Goal: Task Accomplishment & Management: Use online tool/utility

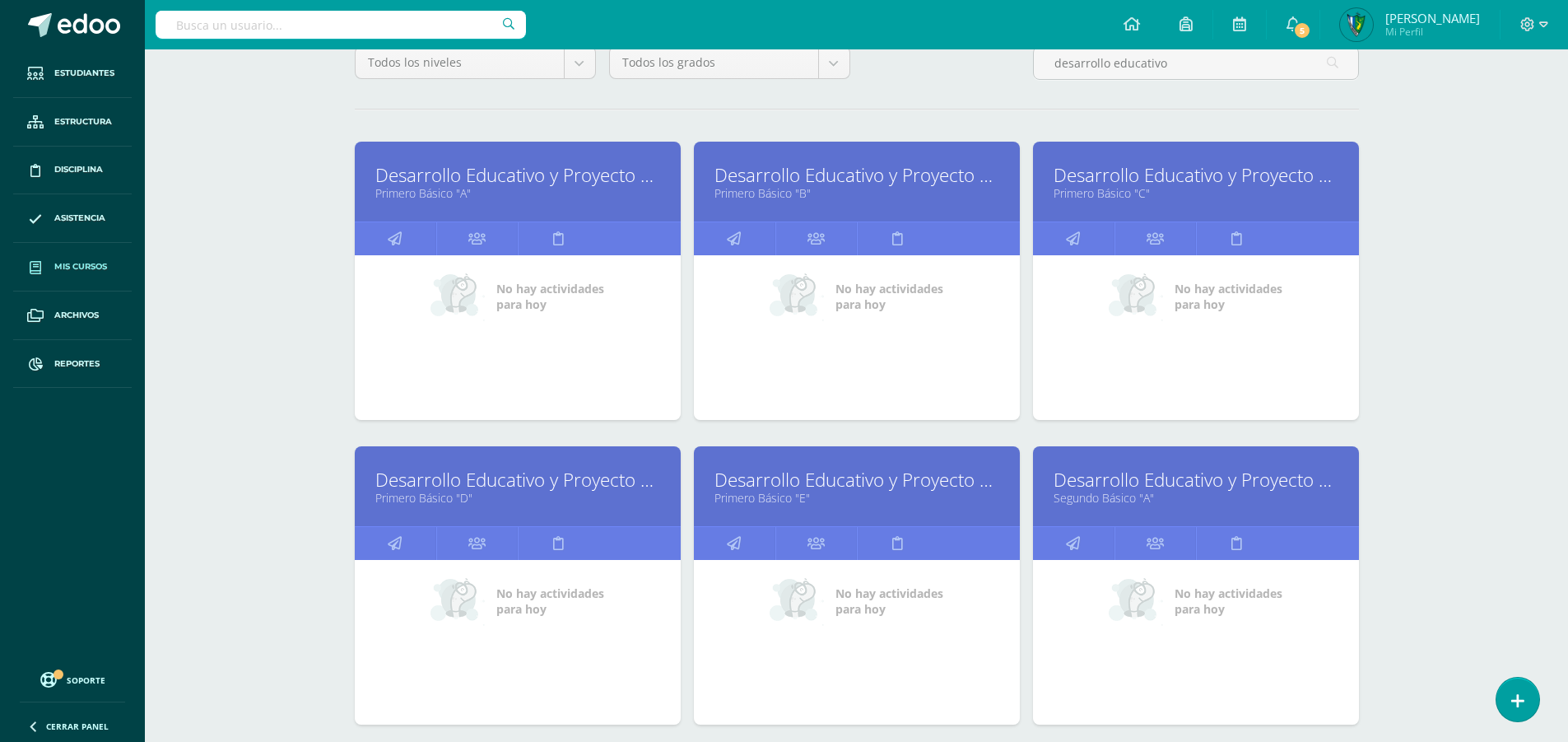
click at [285, 16] on input "text" at bounding box center [341, 25] width 371 height 28
type input "Ruiz Trabanino"
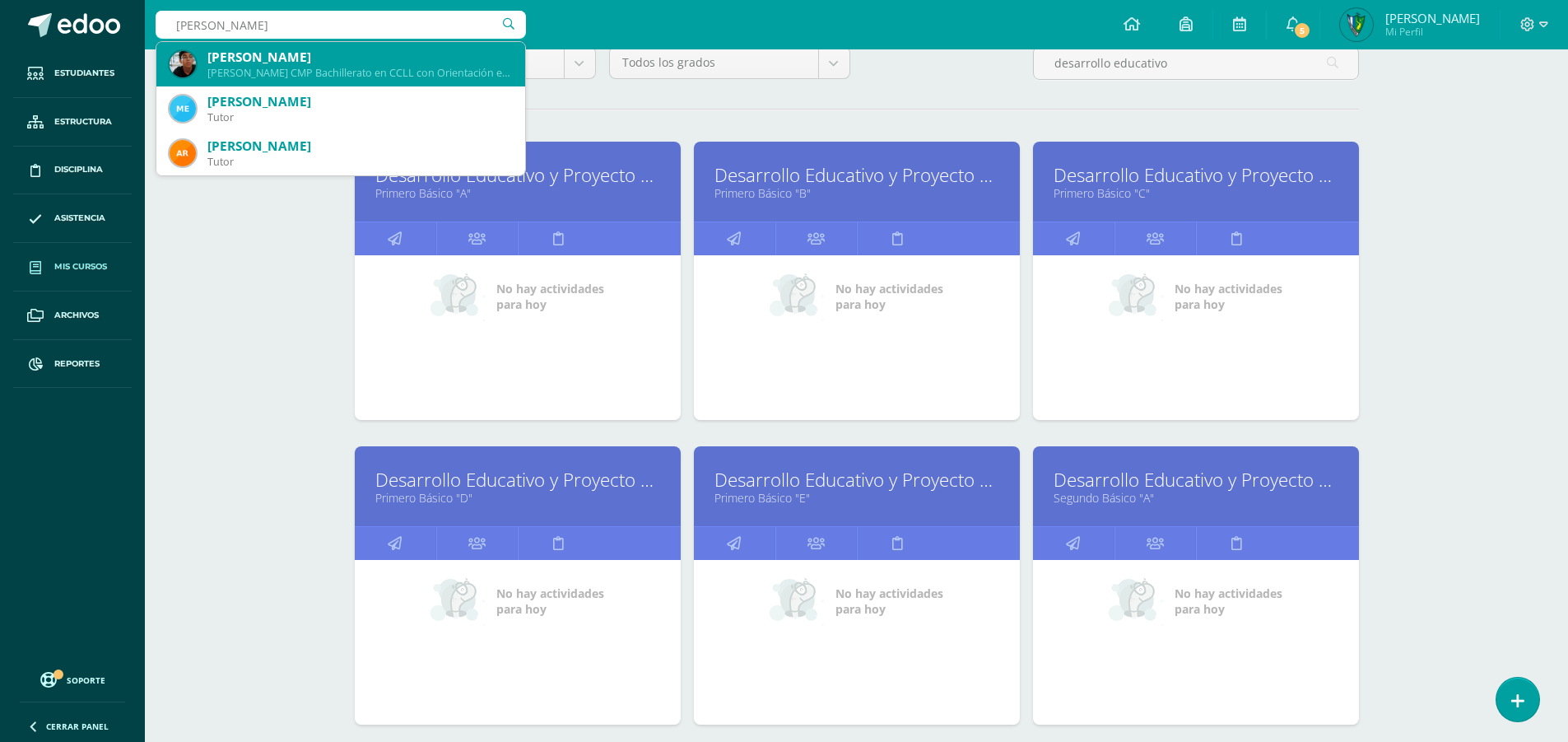
click at [266, 67] on div "Quinto Bachillerato CMP Bachillerato en CCLL con Orientación en Computación 24R…" at bounding box center [360, 73] width 305 height 14
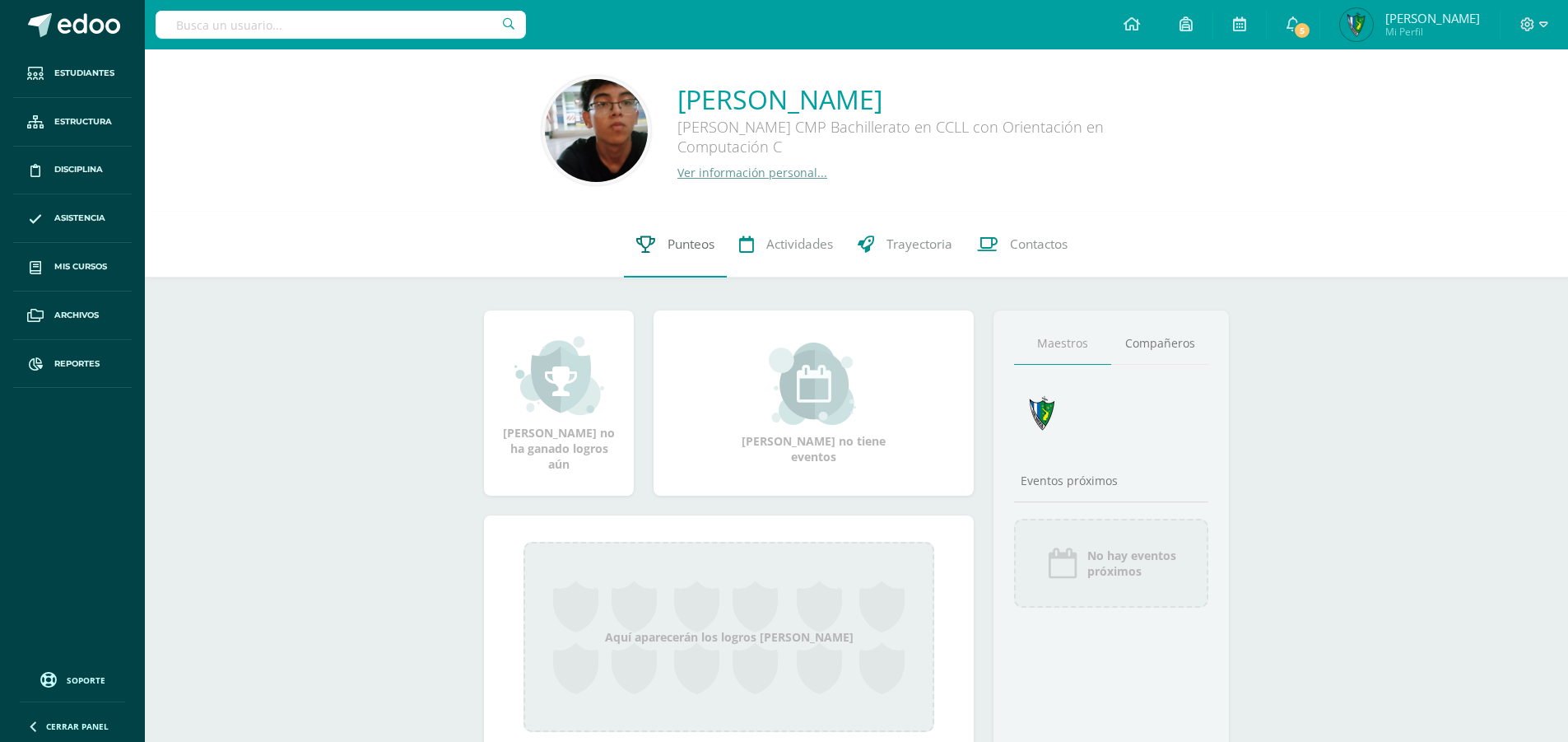
click at [705, 240] on span "Punteos" at bounding box center [691, 244] width 47 height 18
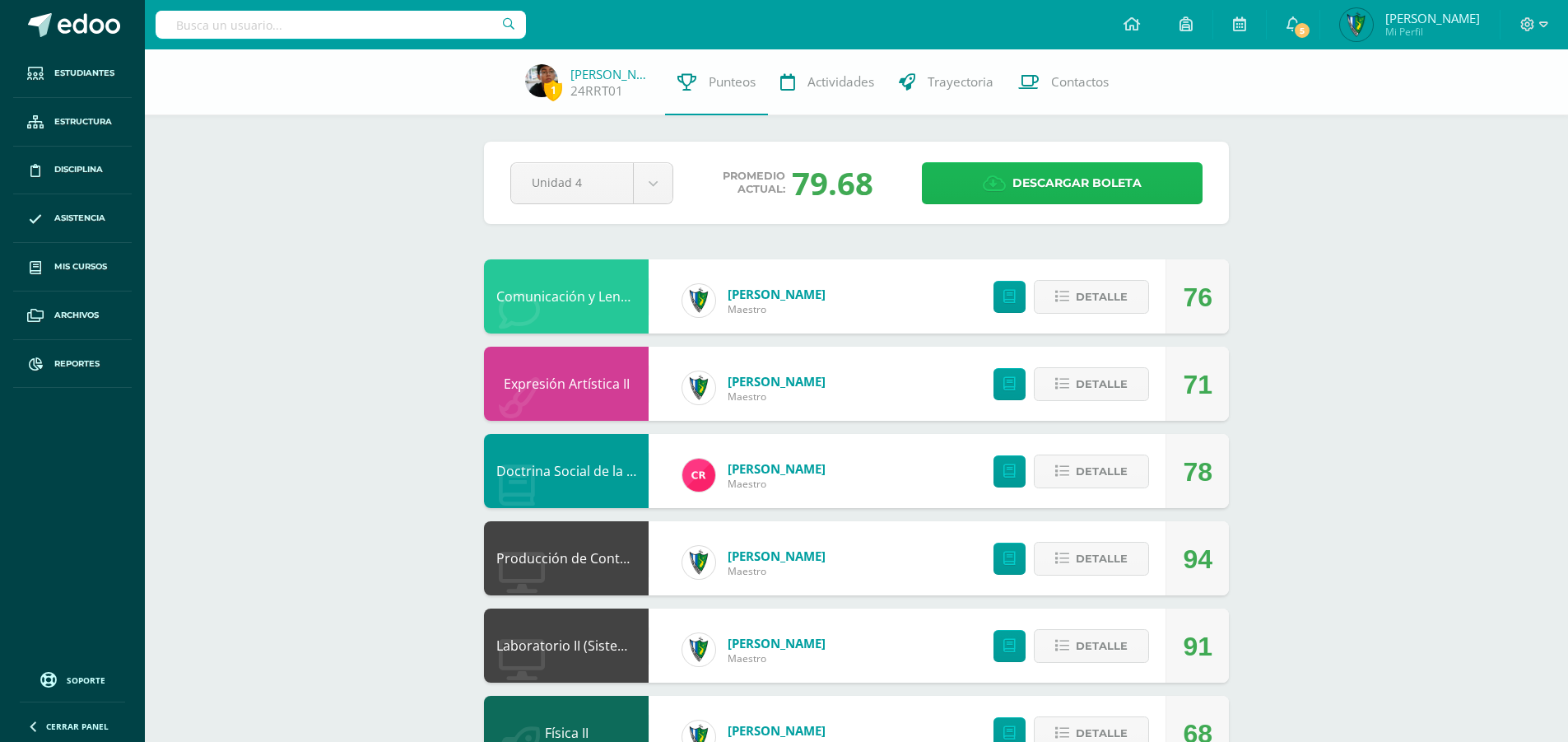
click at [1090, 174] on span "Descargar boleta" at bounding box center [1077, 183] width 130 height 40
click at [60, 364] on span "Reportes" at bounding box center [77, 364] width 46 height 13
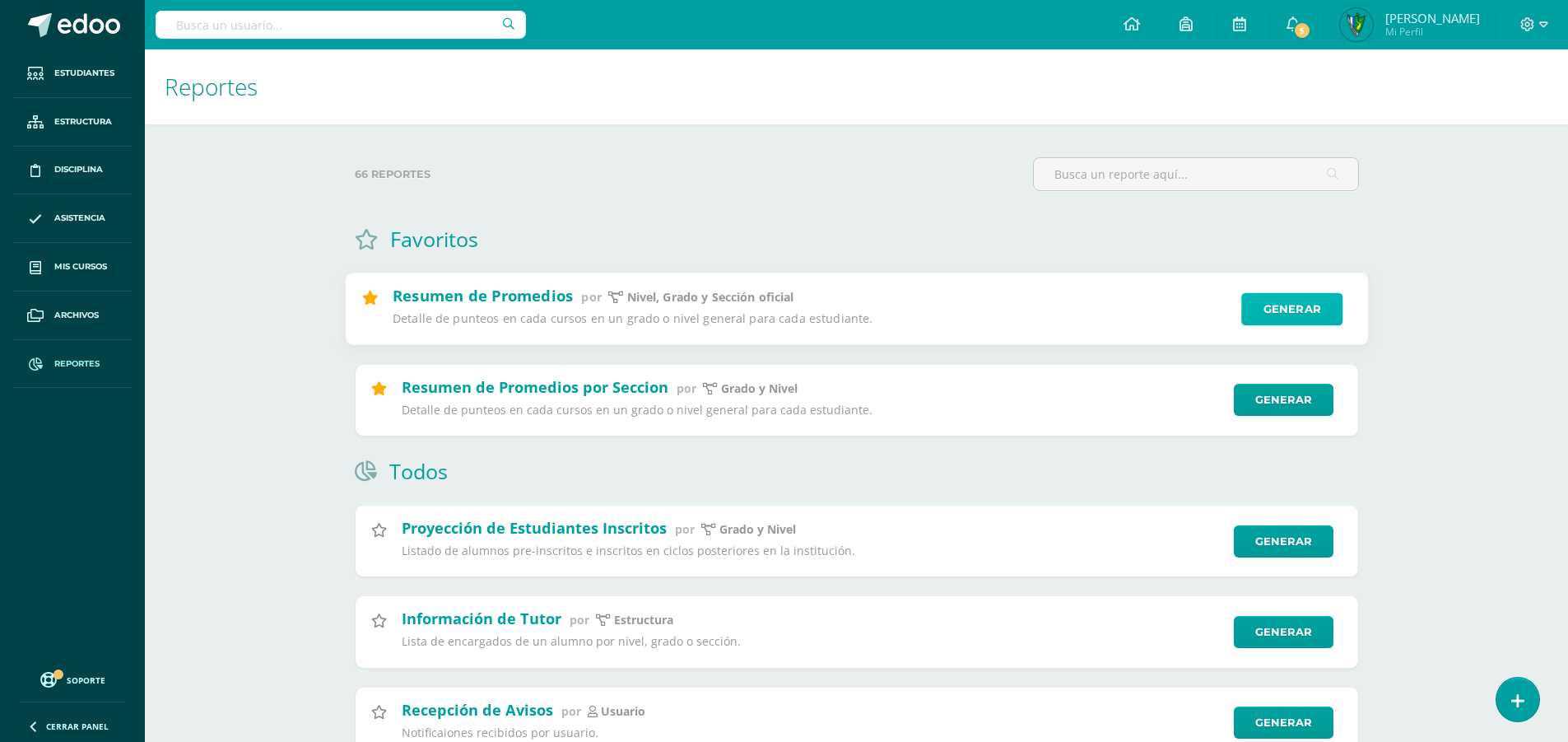
click at [1291, 309] on link "Generar" at bounding box center [1292, 309] width 102 height 33
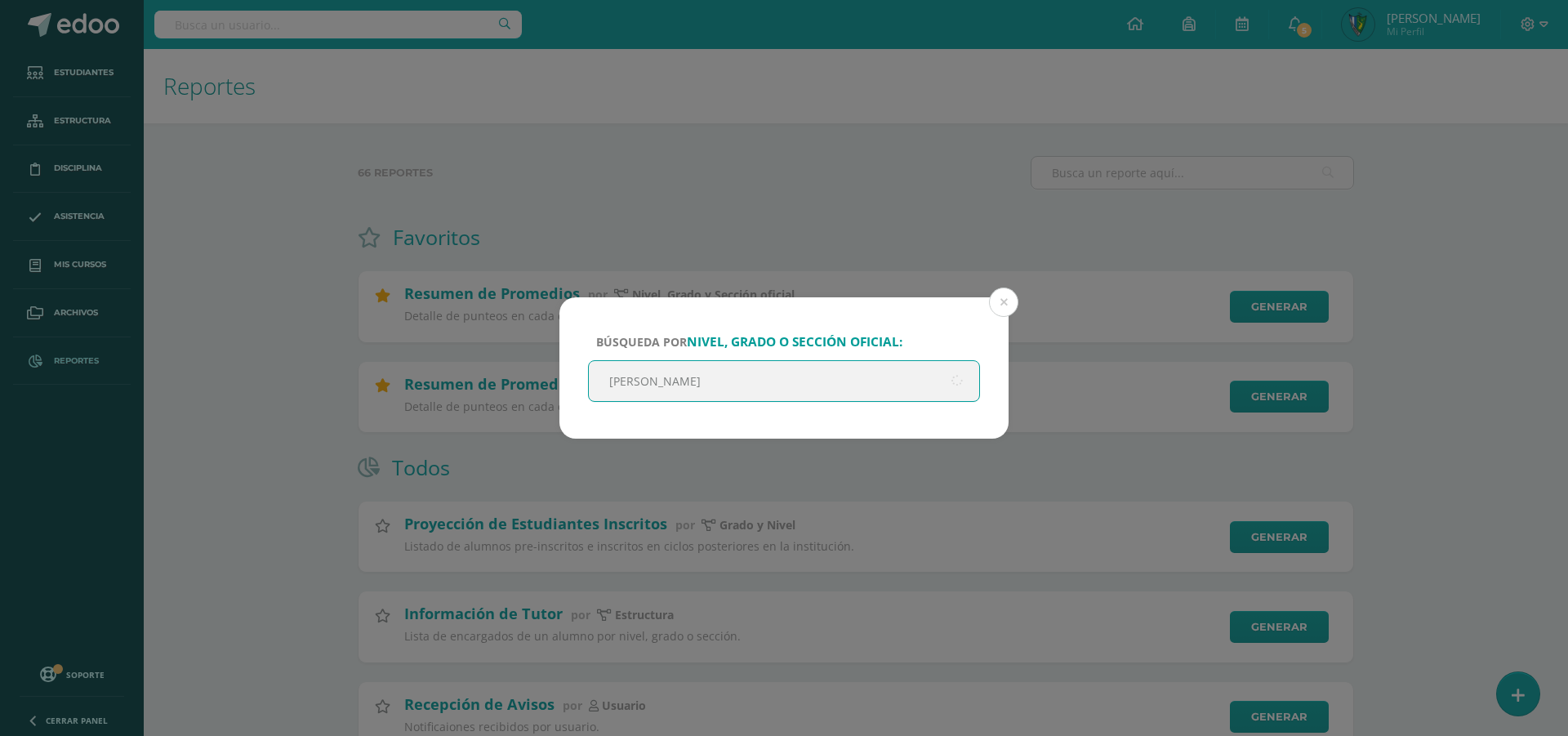
type input "quinto"
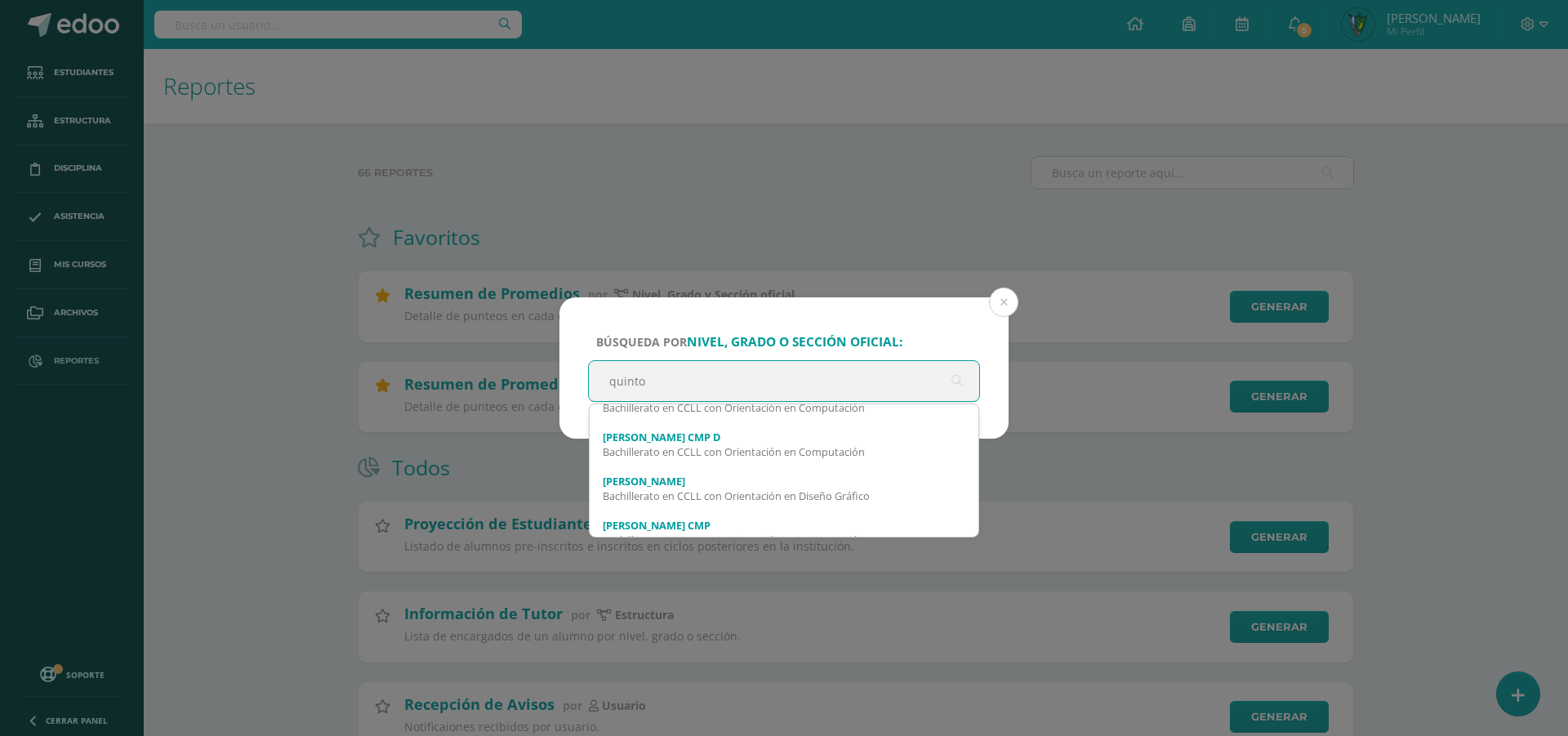
scroll to position [132, 0]
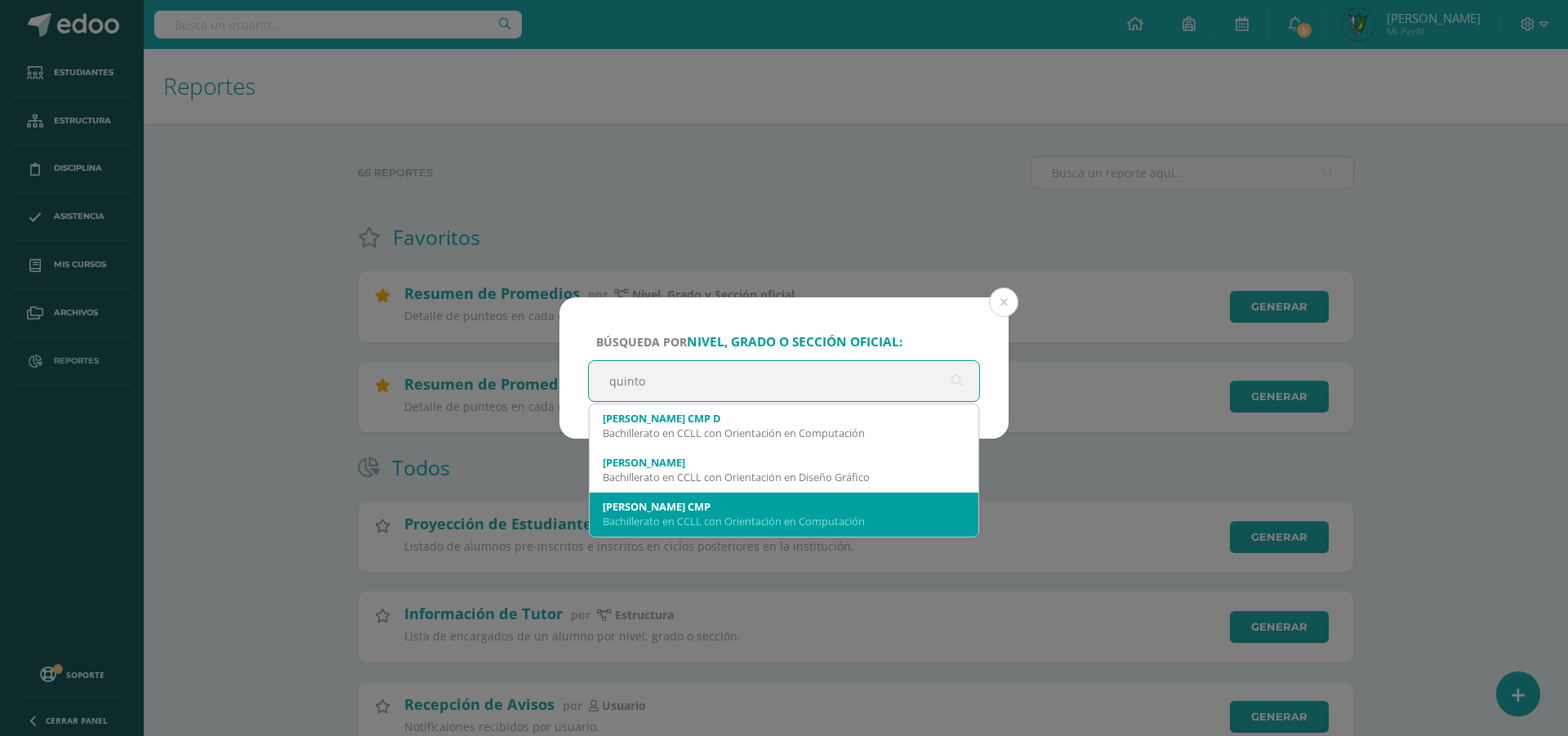
click at [887, 519] on div "Bachillerato en CCLL con Orientación en Computación" at bounding box center [783, 521] width 362 height 15
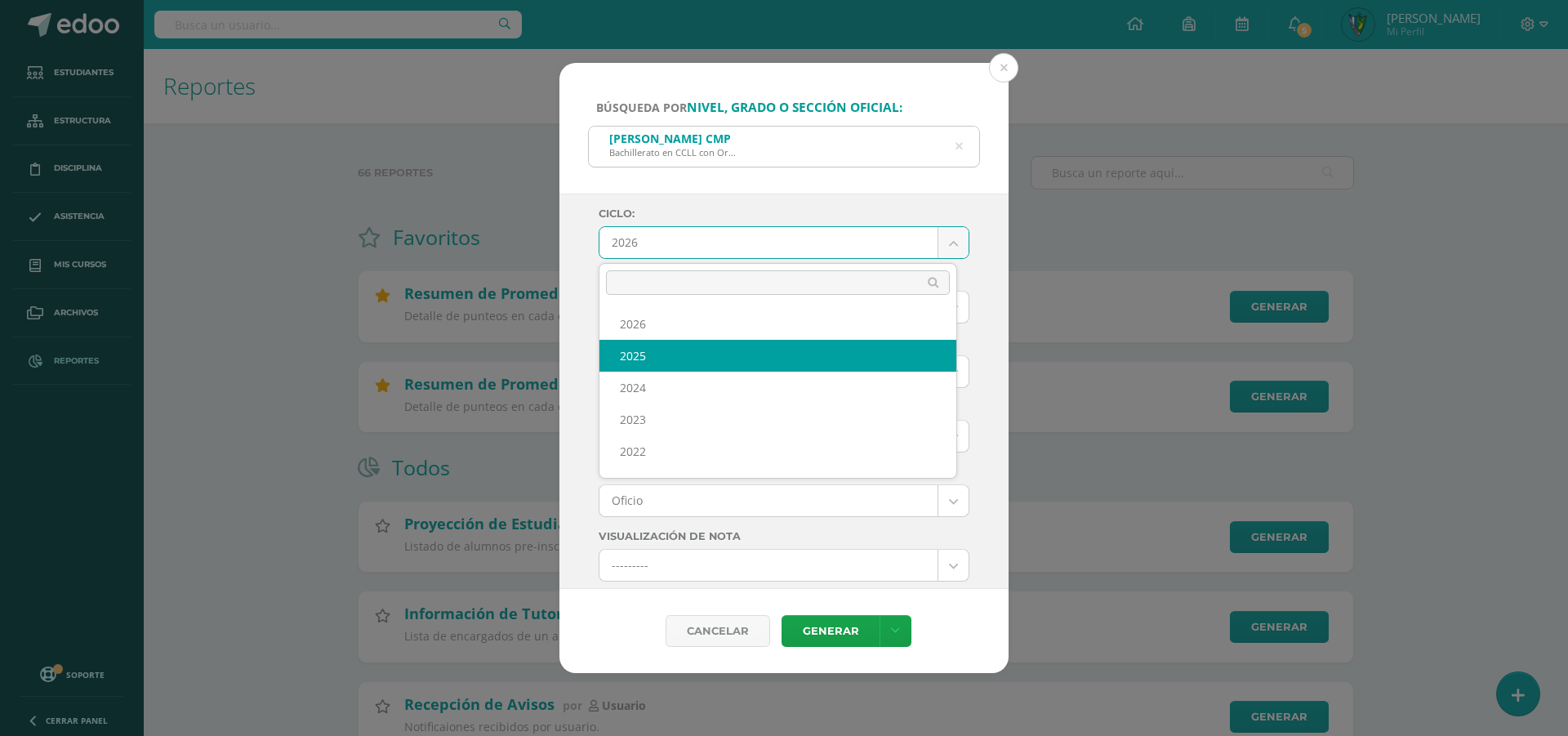
select select "7"
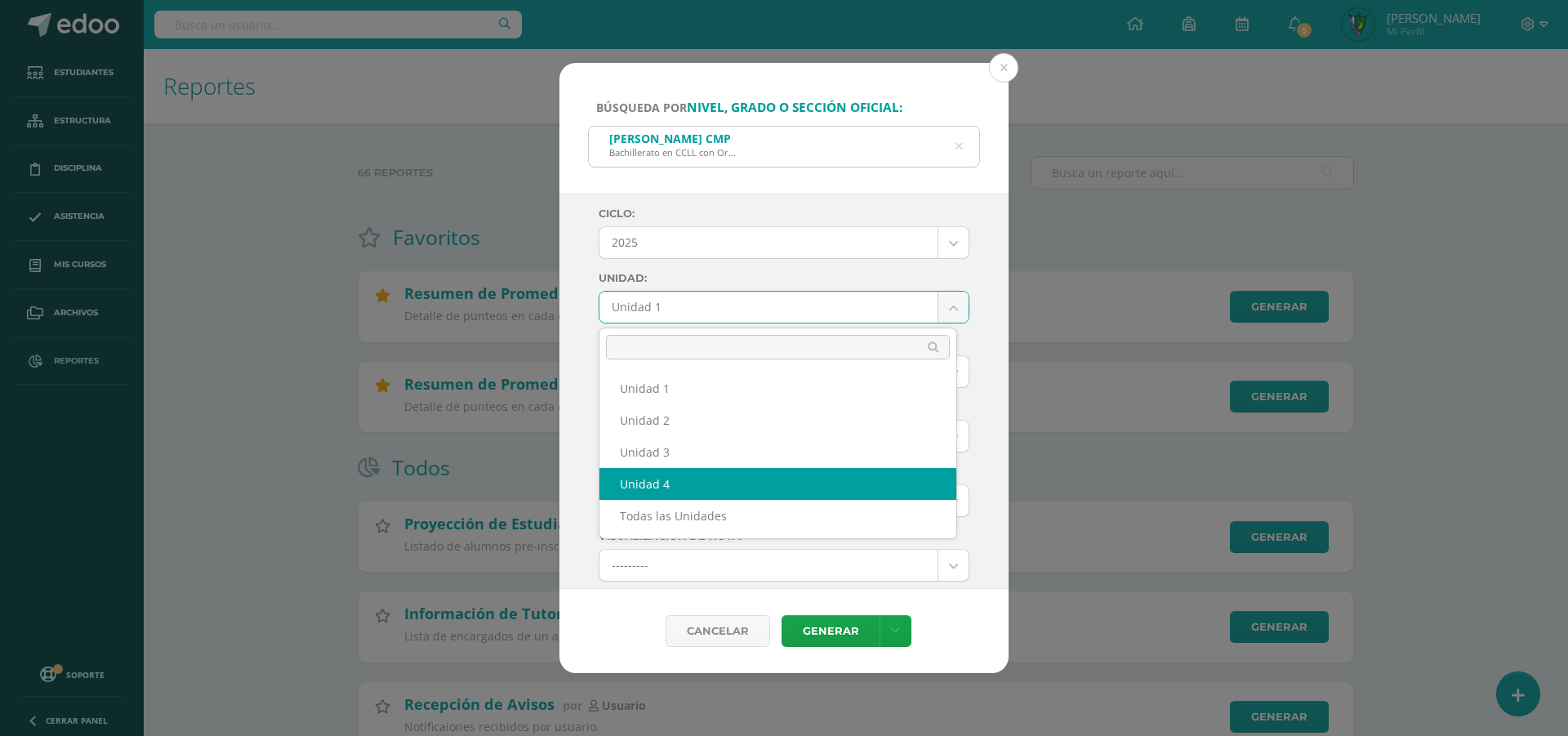
select select "Unidad 4"
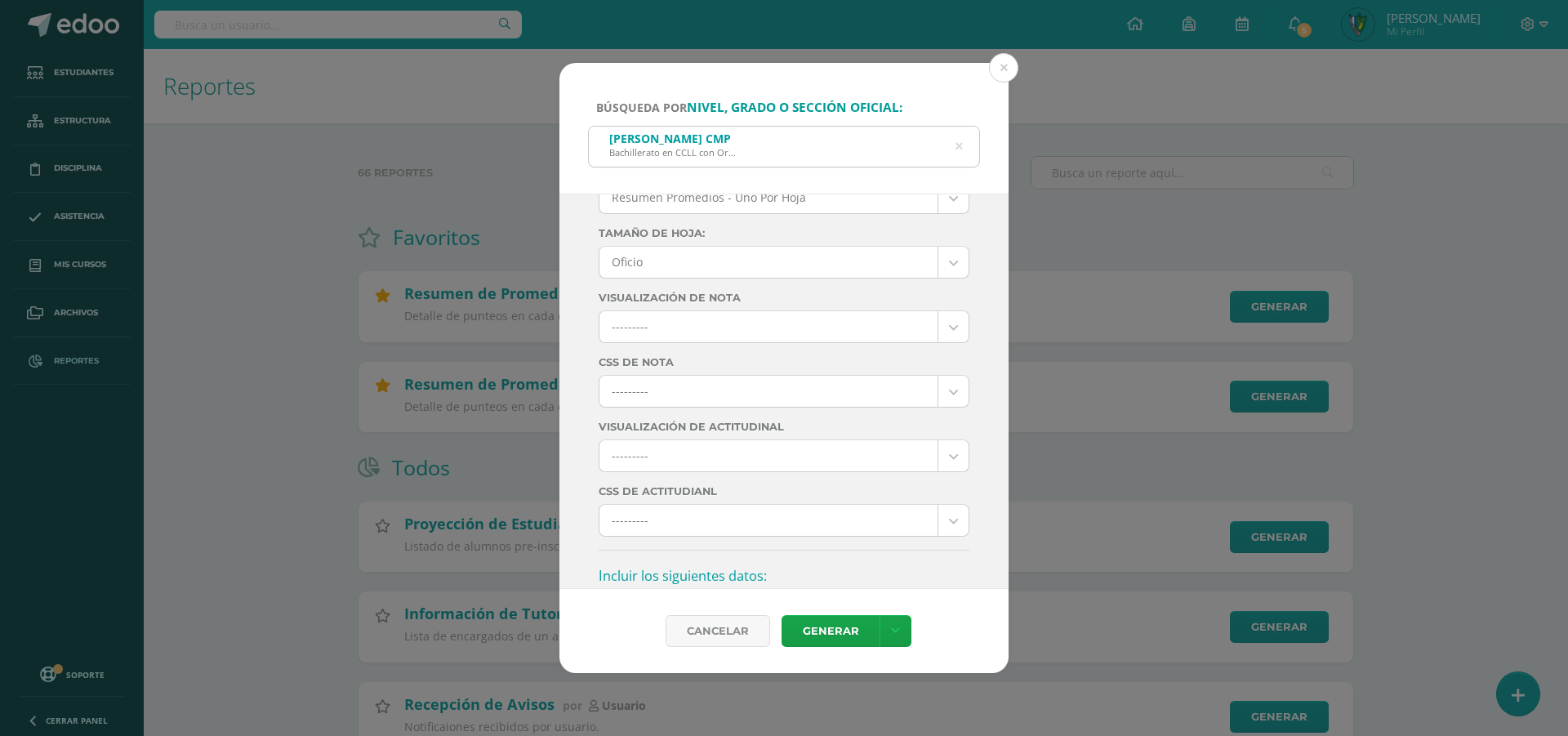
scroll to position [245, 0]
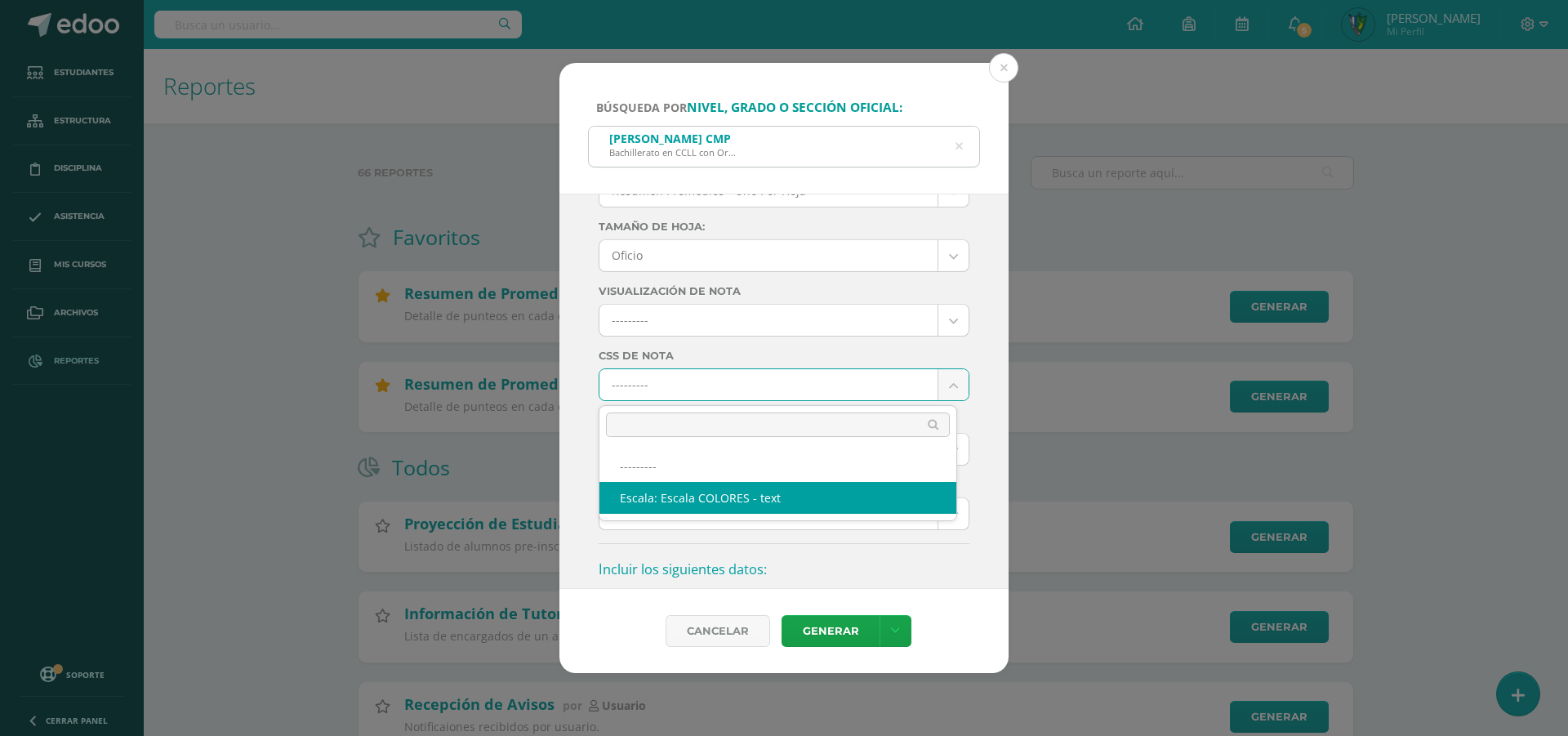
select select "10"
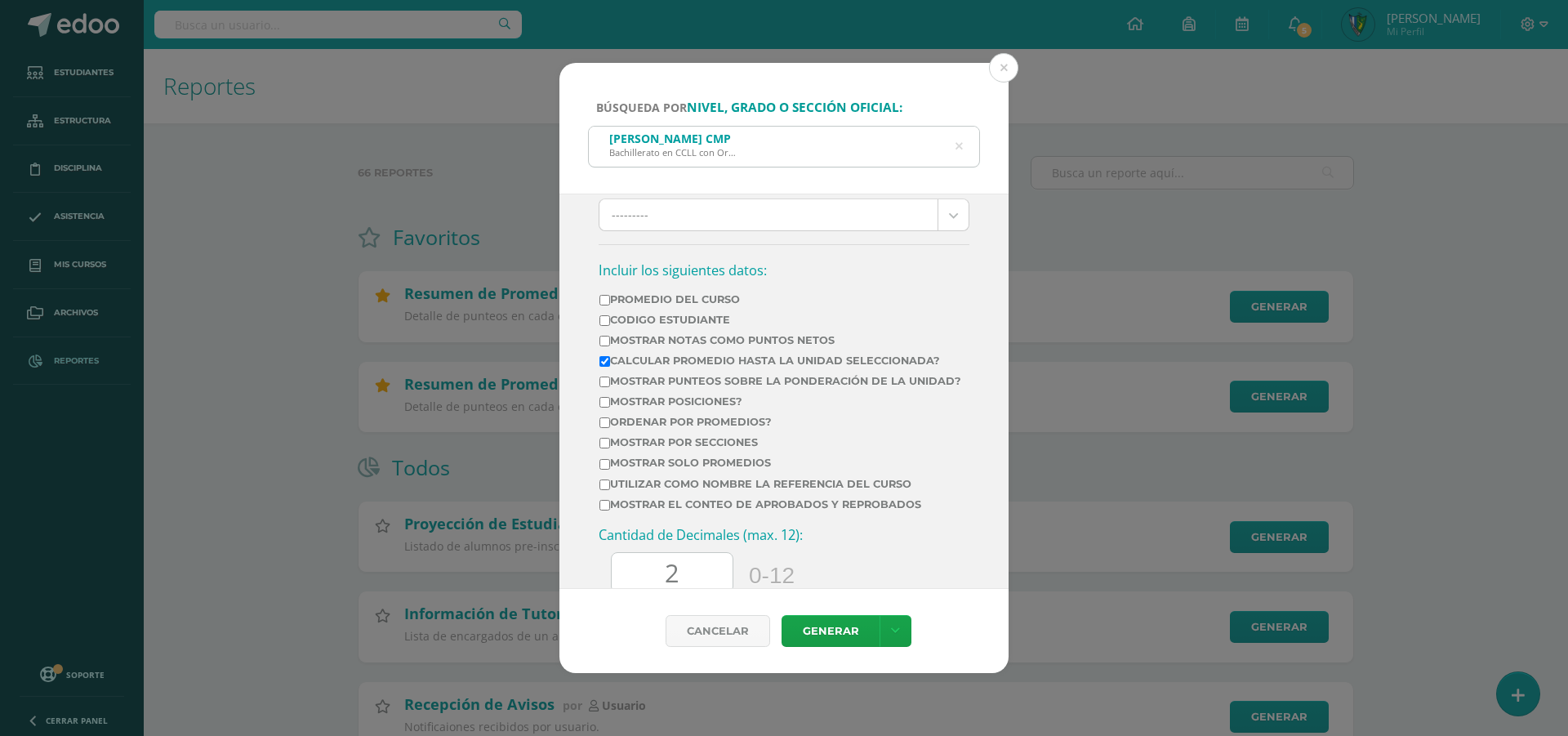
scroll to position [572, 0]
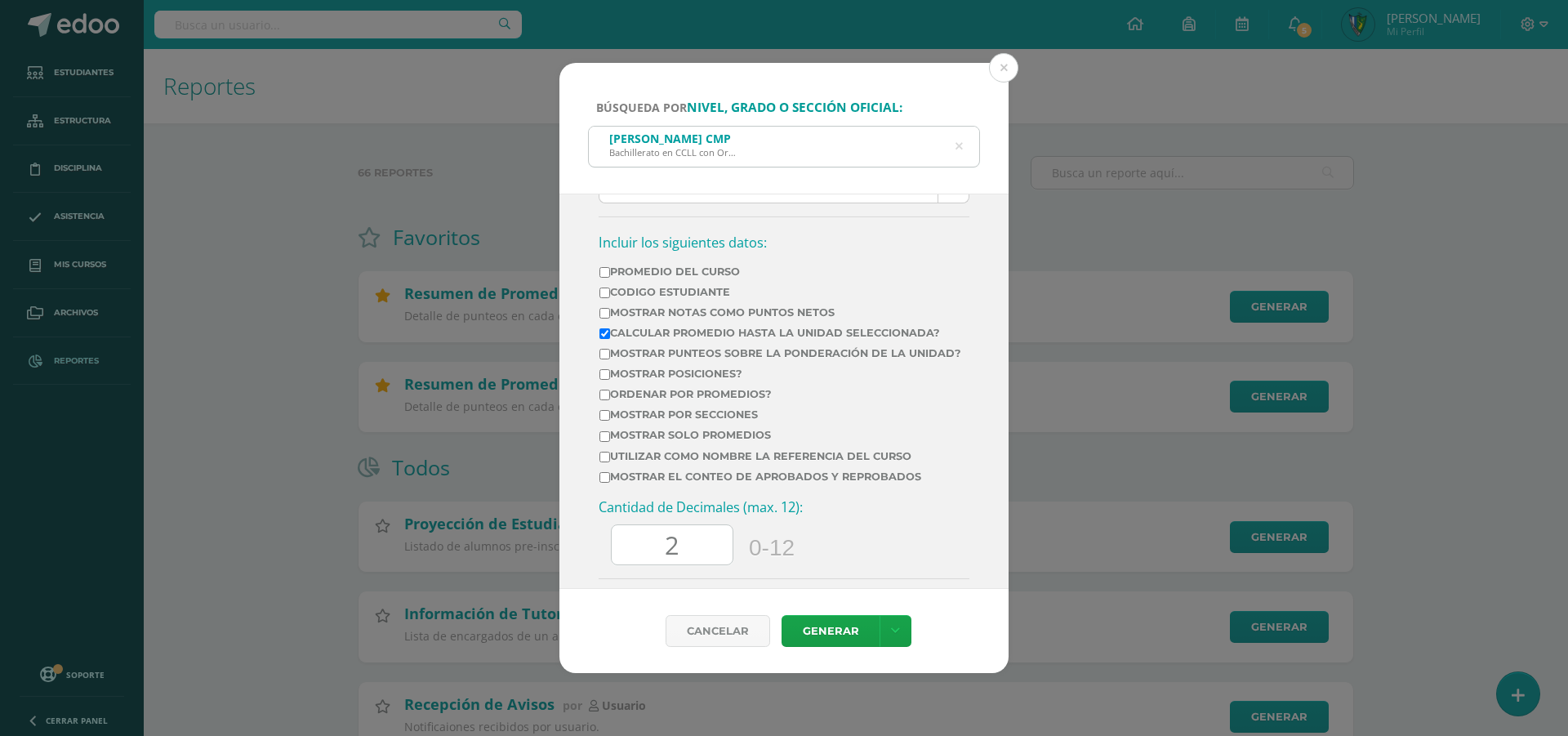
click at [603, 482] on input "Mostrar el conteo de Aprobados y Reprobados" at bounding box center [605, 477] width 10 height 10
checkbox input "true"
drag, startPoint x: 704, startPoint y: 559, endPoint x: 615, endPoint y: 559, distance: 89.0
click at [615, 559] on input "60.0" at bounding box center [672, 545] width 121 height 40
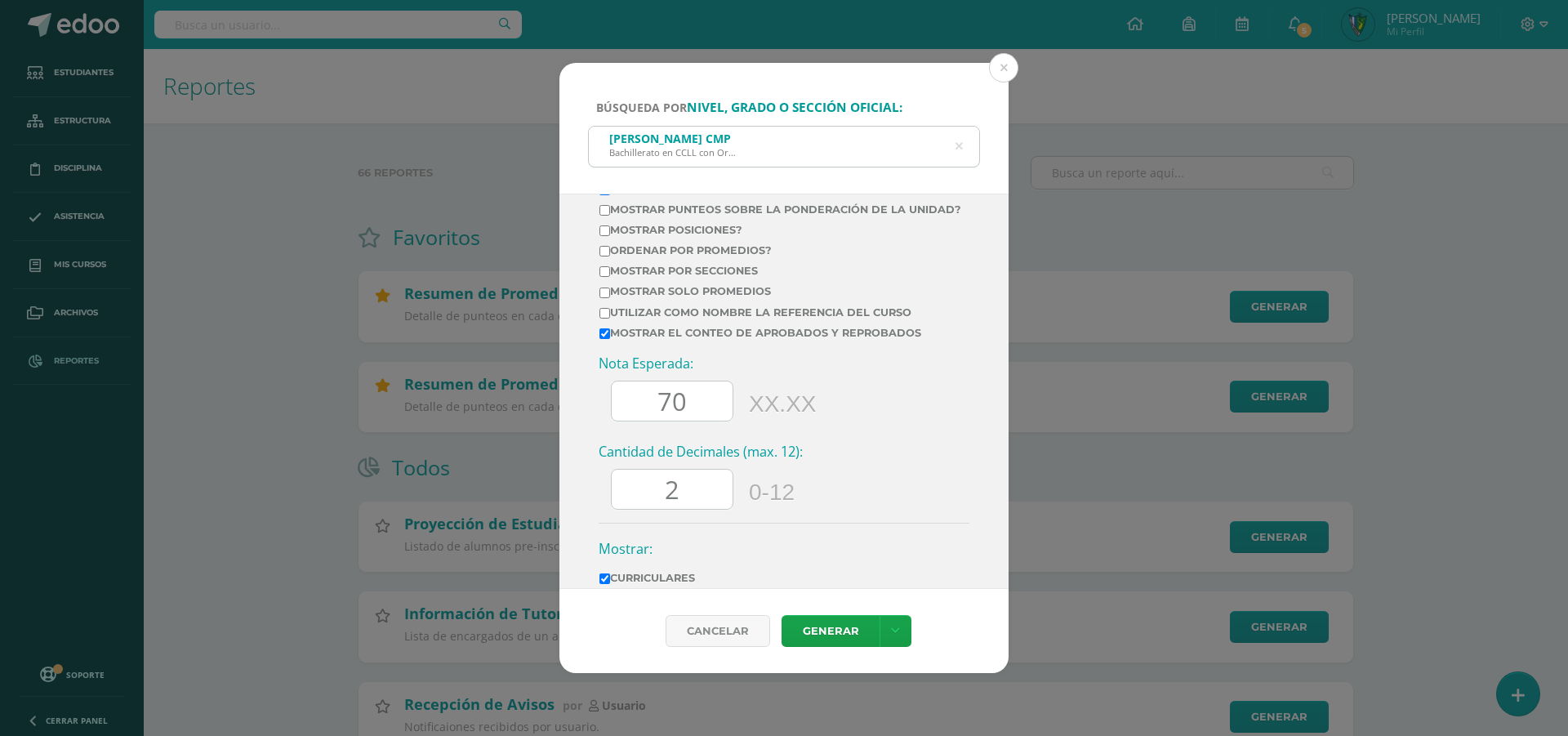
scroll to position [849, 0]
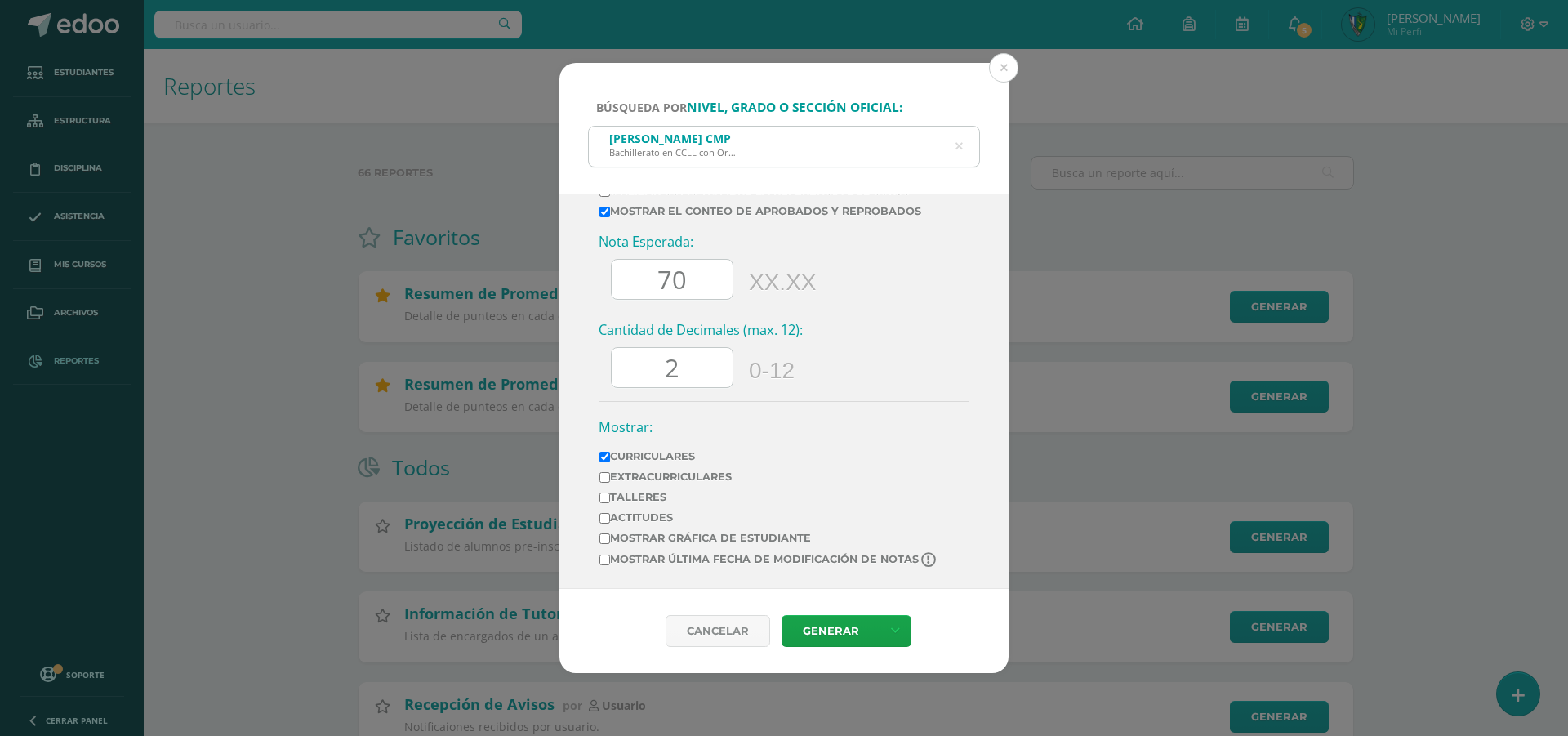
type input "70"
drag, startPoint x: 696, startPoint y: 362, endPoint x: 641, endPoint y: 362, distance: 55.0
click at [641, 362] on input "2" at bounding box center [672, 368] width 121 height 40
type input "3"
click at [640, 472] on label "Extracurriculares" at bounding box center [769, 476] width 339 height 12
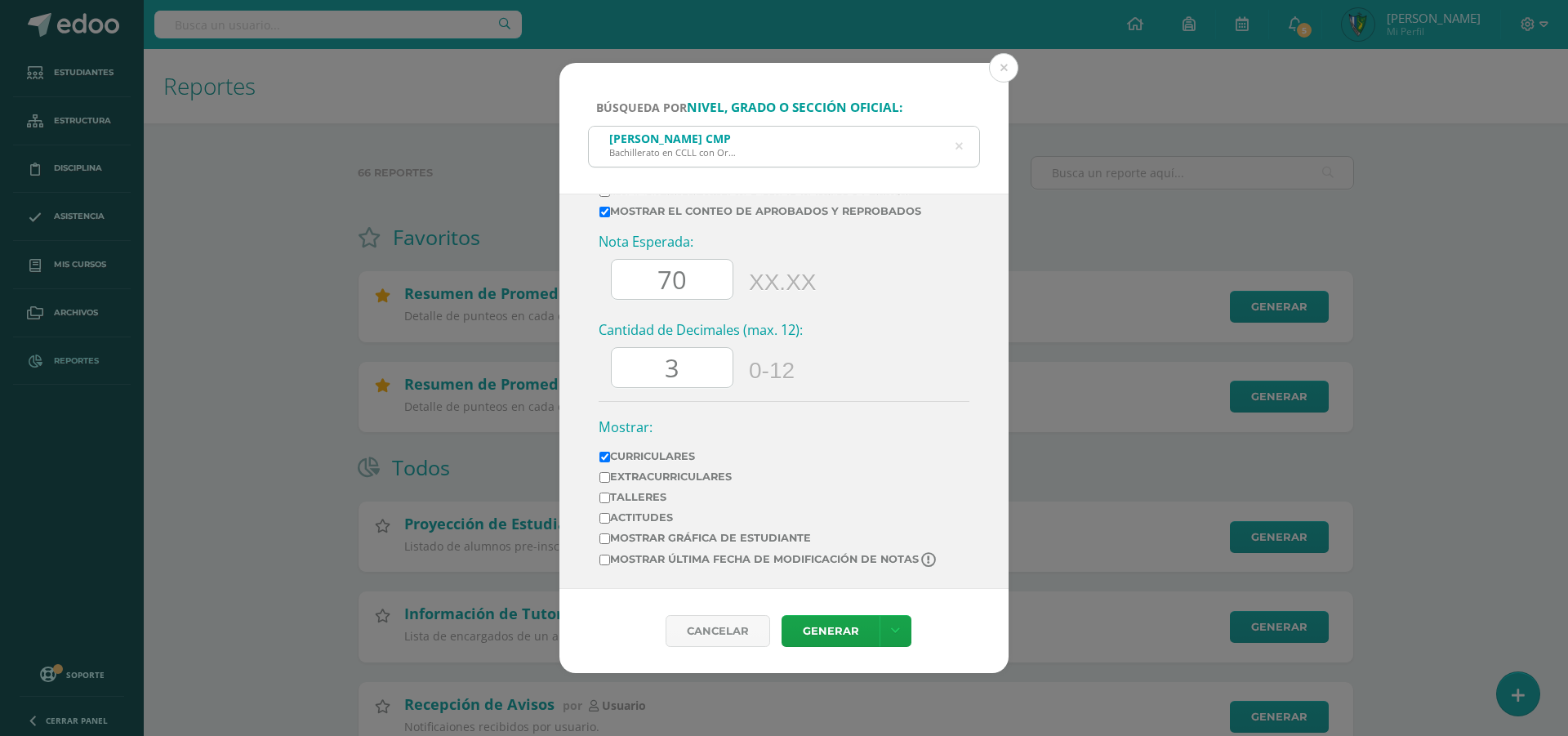
click at [610, 472] on input "Extracurriculares" at bounding box center [605, 477] width 10 height 10
checkbox input "true"
click at [702, 561] on label "Mostrar última fecha de modificación de notas" at bounding box center [769, 560] width 339 height 16
click at [610, 561] on input "Mostrar última fecha de modificación de notas" at bounding box center [605, 560] width 10 height 10
checkbox input "true"
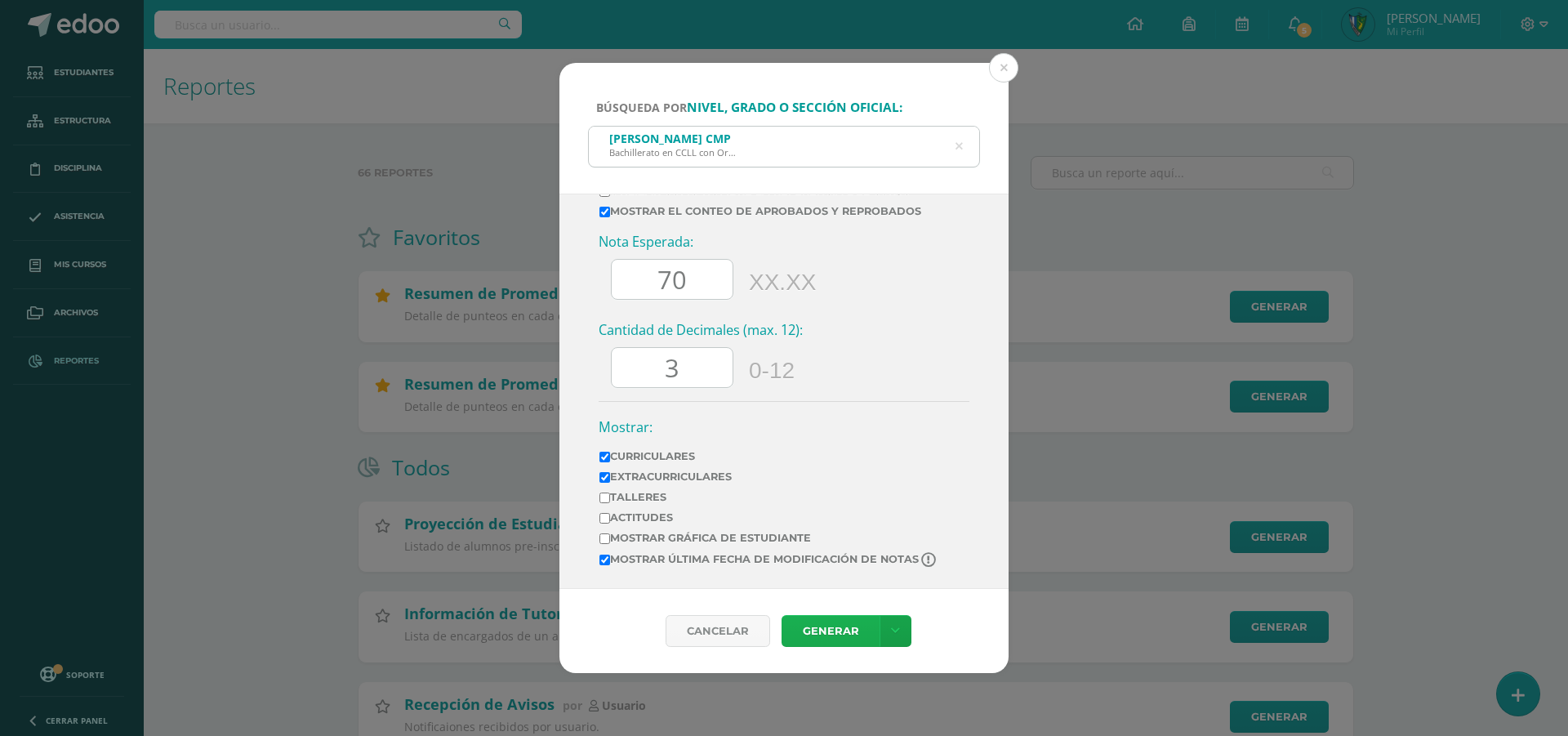
click at [848, 633] on link "Generar" at bounding box center [830, 630] width 98 height 32
click at [893, 637] on icon at bounding box center [895, 631] width 9 height 14
click at [900, 561] on link "Descargar como XLS" at bounding box center [894, 568] width 127 height 39
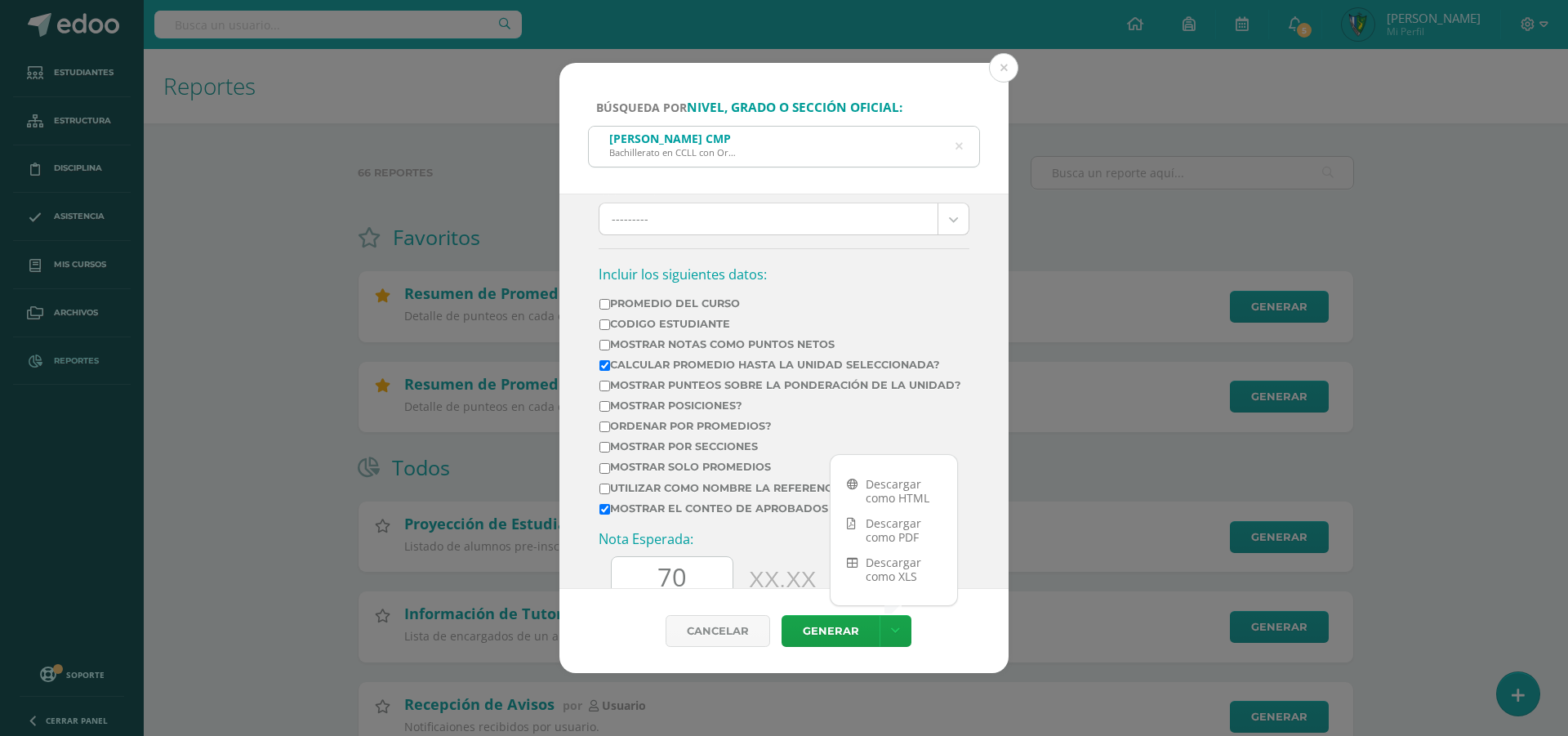
scroll to position [604, 0]
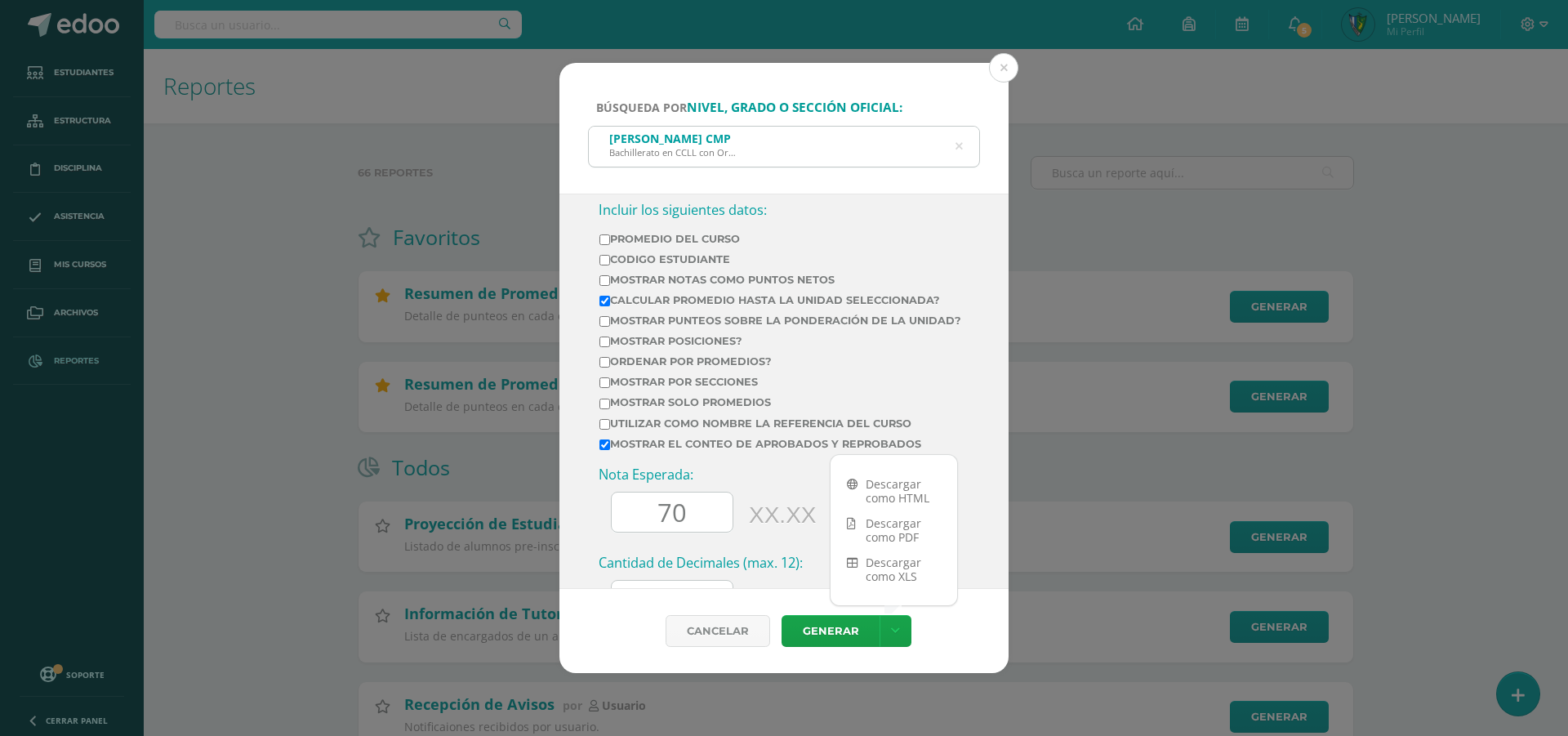
click at [601, 388] on input "Mostrar por secciones" at bounding box center [605, 382] width 10 height 10
checkbox input "true"
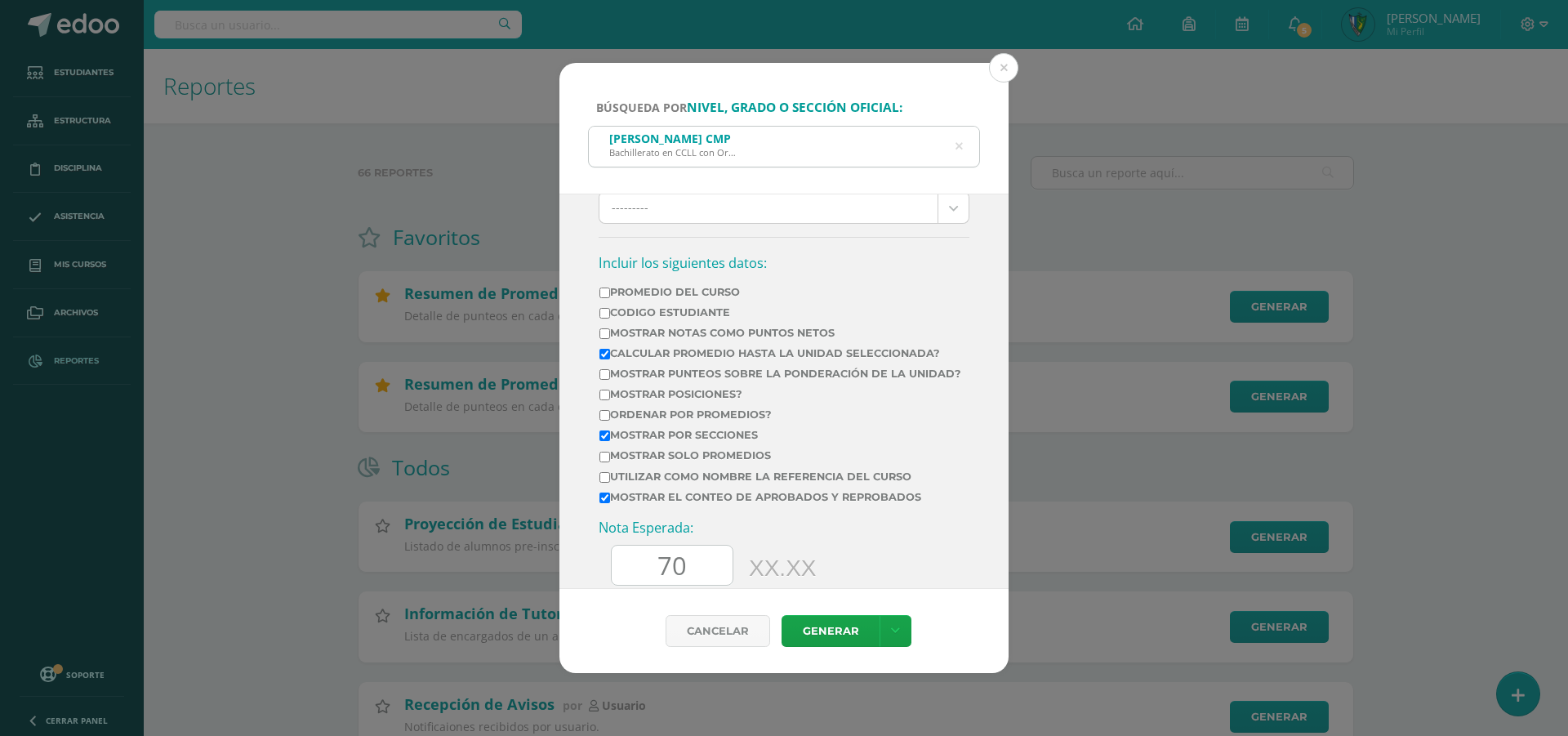
scroll to position [522, 0]
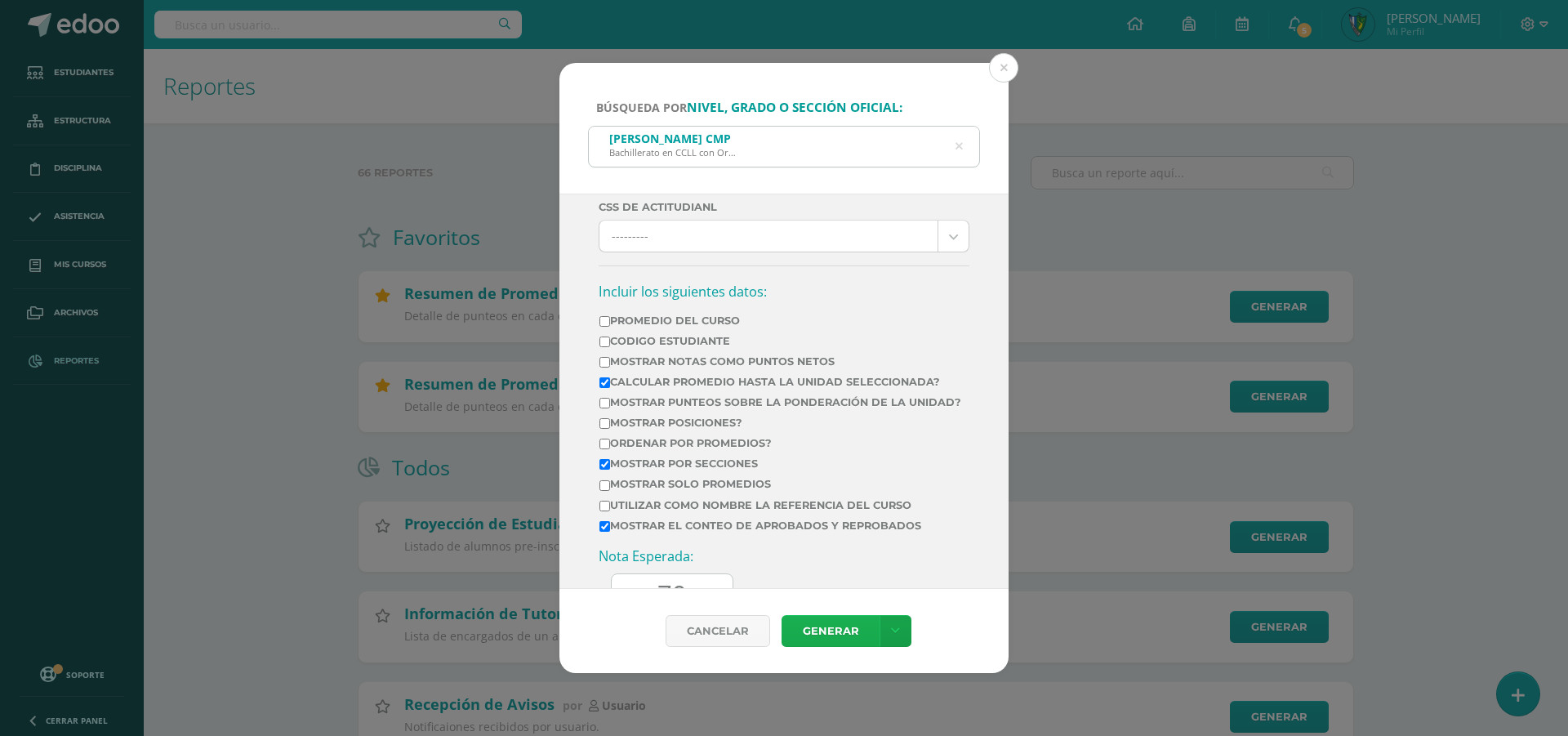
click at [843, 636] on link "Generar" at bounding box center [830, 630] width 98 height 32
click at [885, 629] on link at bounding box center [895, 630] width 32 height 32
click at [885, 487] on link "Descargar como HTML" at bounding box center [894, 490] width 127 height 39
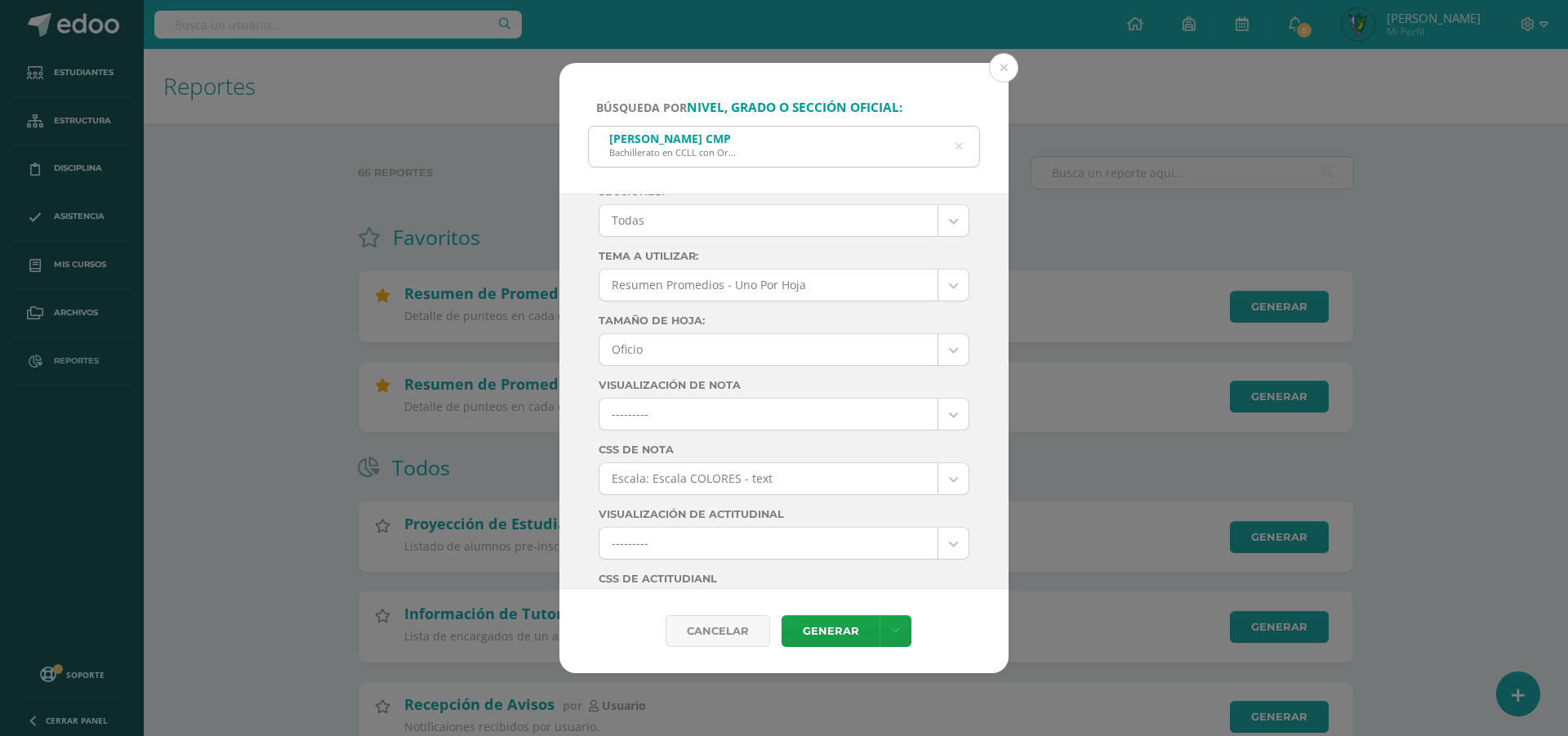
scroll to position [0, 0]
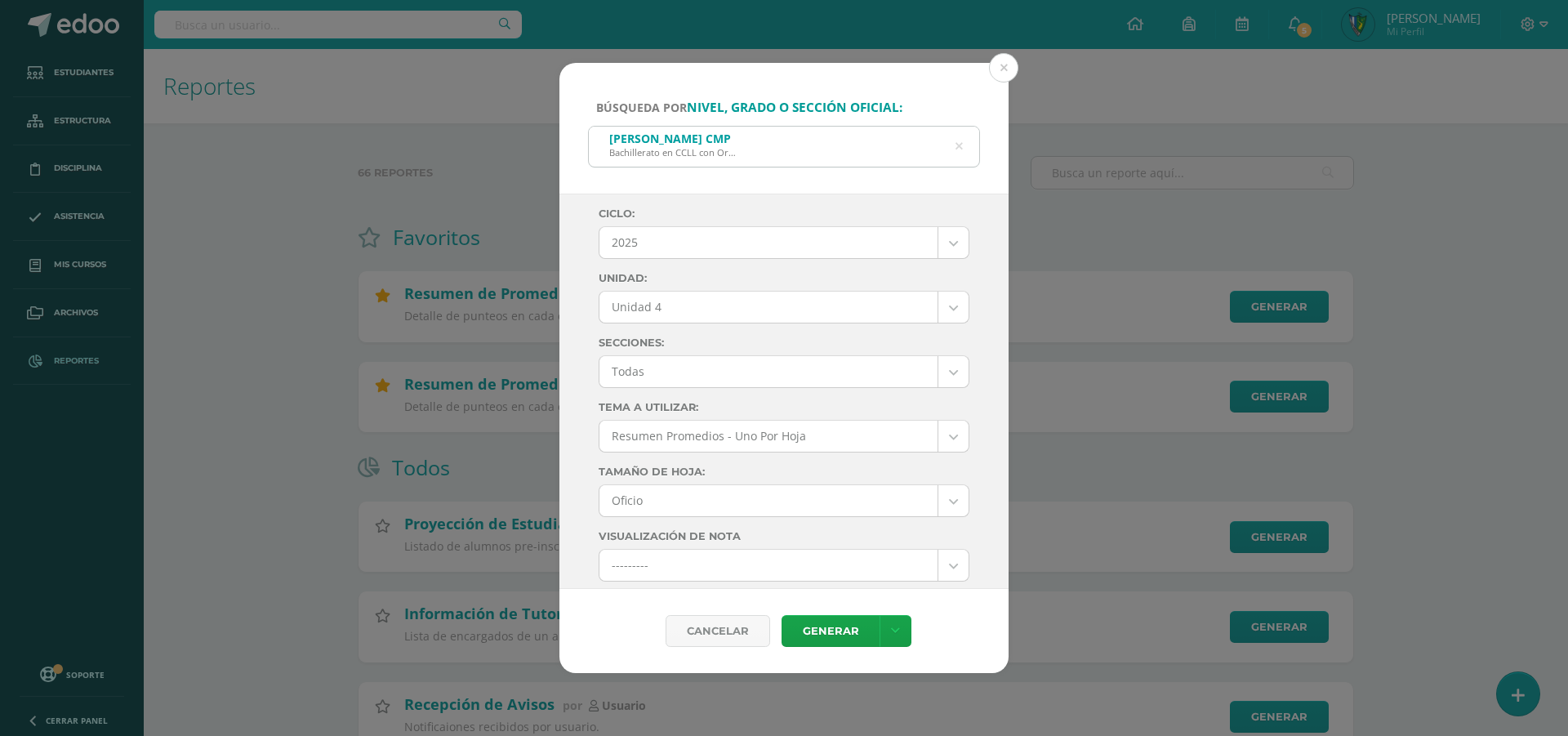
drag, startPoint x: 1013, startPoint y: 222, endPoint x: 997, endPoint y: 257, distance: 38.5
click at [997, 257] on div "Búsqueda por nivel, grado o sección oficial: Quinto Bachillerato CMP Bachillera…" at bounding box center [784, 368] width 1555 height 611
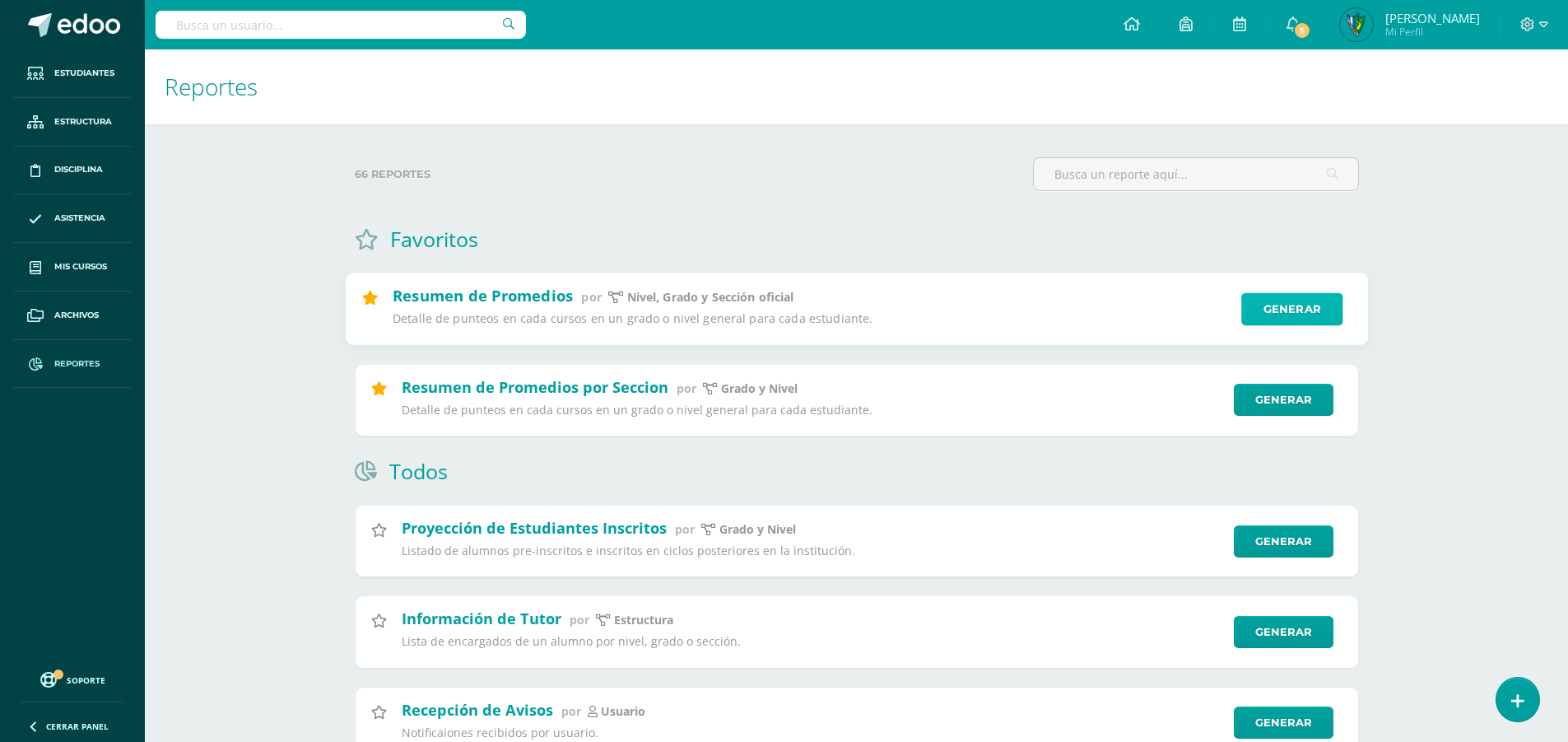
click at [1273, 307] on link "Generar" at bounding box center [1292, 309] width 102 height 33
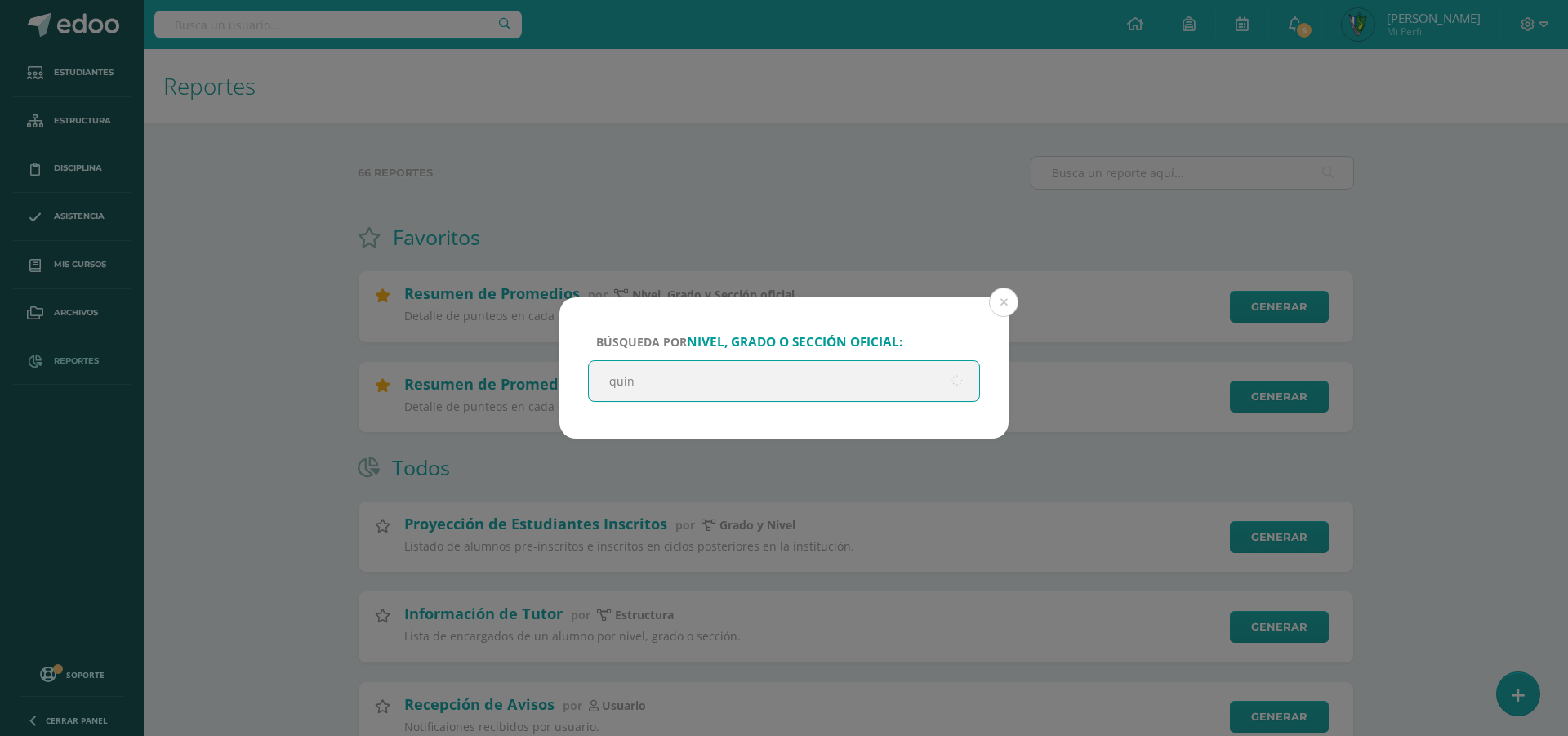
type input "quint"
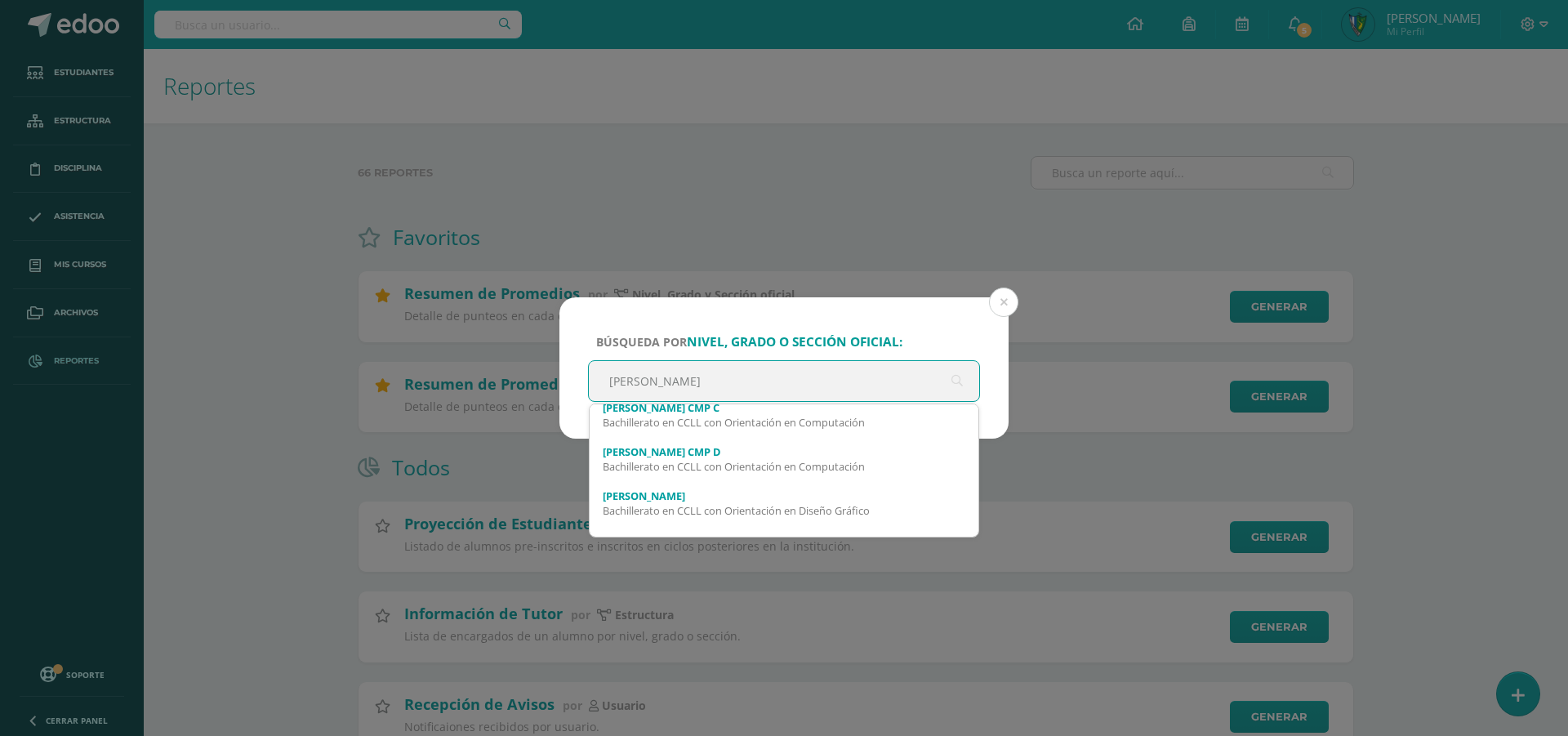
scroll to position [132, 0]
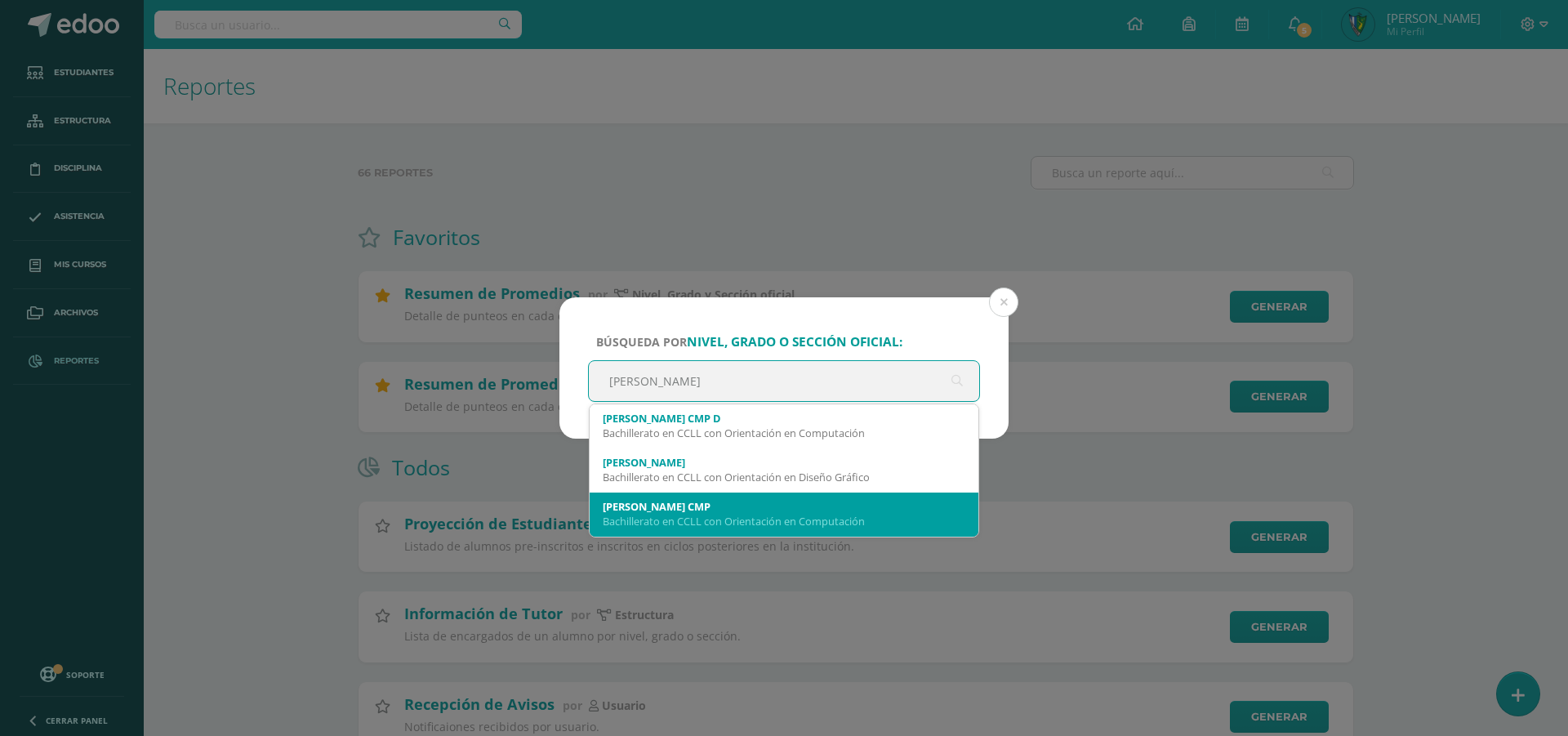
click at [881, 522] on div "Bachillerato en CCLL con Orientación en Computación" at bounding box center [783, 521] width 362 height 15
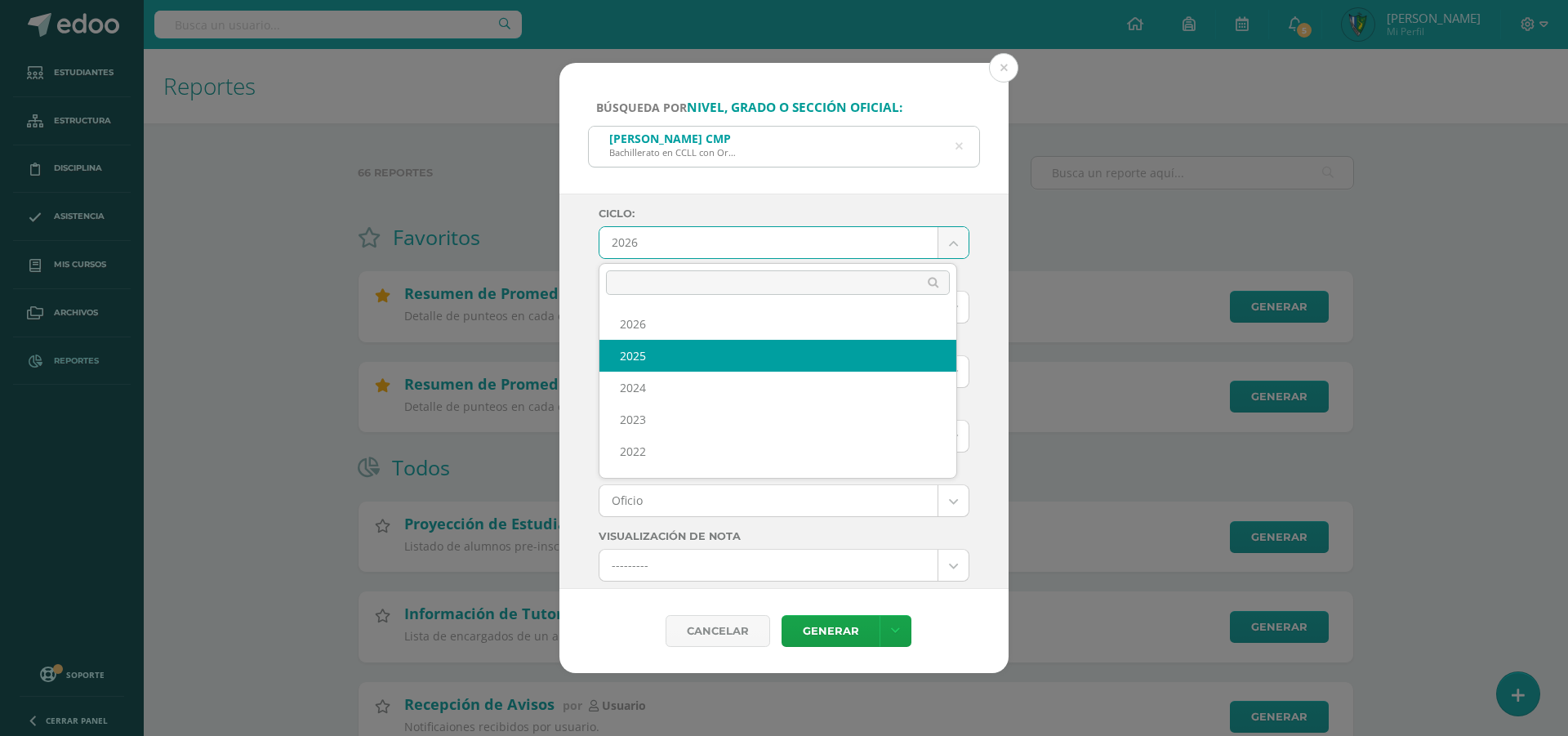
select select "7"
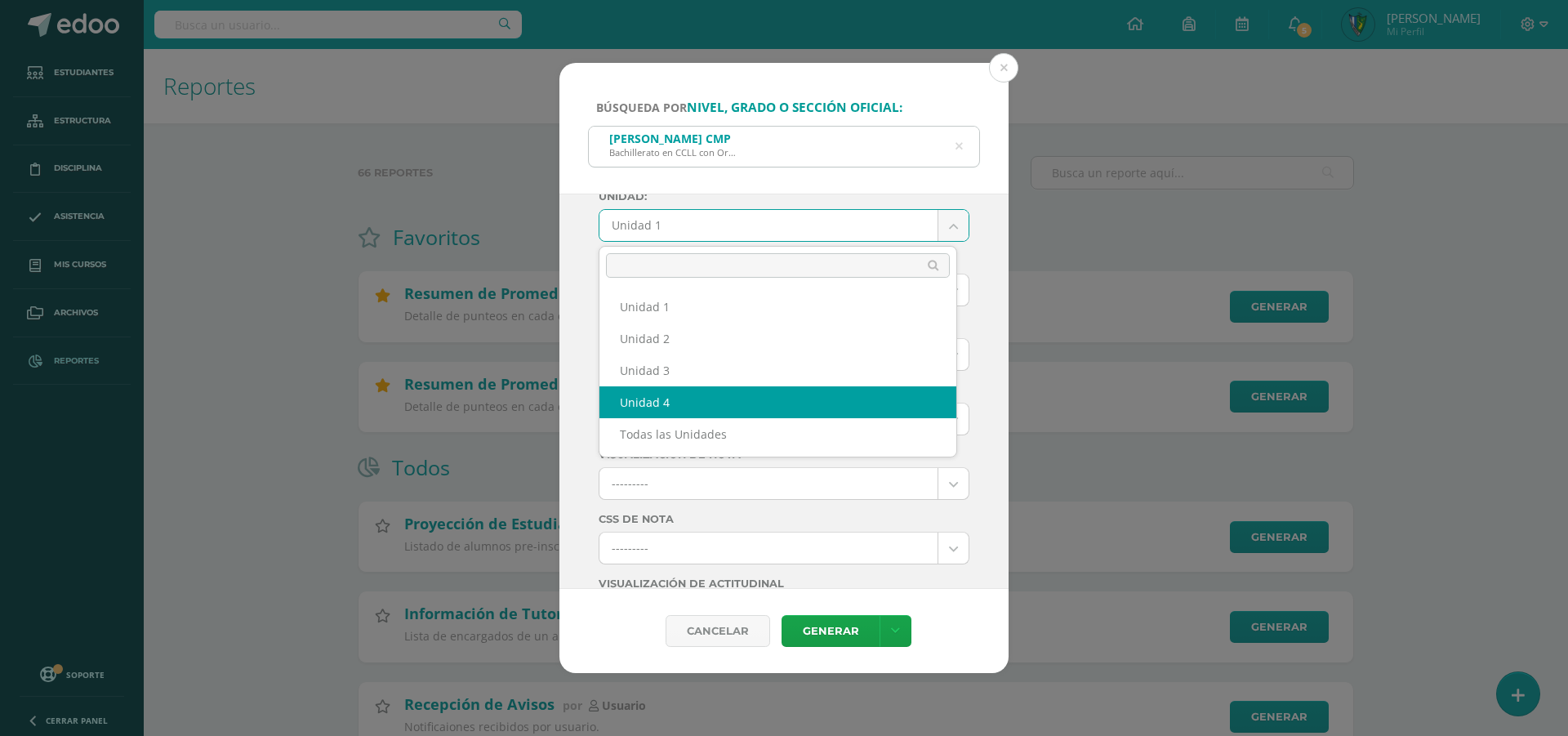
select select "Unidad 4"
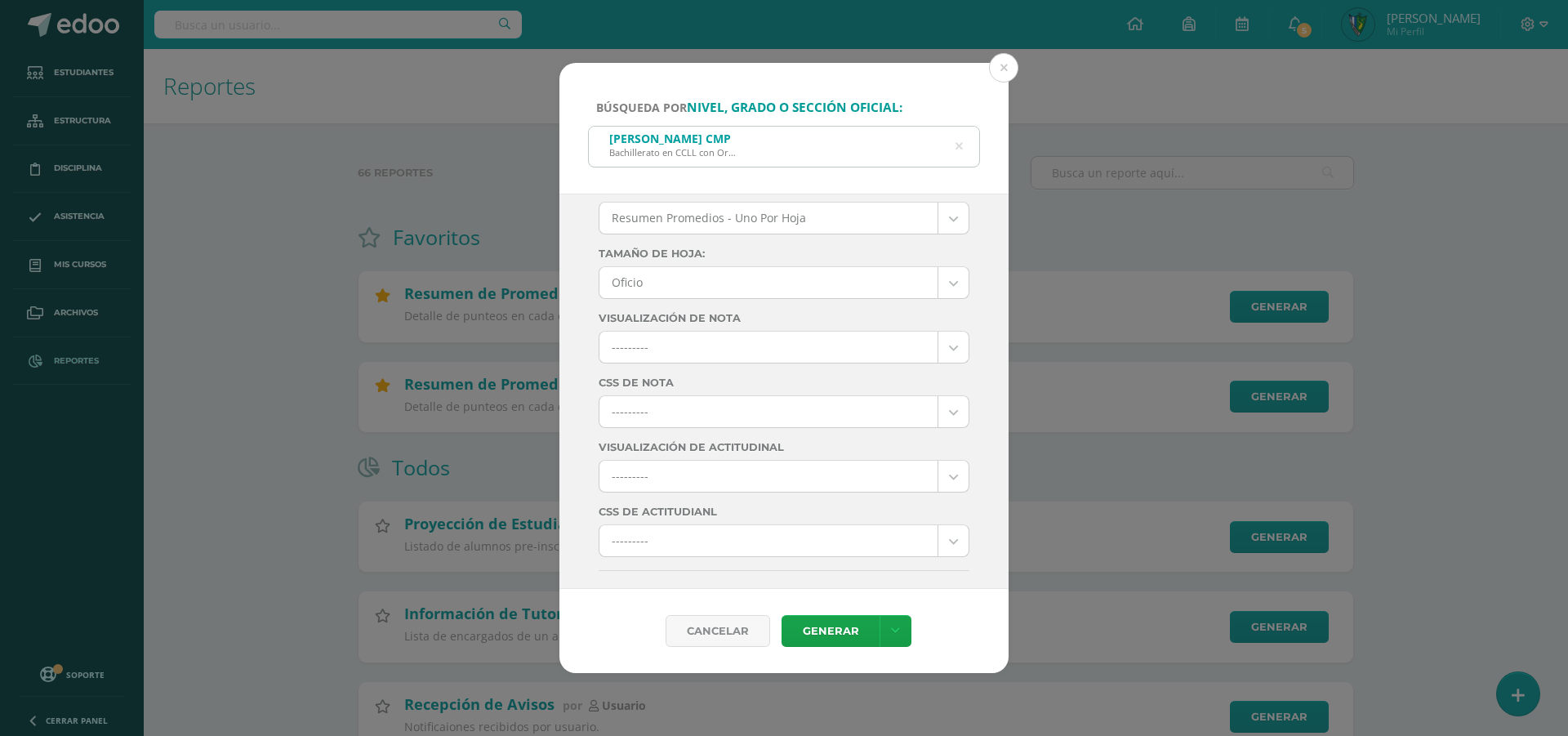
scroll to position [245, 0]
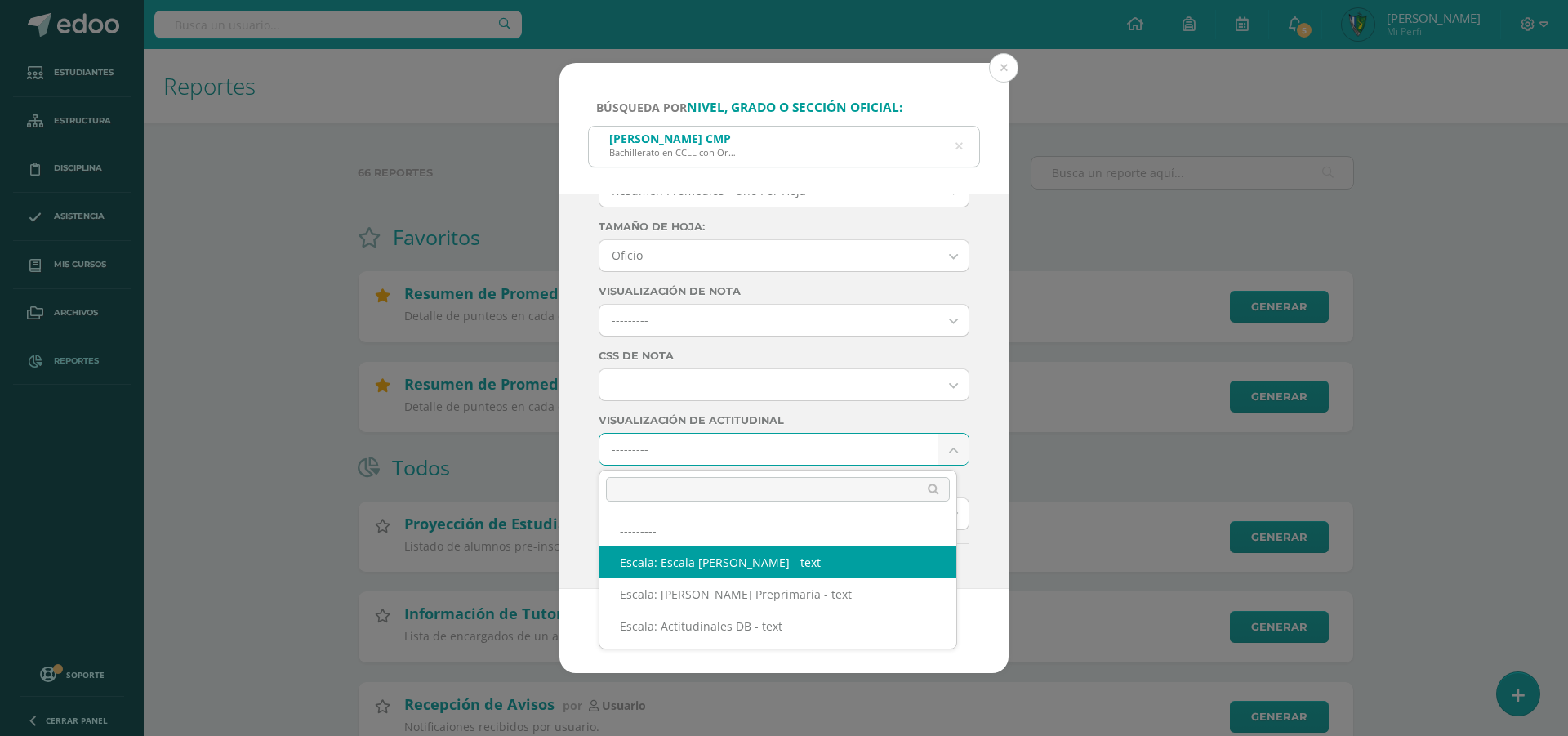
select select "3"
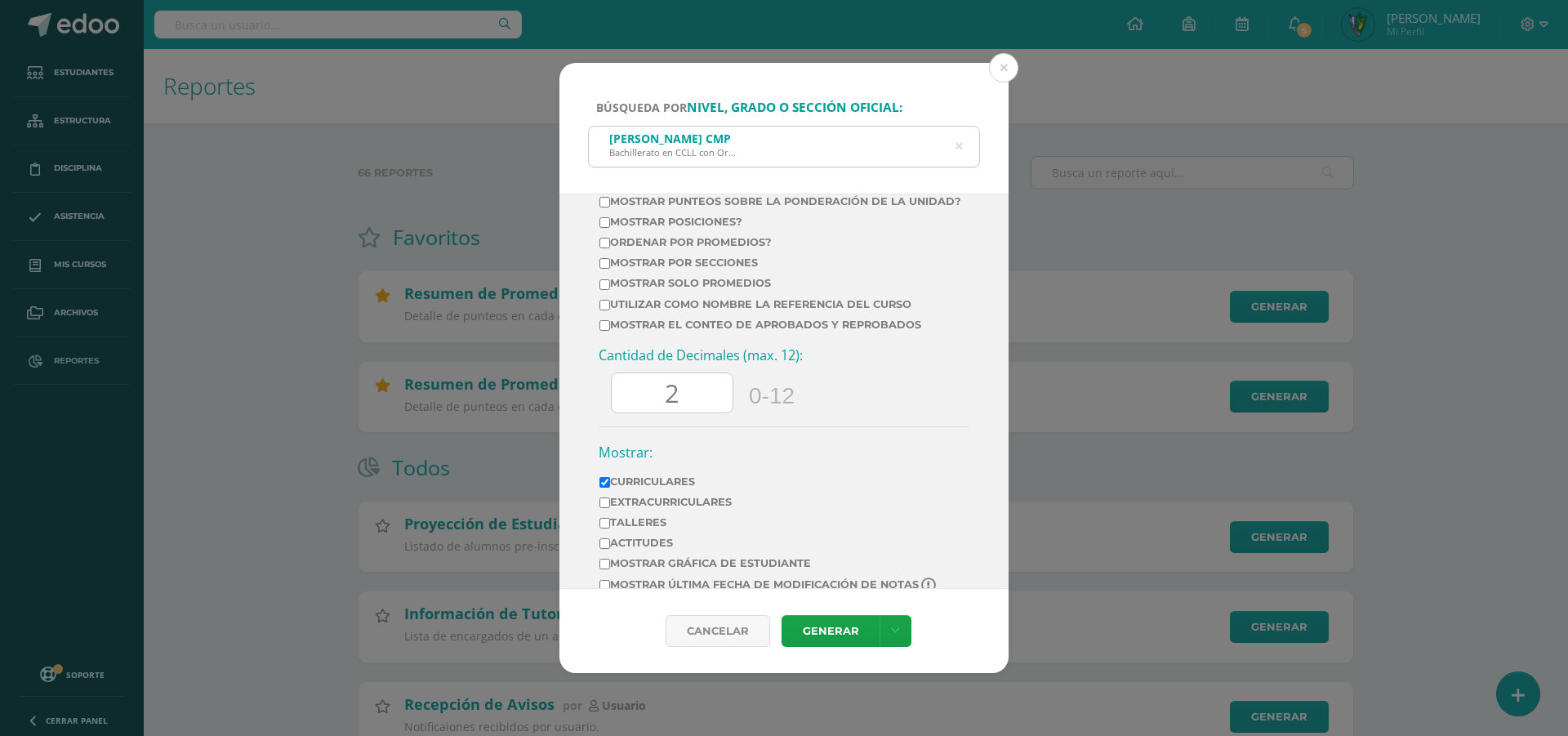
scroll to position [761, 0]
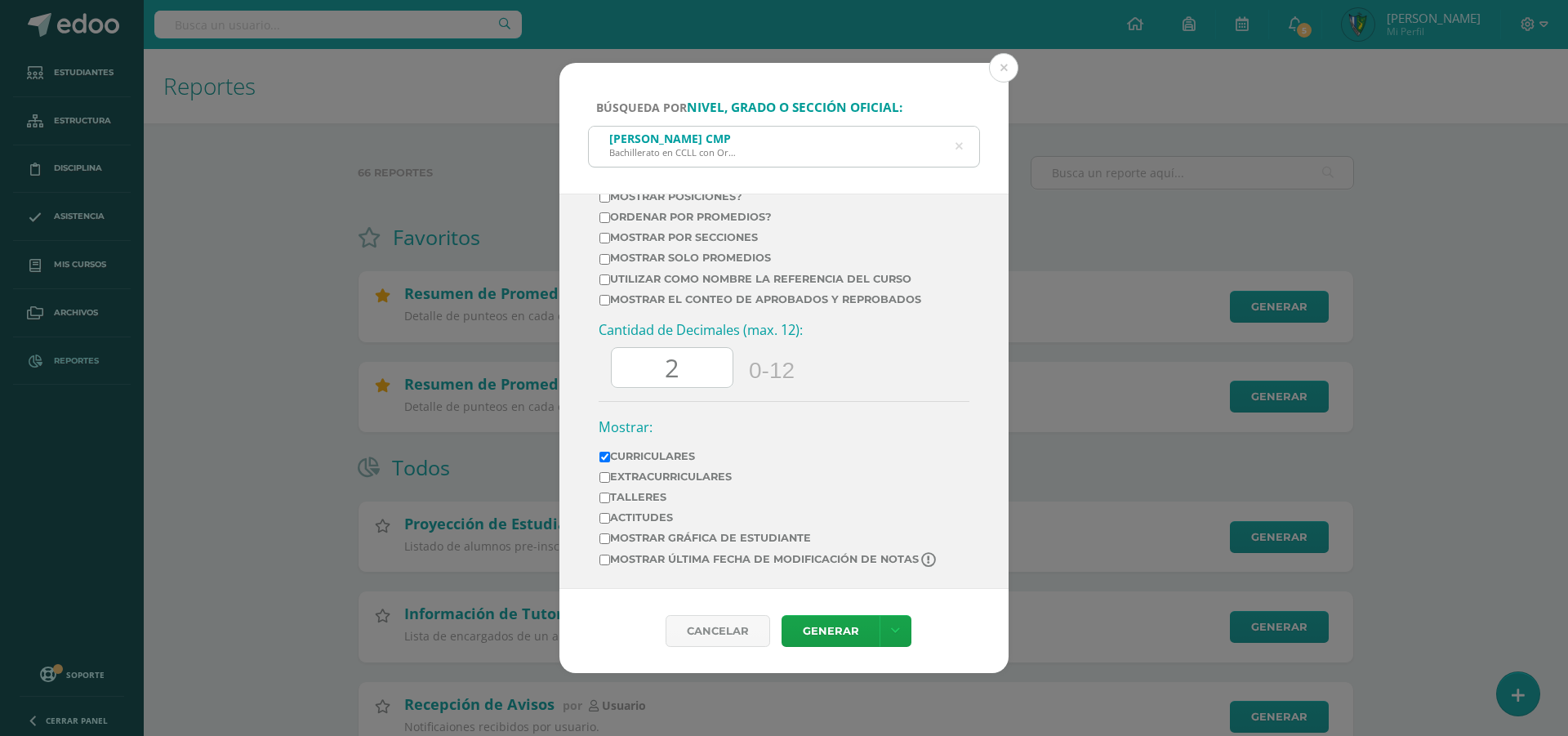
click at [714, 560] on label "Mostrar última fecha de modificación de notas" at bounding box center [769, 560] width 339 height 16
click at [610, 560] on input "Mostrar última fecha de modificación de notas" at bounding box center [605, 560] width 10 height 10
checkbox input "true"
click at [666, 479] on label "Extracurriculares" at bounding box center [769, 476] width 339 height 12
click at [610, 479] on input "Extracurriculares" at bounding box center [605, 477] width 10 height 10
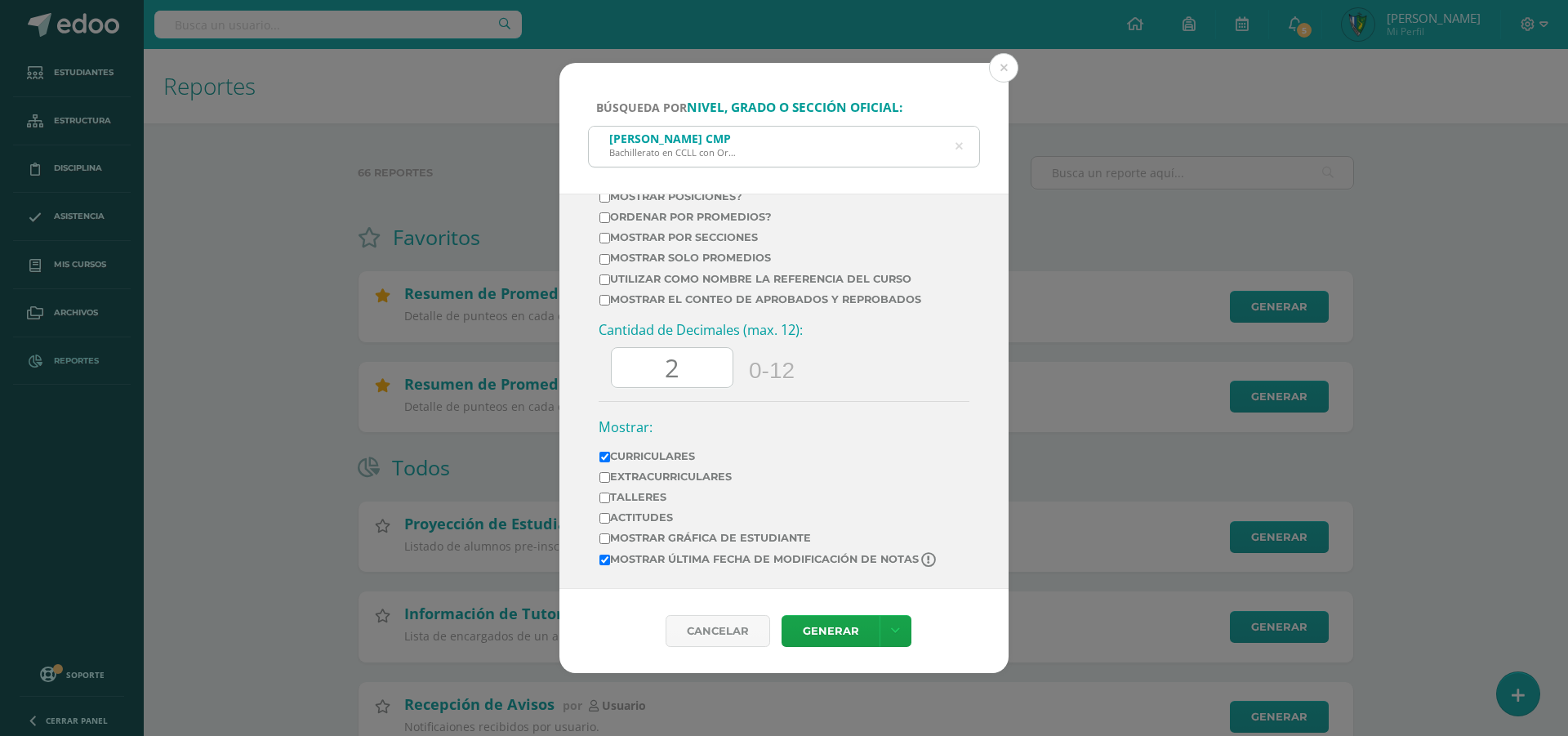
checkbox input "true"
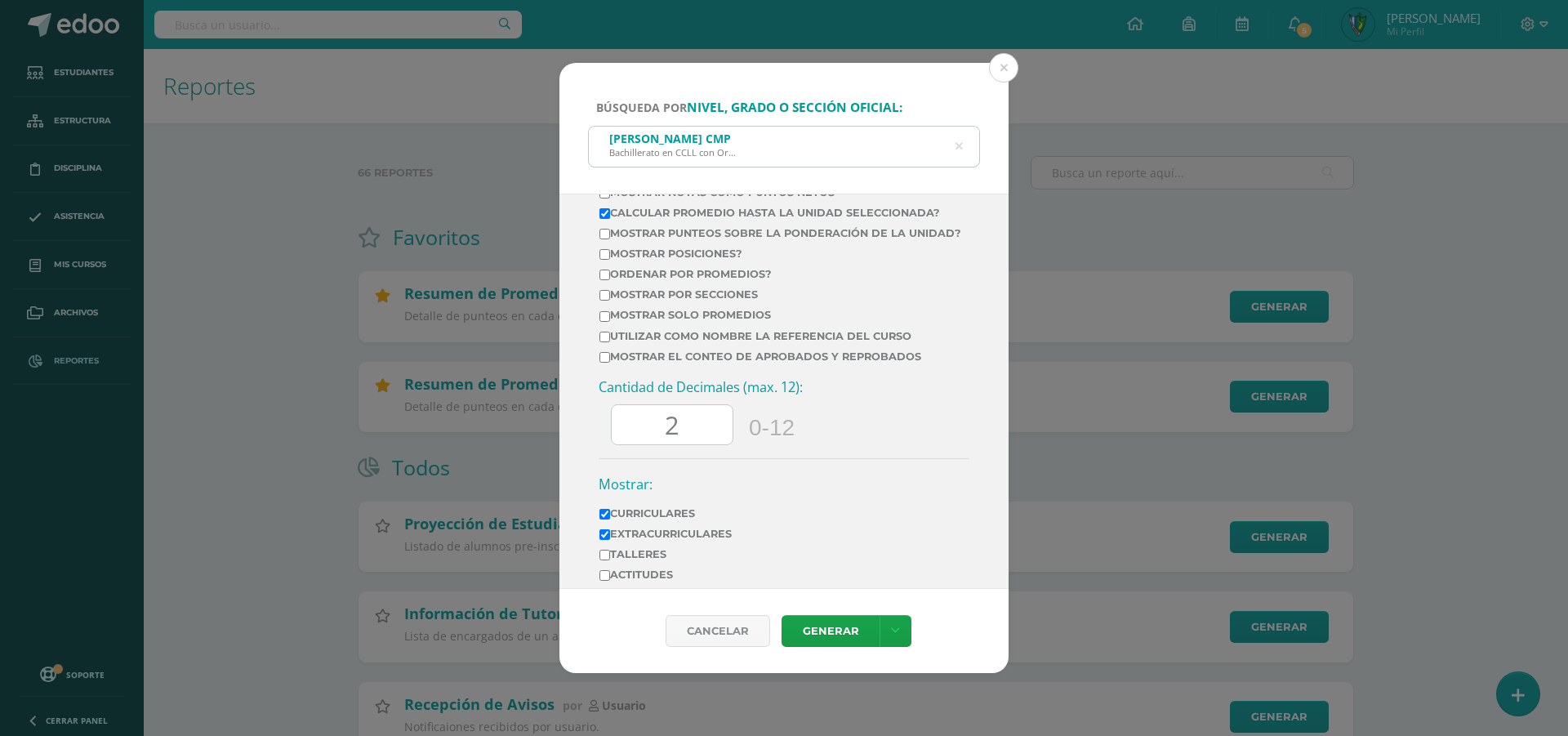
scroll to position [598, 0]
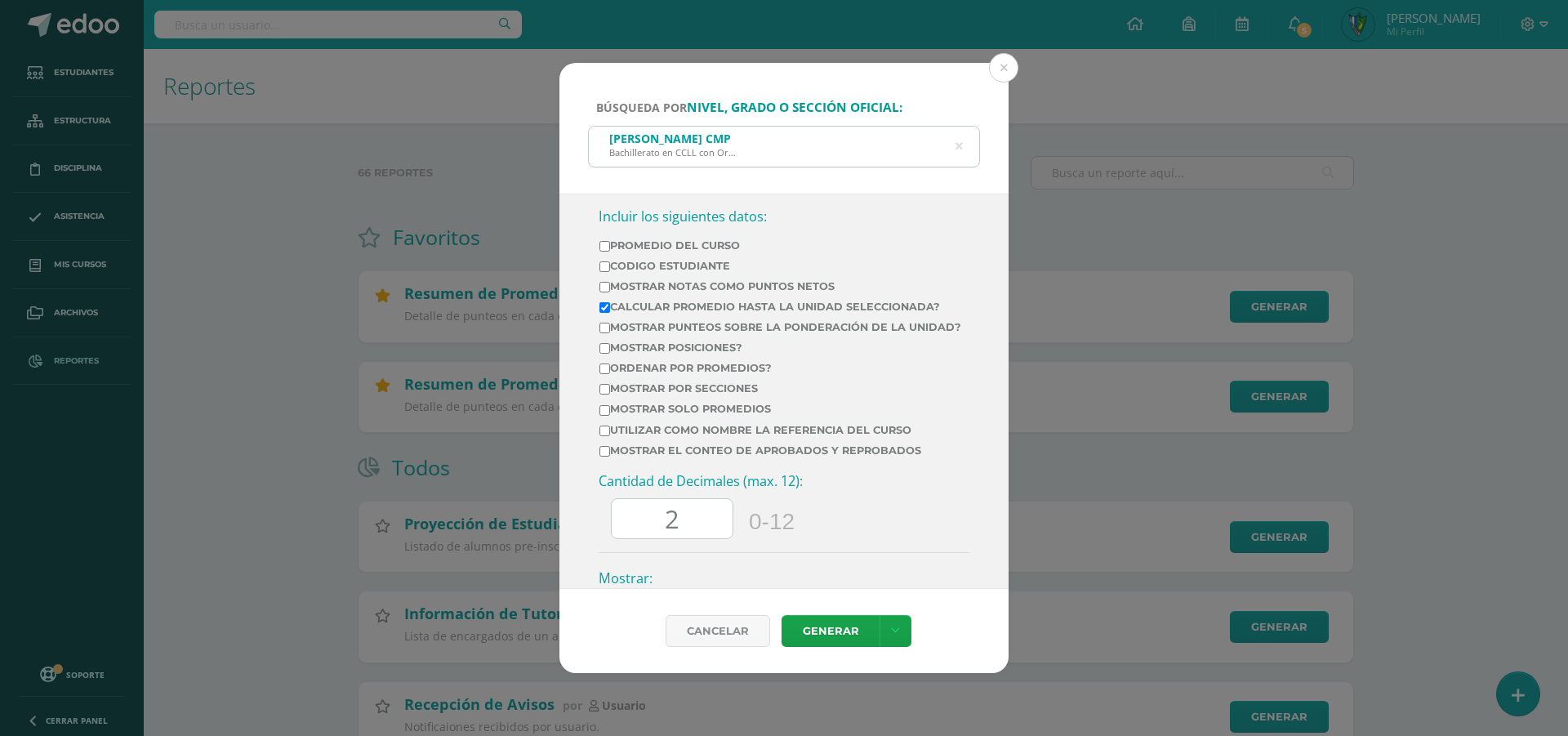
click at [602, 395] on input "Mostrar por secciones" at bounding box center [605, 389] width 10 height 10
checkbox input "true"
click at [605, 456] on input "Mostrar el conteo de Aprobados y Reprobados" at bounding box center [605, 451] width 10 height 10
checkbox input "true"
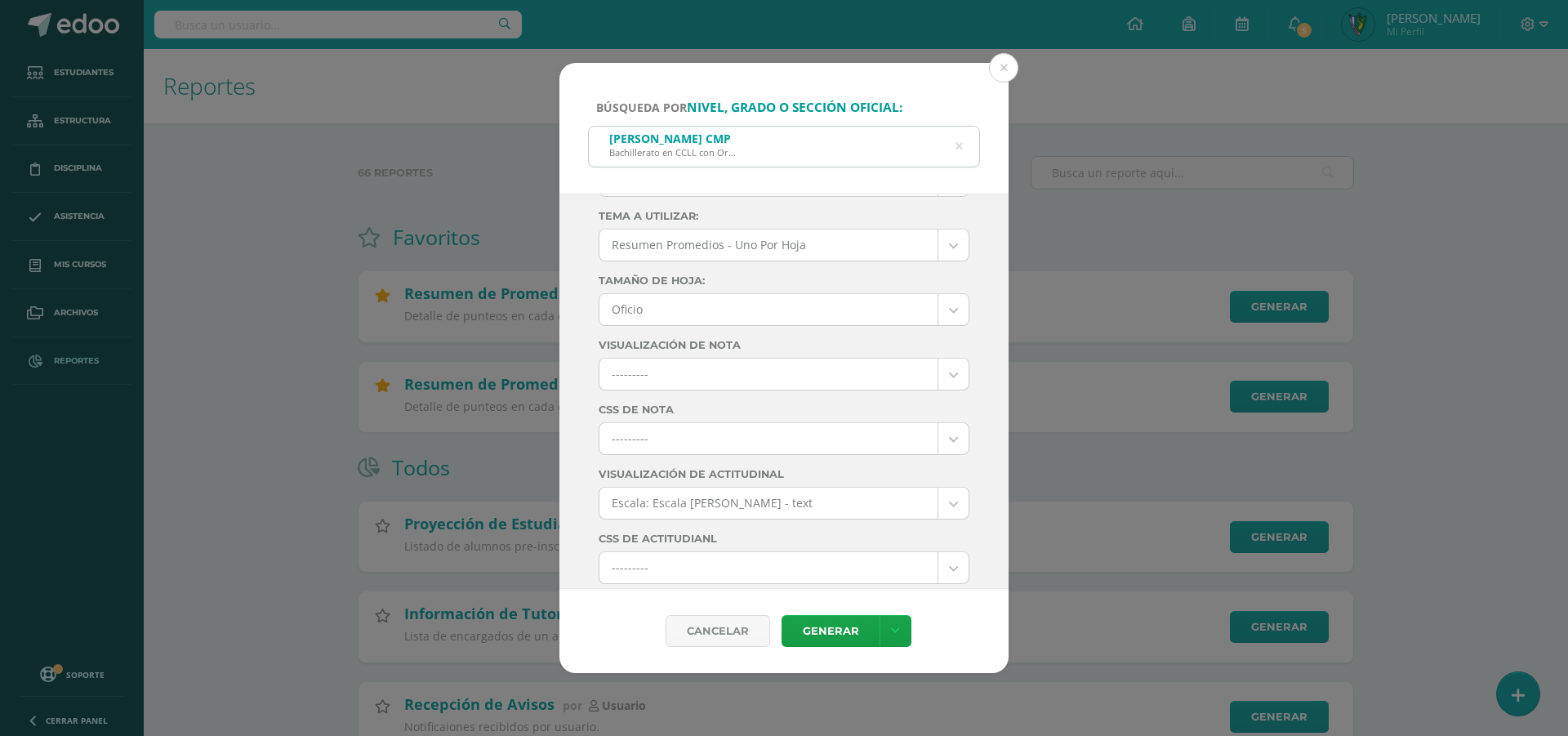
scroll to position [189, 0]
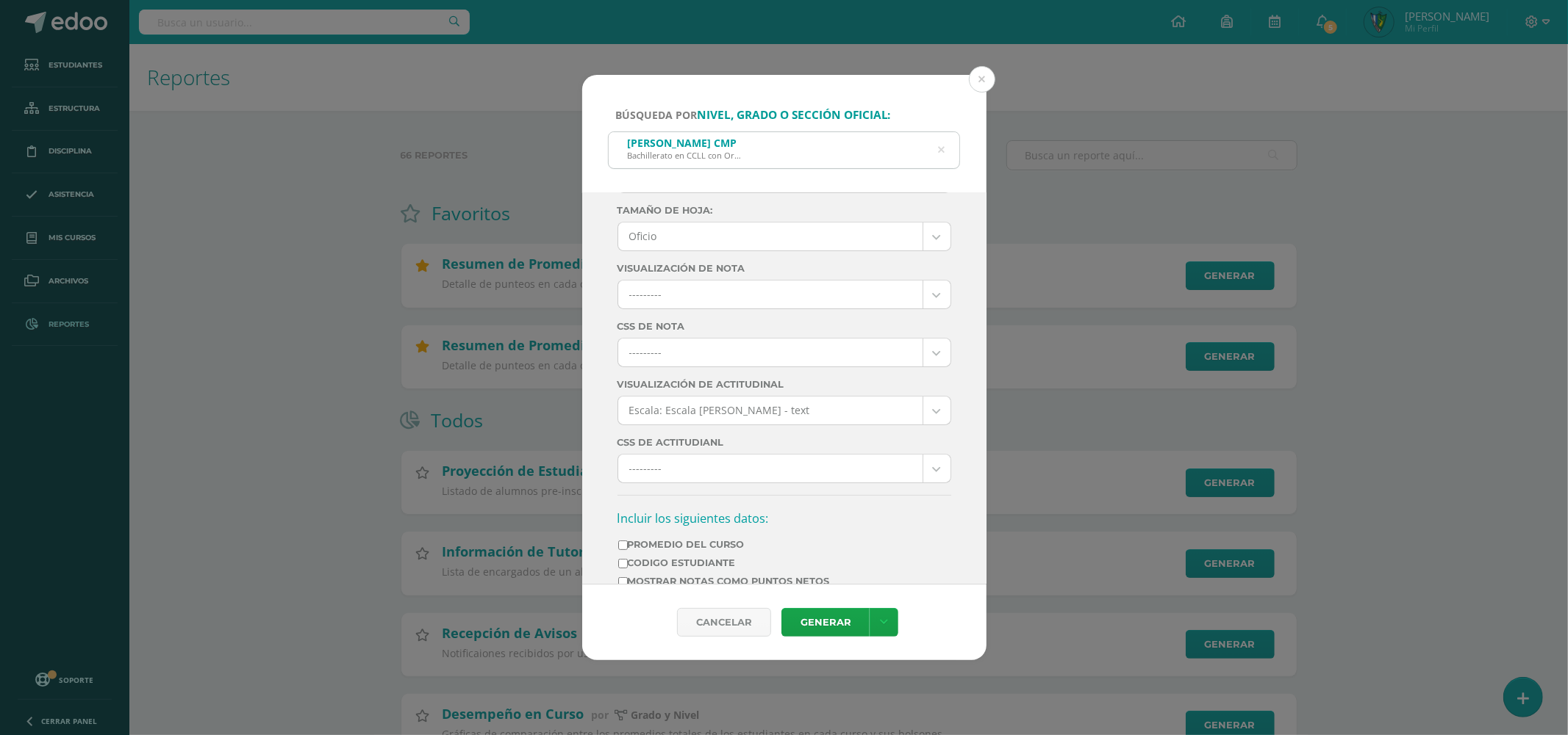
scroll to position [252, 0]
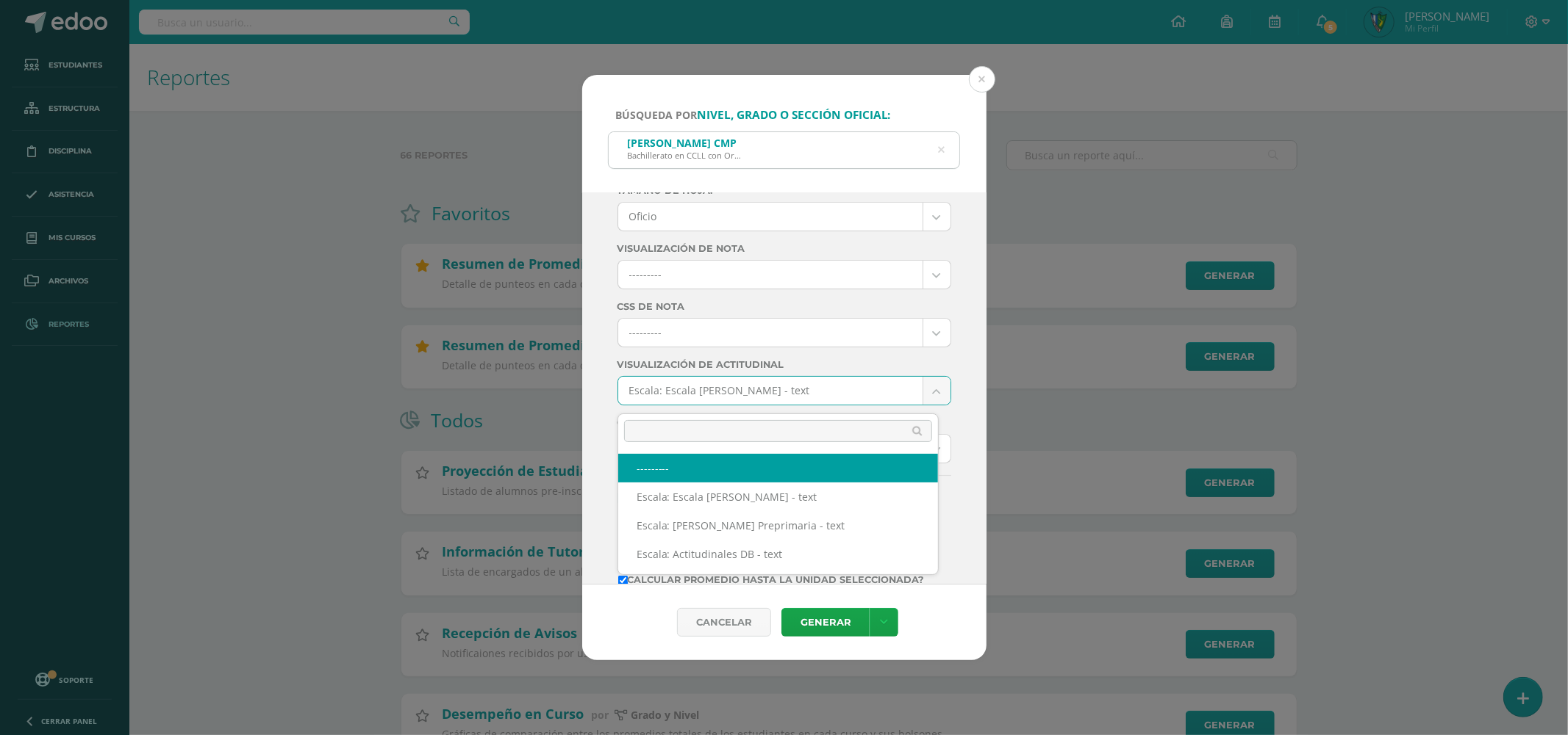
select select
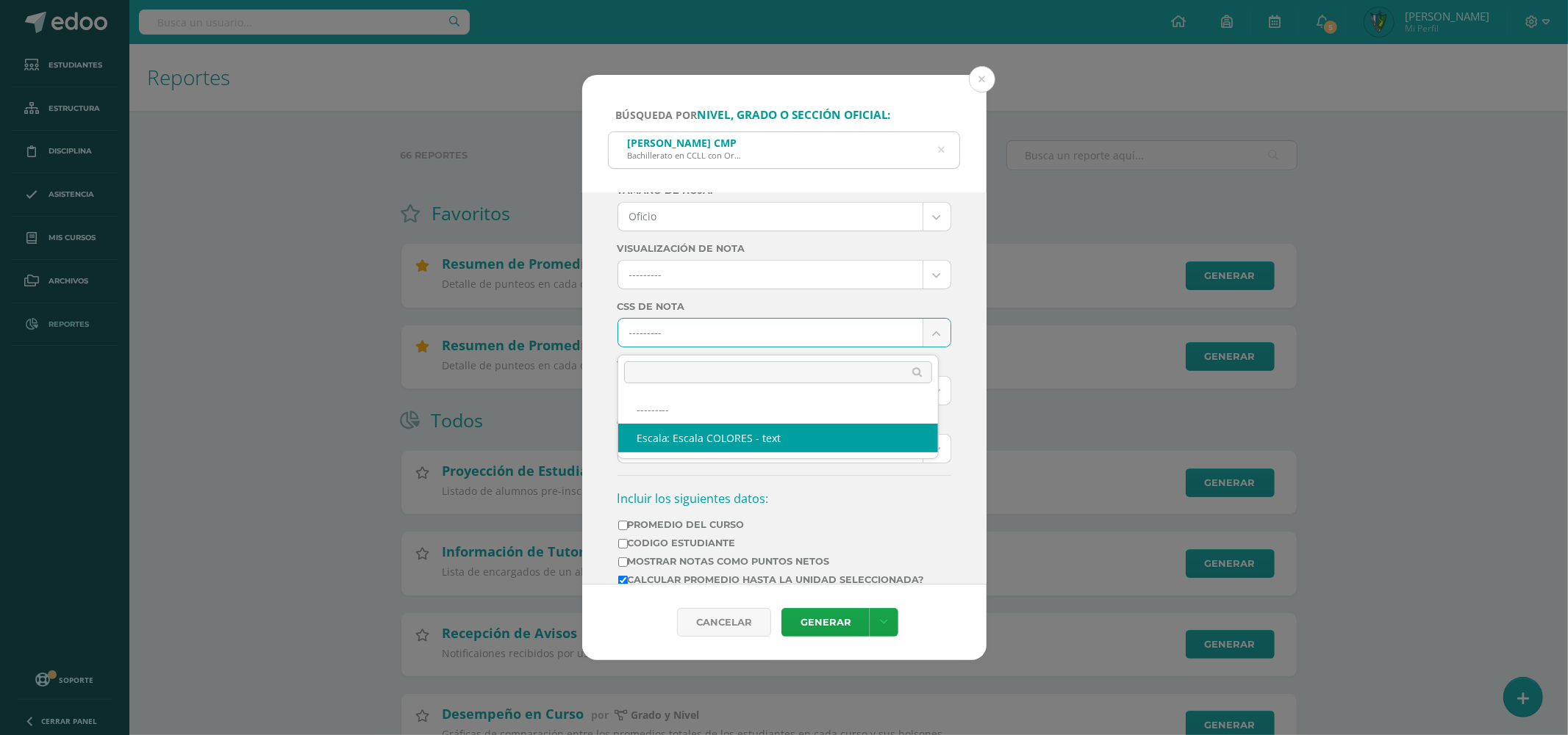
select select "10"
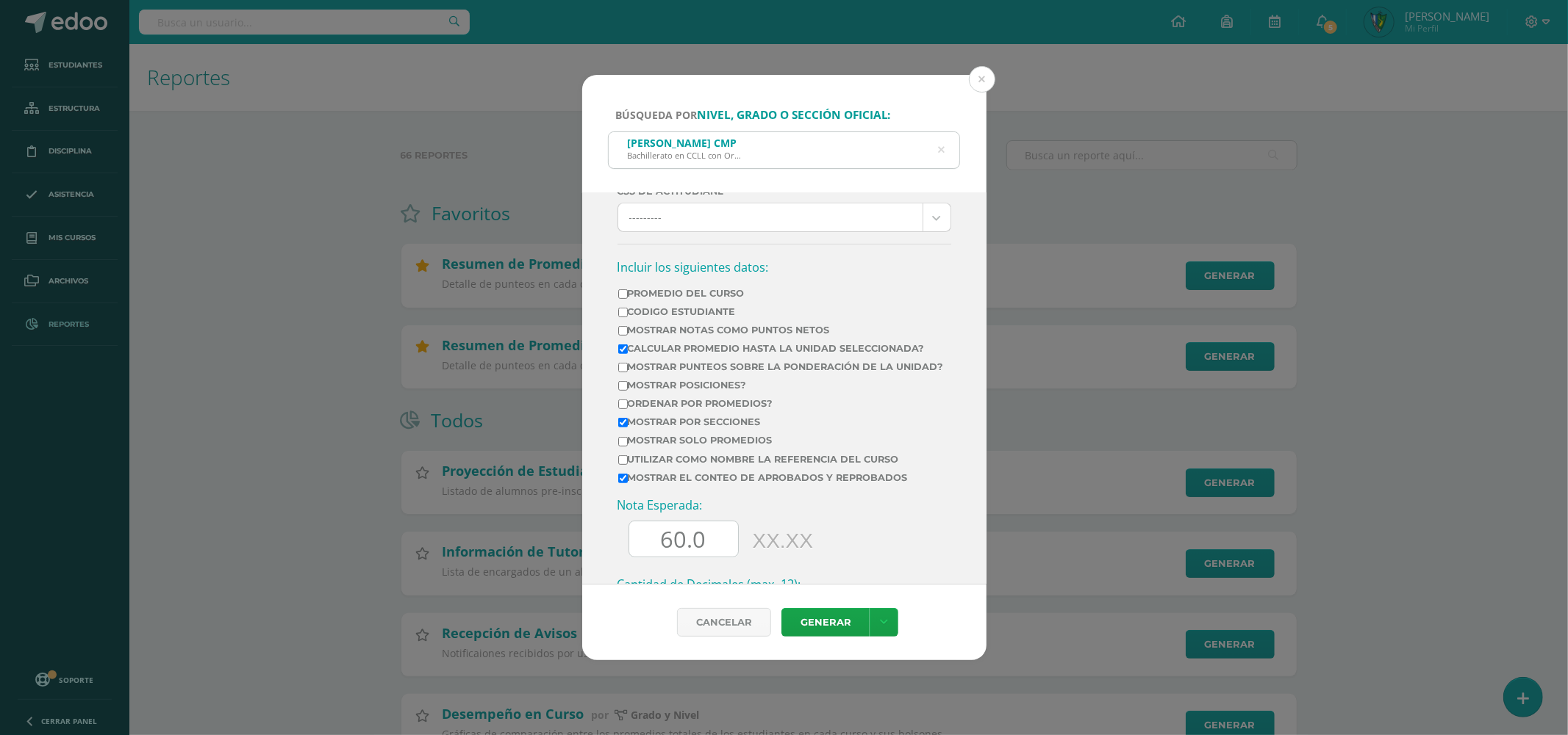
scroll to position [497, 0]
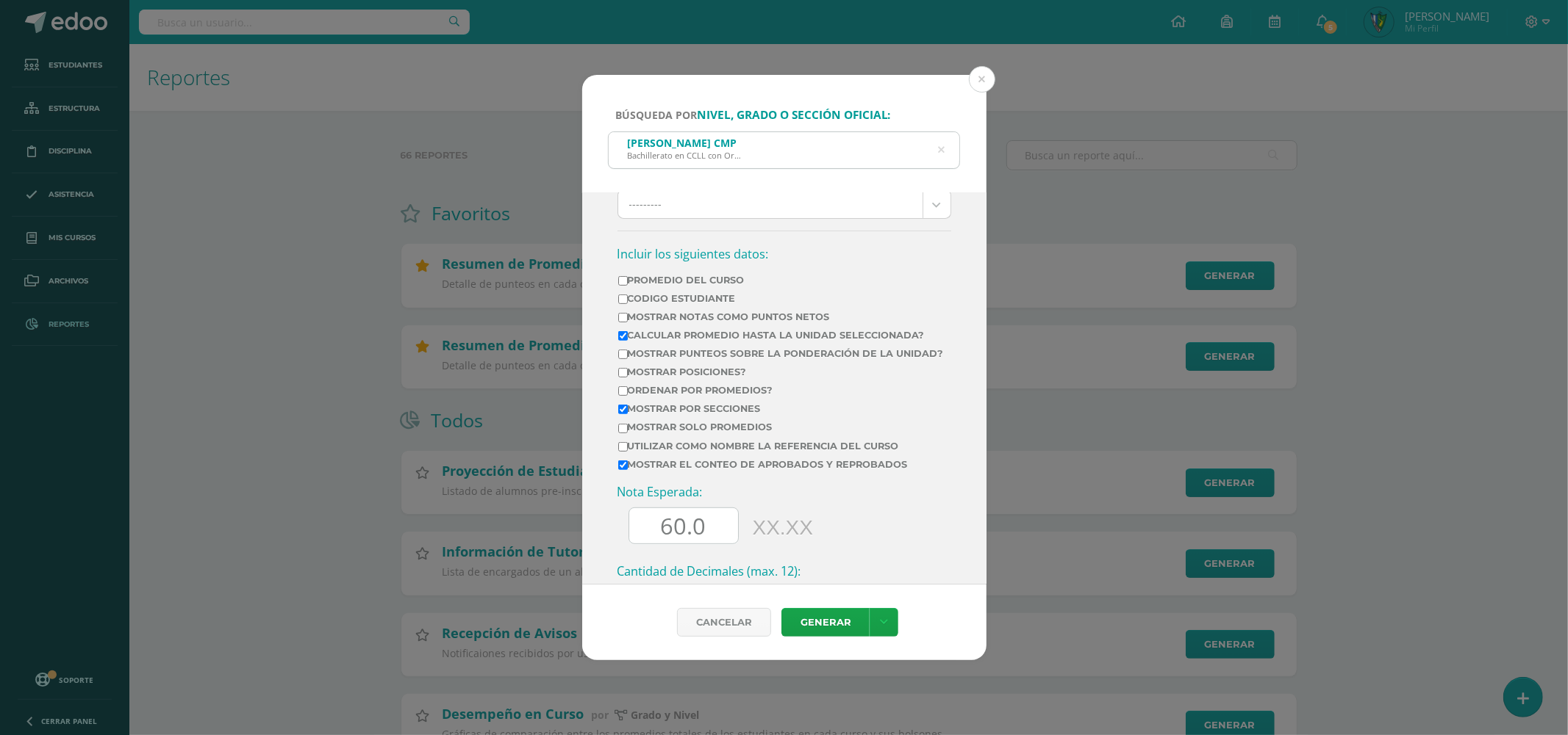
click at [626, 322] on input "Mostrar Notas Como Puntos Netos" at bounding box center [623, 317] width 9 height 9
checkbox input "true"
click at [987, 392] on div "Búsqueda por nivel, grado o sección oficial: Quinto Bachillerato CMP Bachillera…" at bounding box center [784, 368] width 1556 height 586
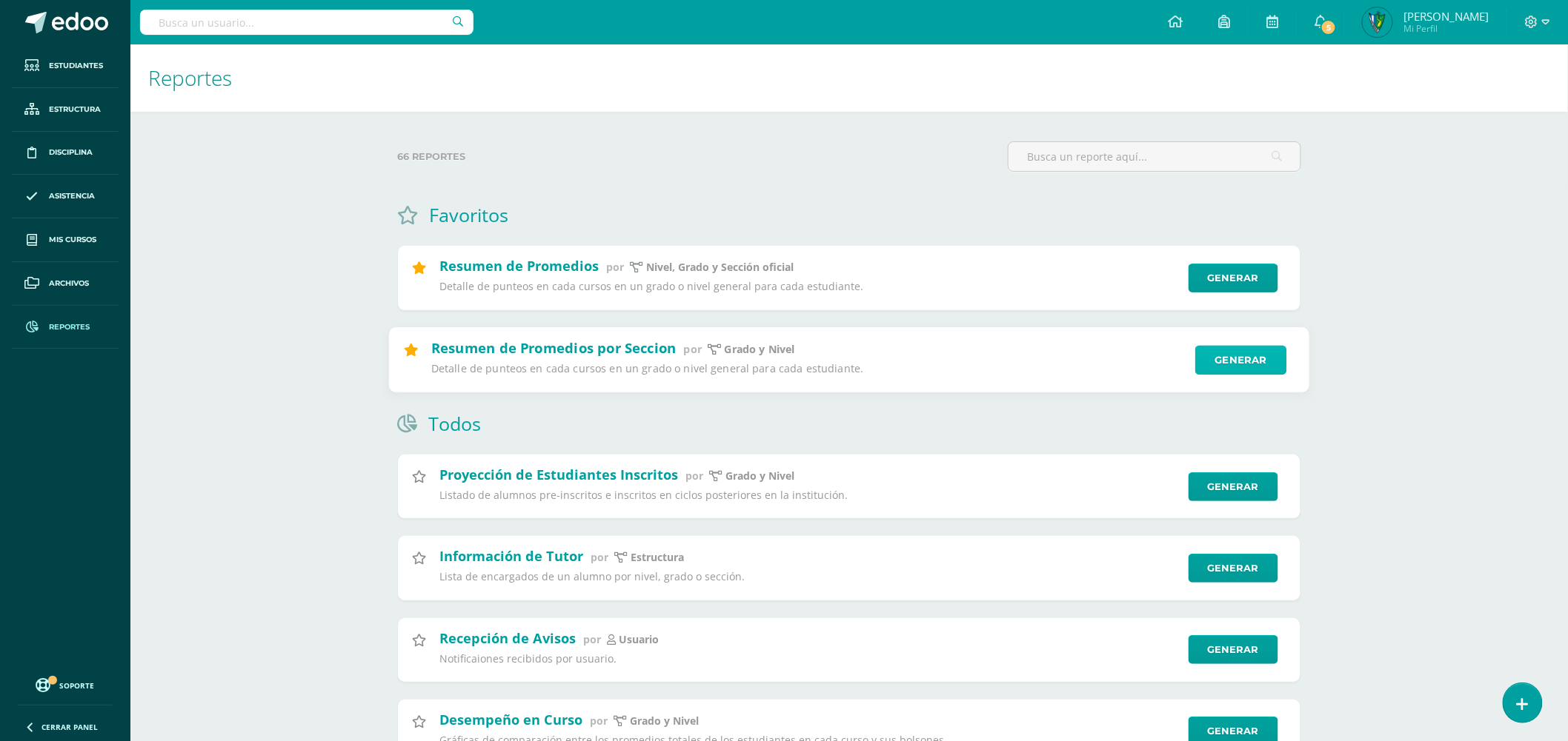
click at [1251, 368] on link "Generar" at bounding box center [1241, 360] width 91 height 30
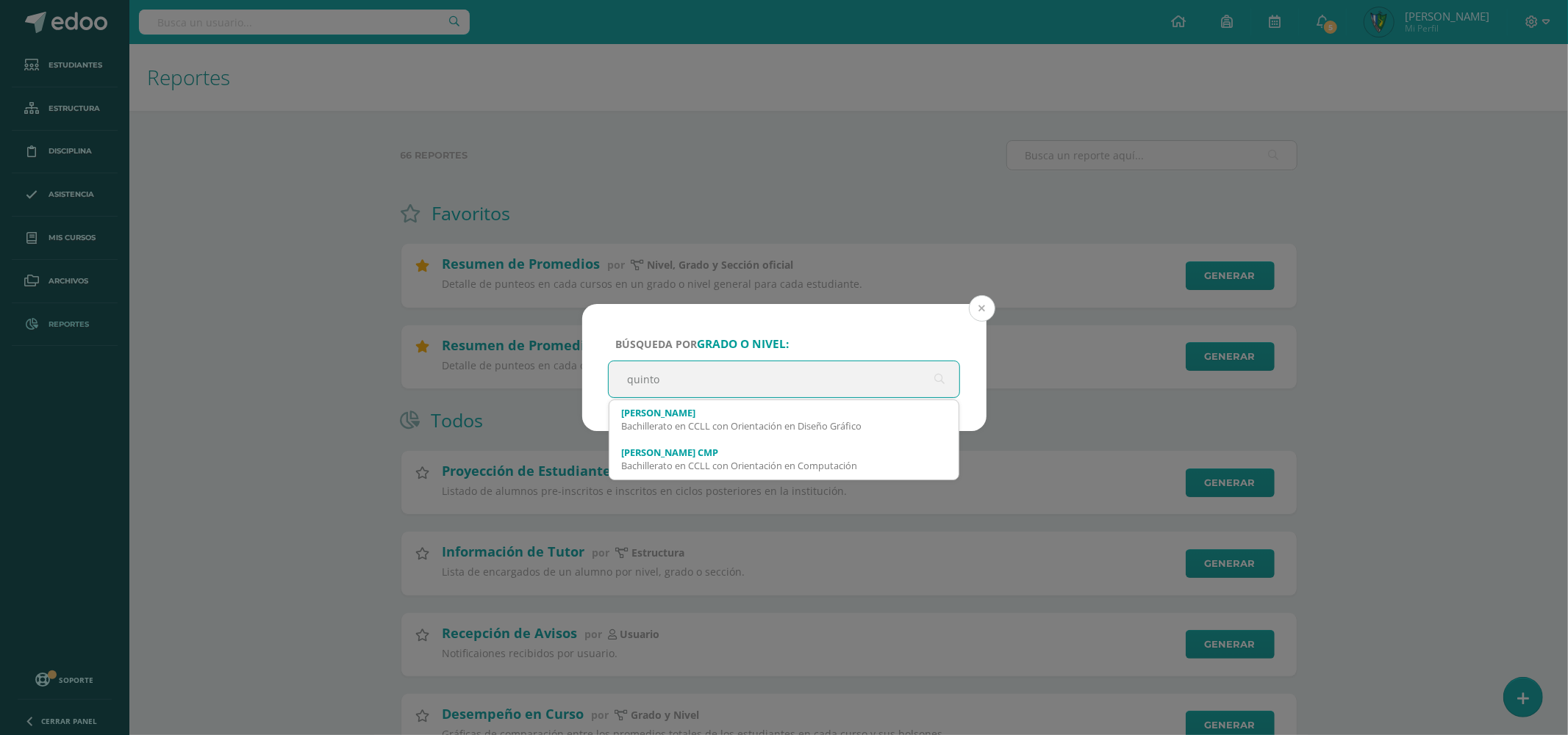
type input "quinto"
click at [980, 307] on button at bounding box center [982, 309] width 27 height 27
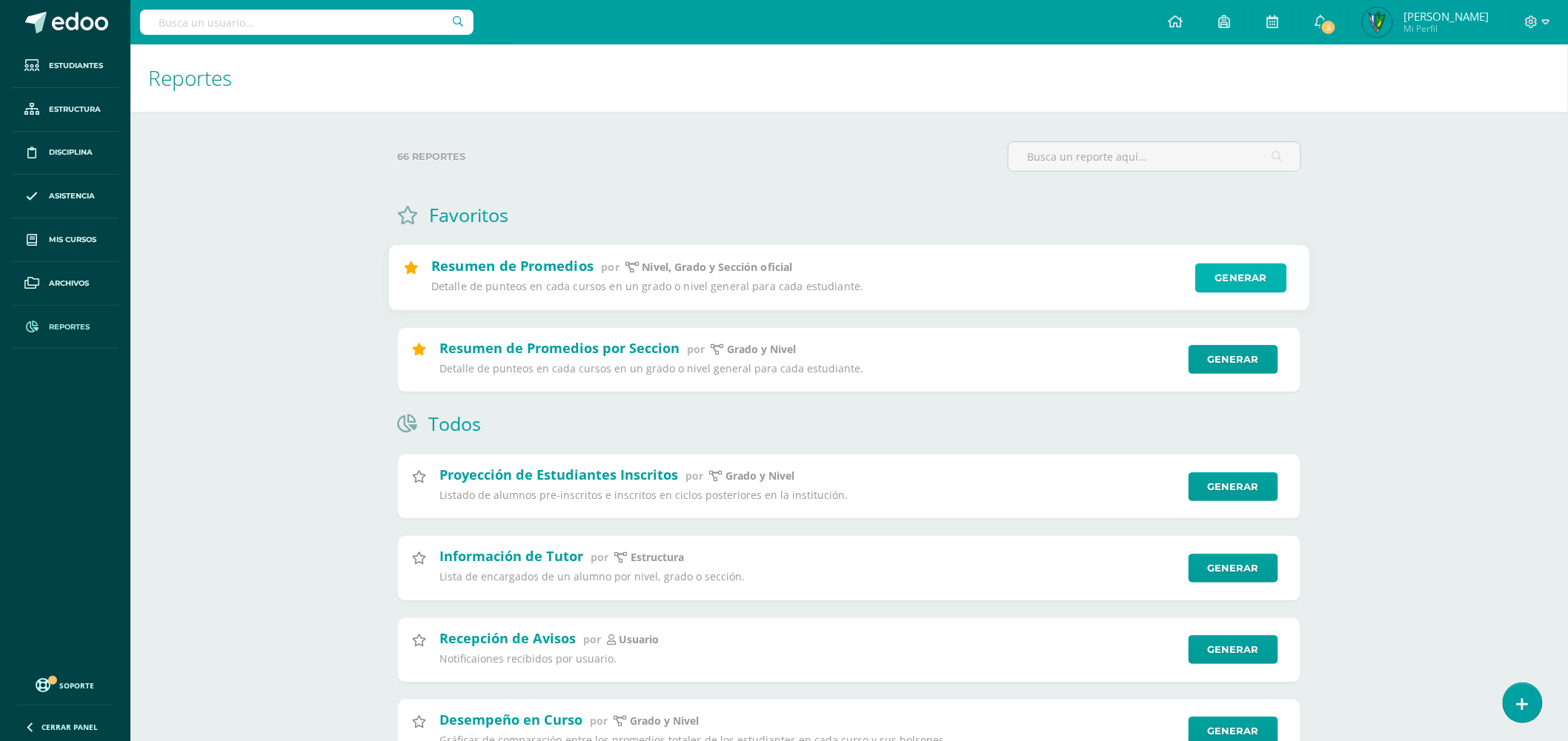
click at [1228, 281] on link "Generar" at bounding box center [1241, 278] width 91 height 30
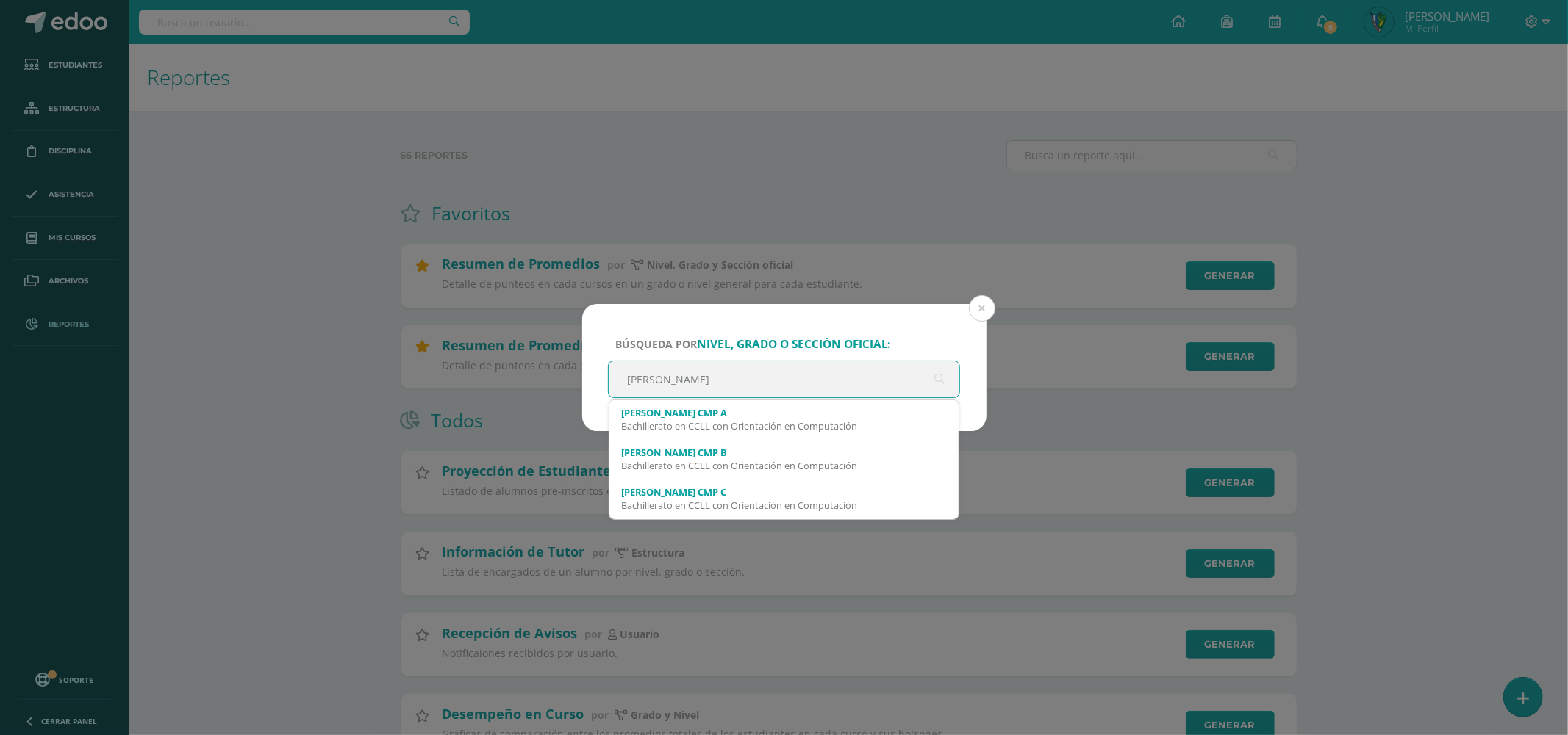
type input "quinto"
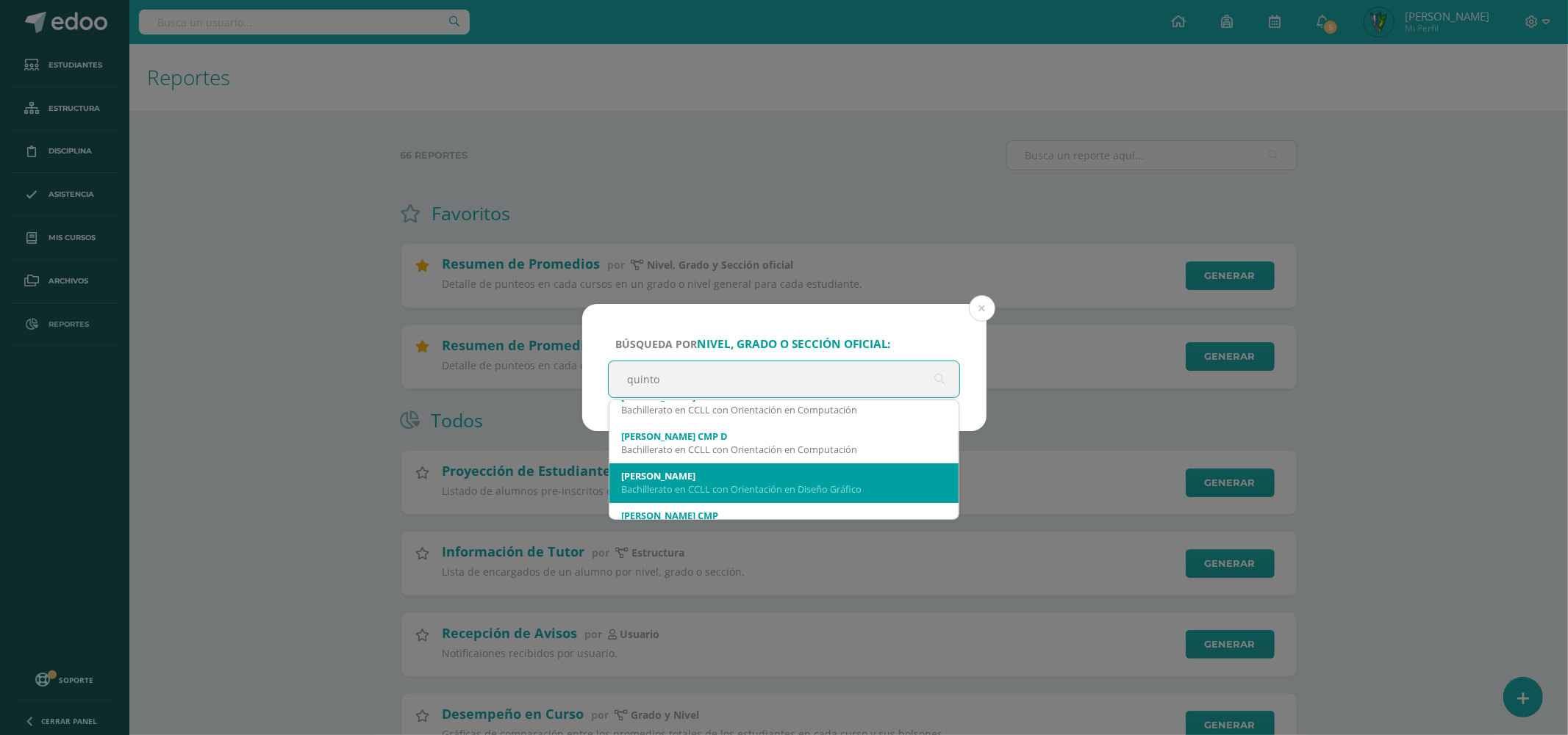
scroll to position [119, 0]
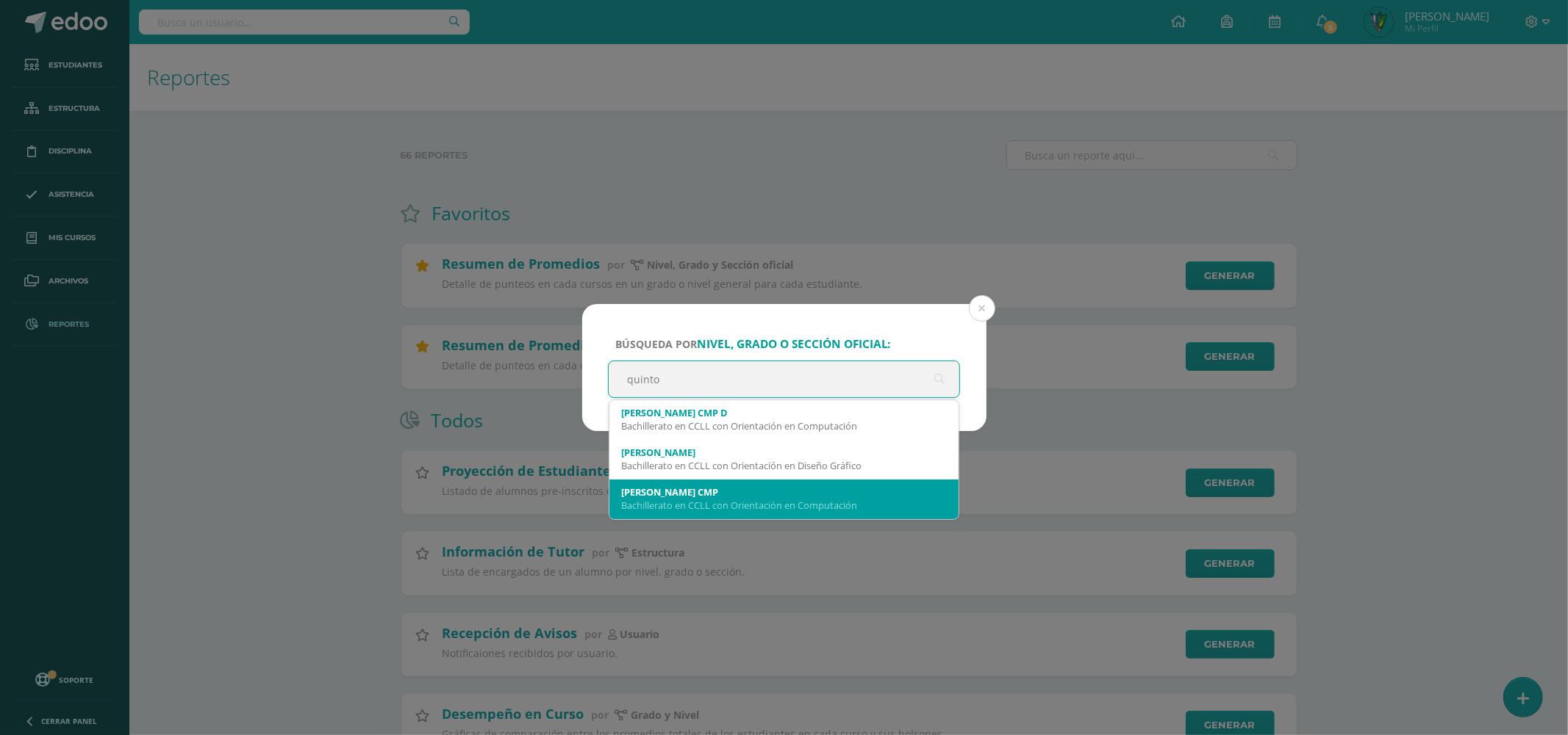
click at [870, 493] on div "Quinto Bachillerato CMP" at bounding box center [784, 492] width 326 height 13
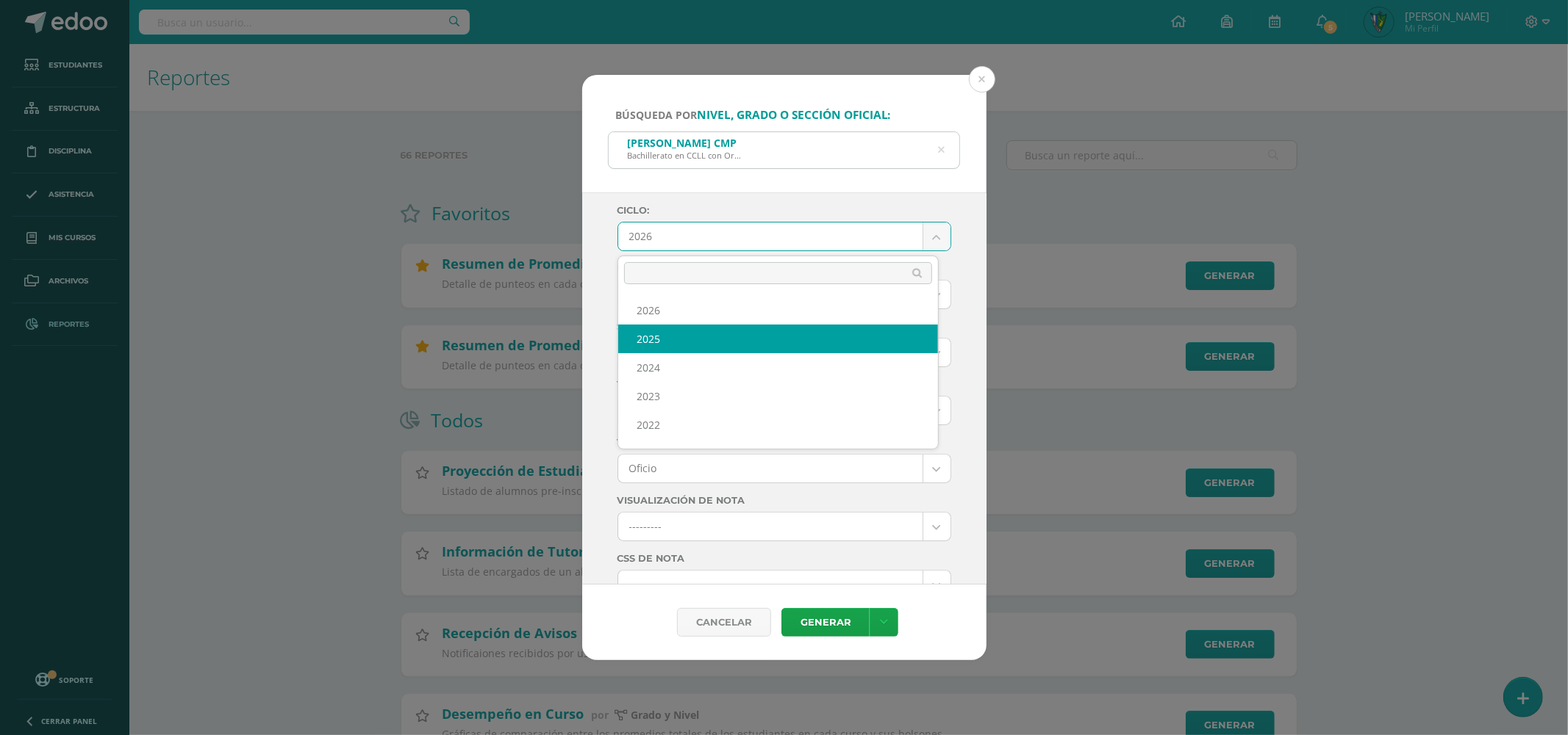
select select "7"
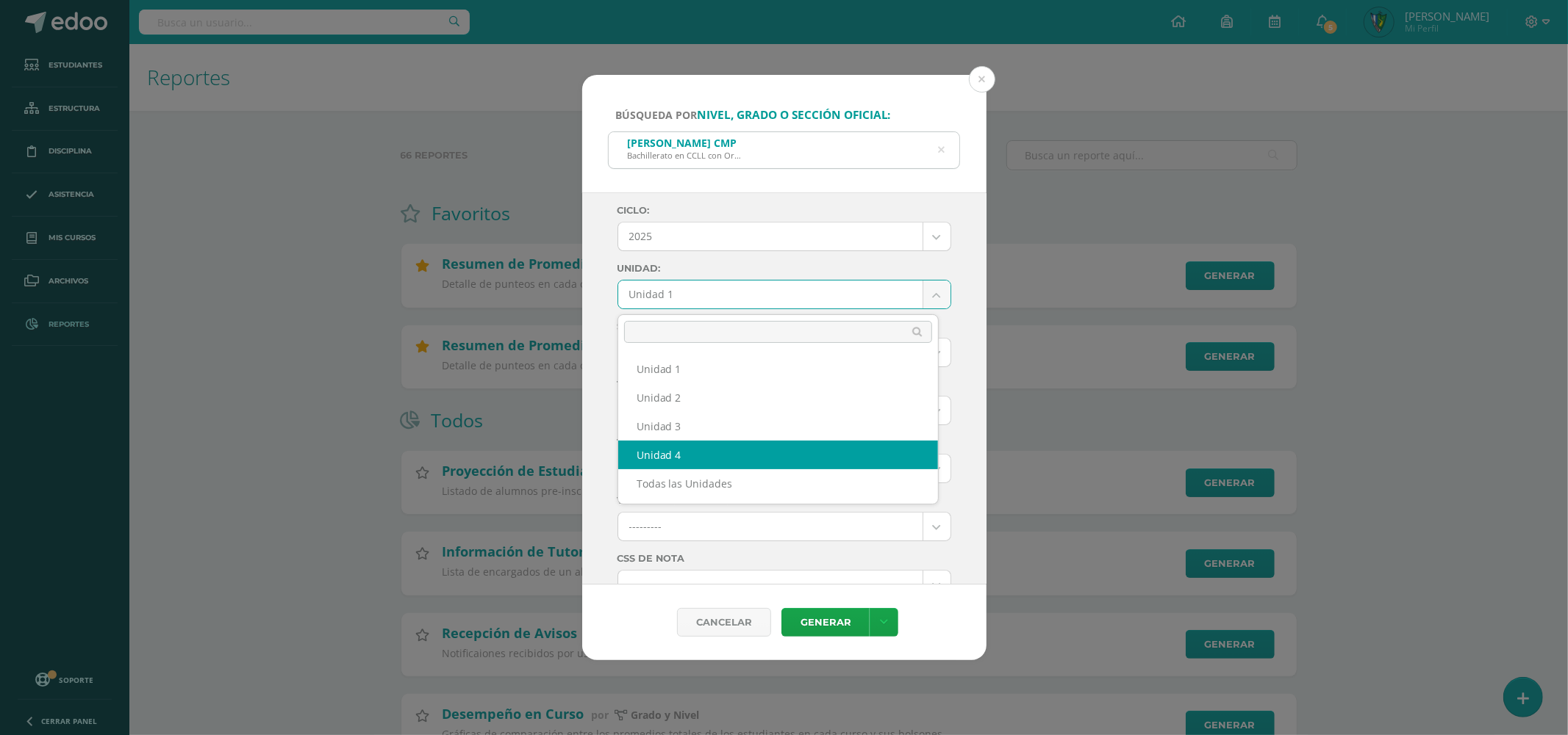
select select "Unidad 4"
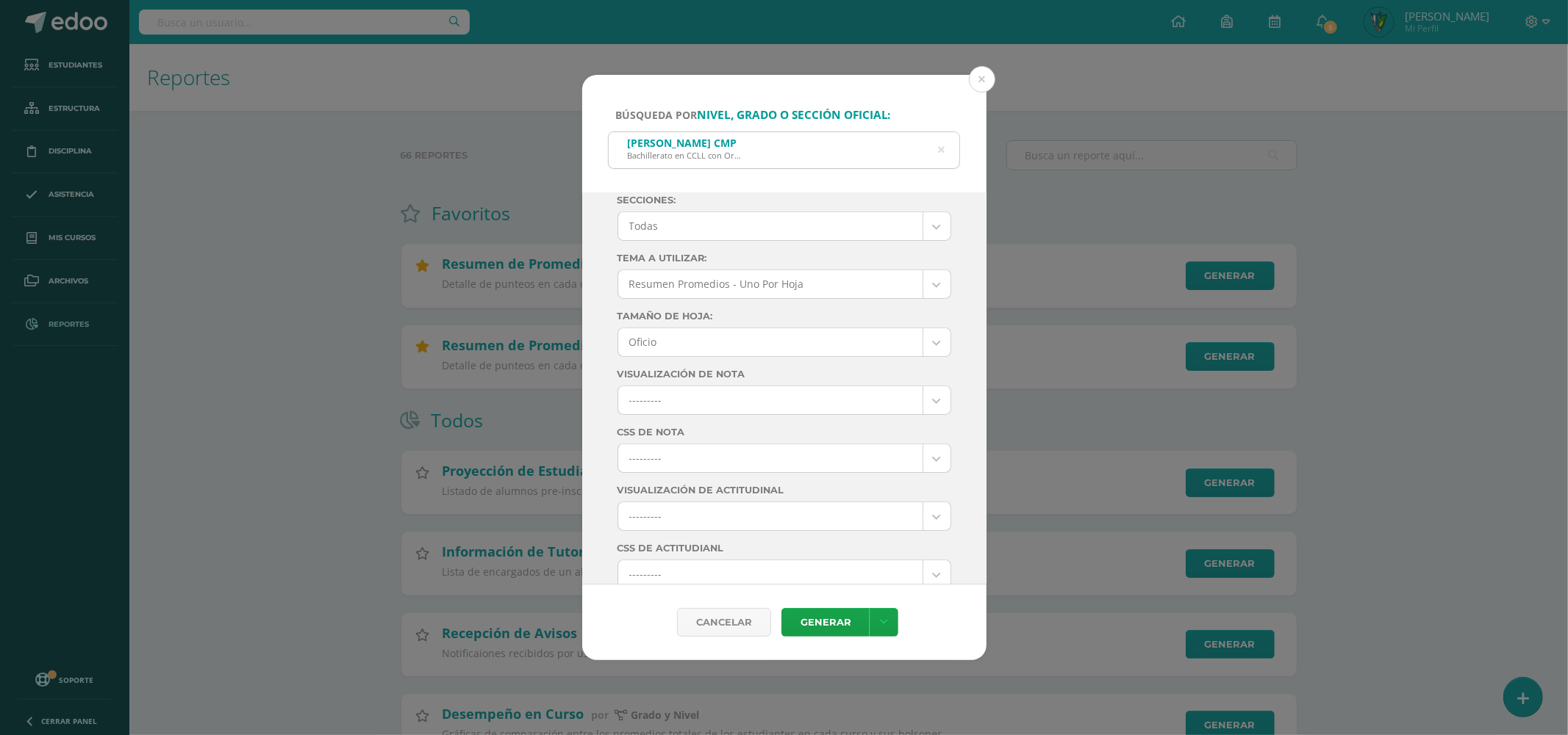
scroll to position [163, 0]
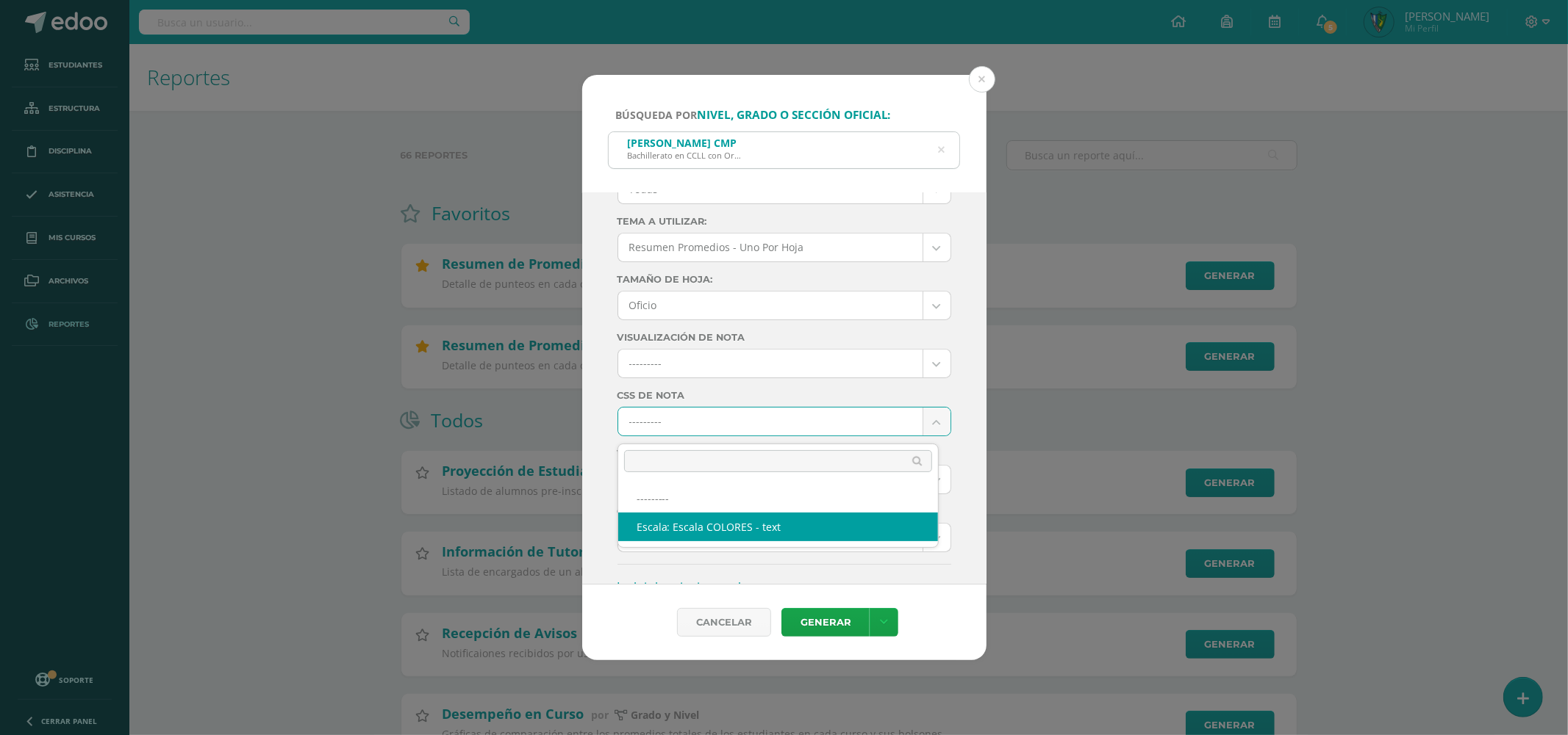
select select "10"
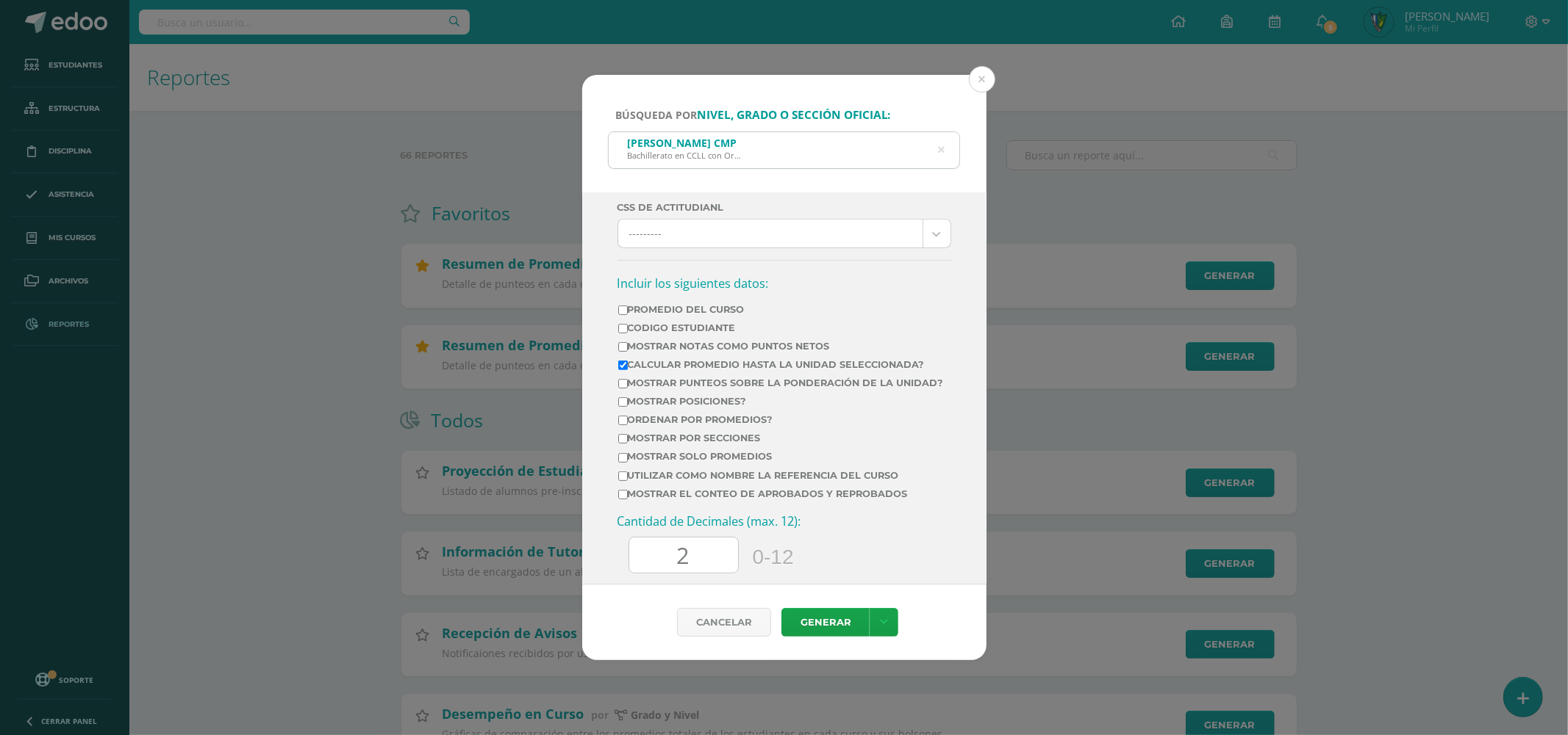
scroll to position [489, 0]
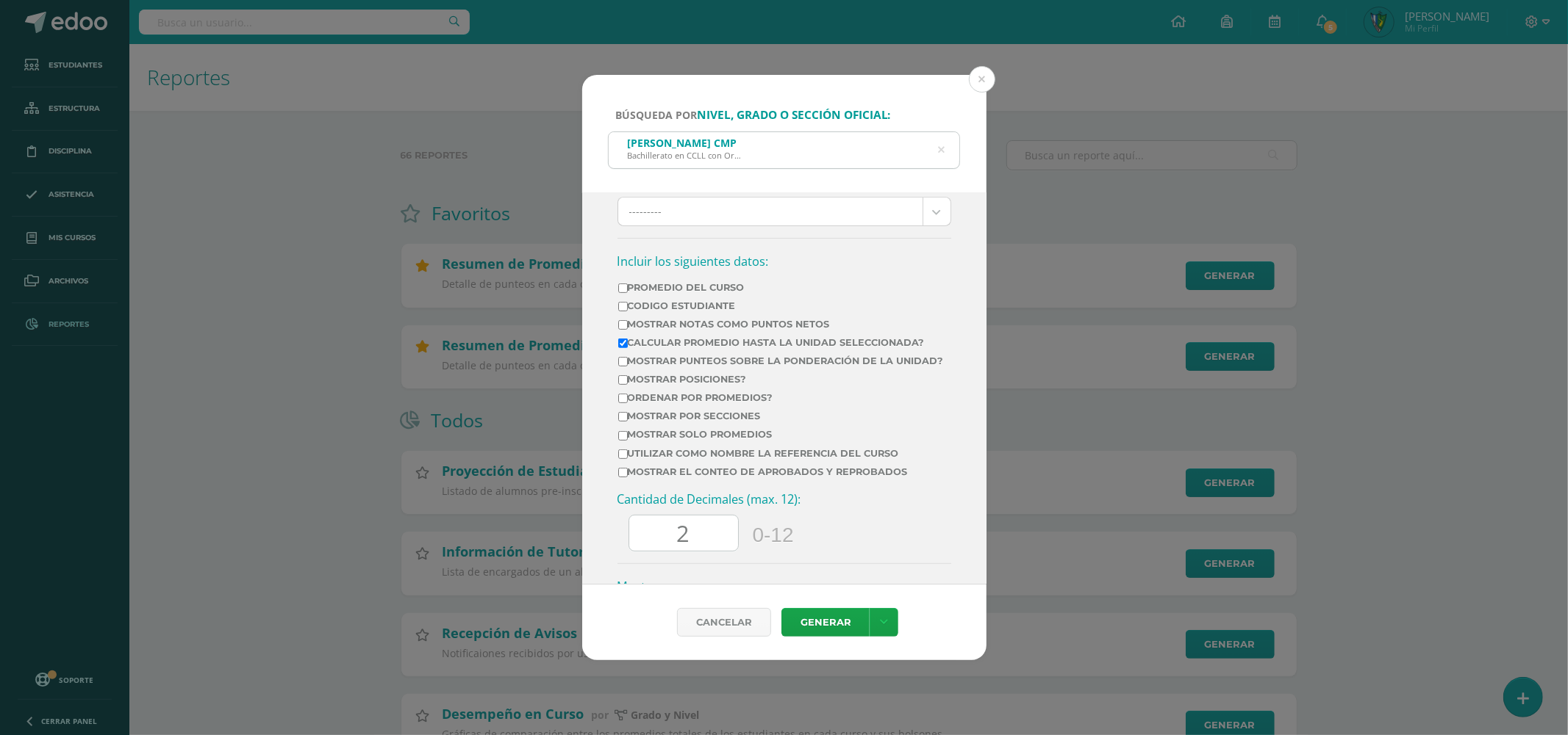
click at [680, 328] on label "Mostrar Notas Como Puntos Netos" at bounding box center [781, 324] width 325 height 11
click at [628, 328] on input "Mostrar Notas Como Puntos Netos" at bounding box center [623, 325] width 9 height 9
checkbox input "true"
click at [739, 421] on label "Mostrar por secciones" at bounding box center [781, 416] width 325 height 11
click at [628, 421] on input "Mostrar por secciones" at bounding box center [623, 417] width 9 height 9
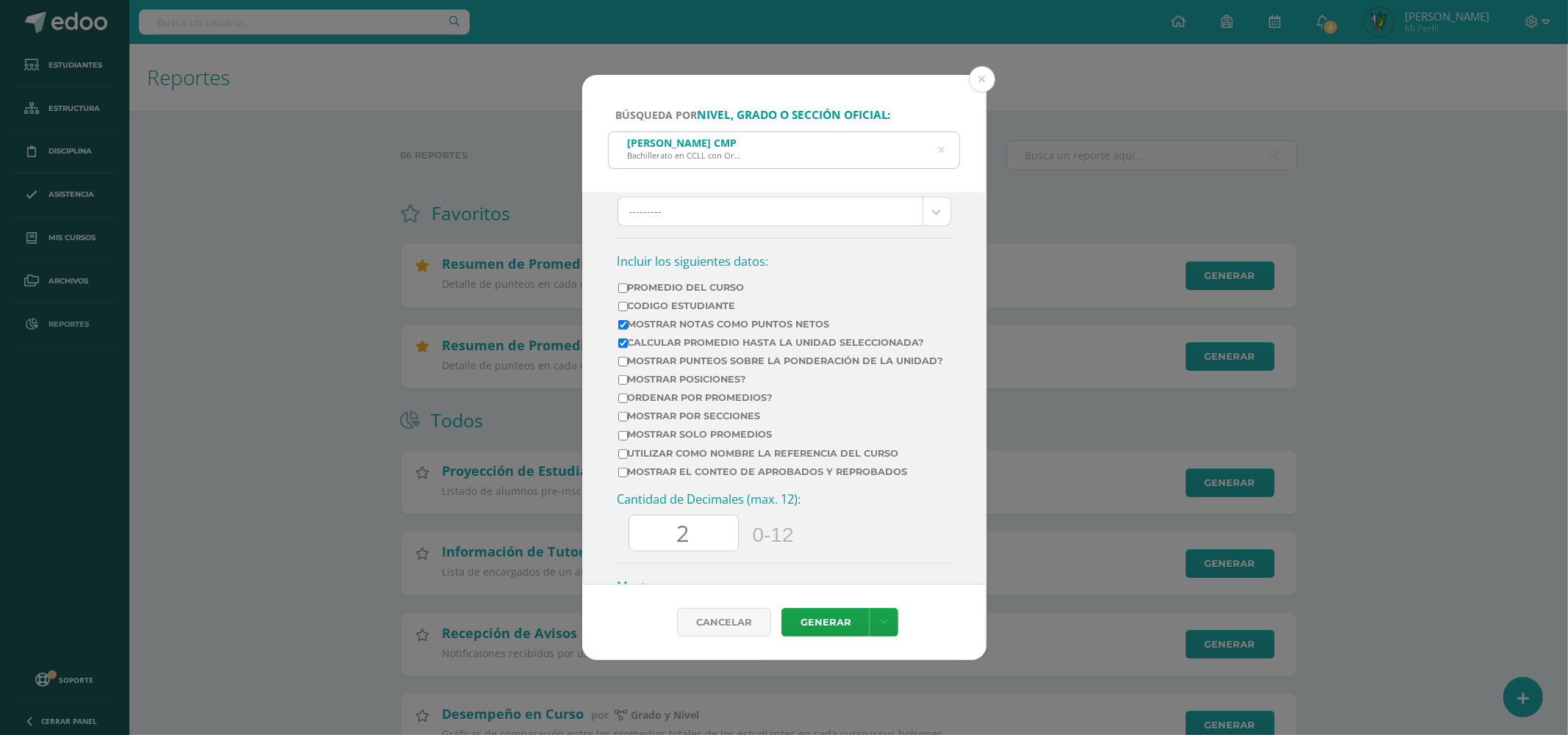
checkbox input "true"
click at [699, 478] on label "Mostrar el conteo de Aprobados y Reprobados" at bounding box center [781, 472] width 325 height 11
click at [628, 478] on input "Mostrar el conteo de Aprobados y Reprobados" at bounding box center [623, 472] width 9 height 9
checkbox input "true"
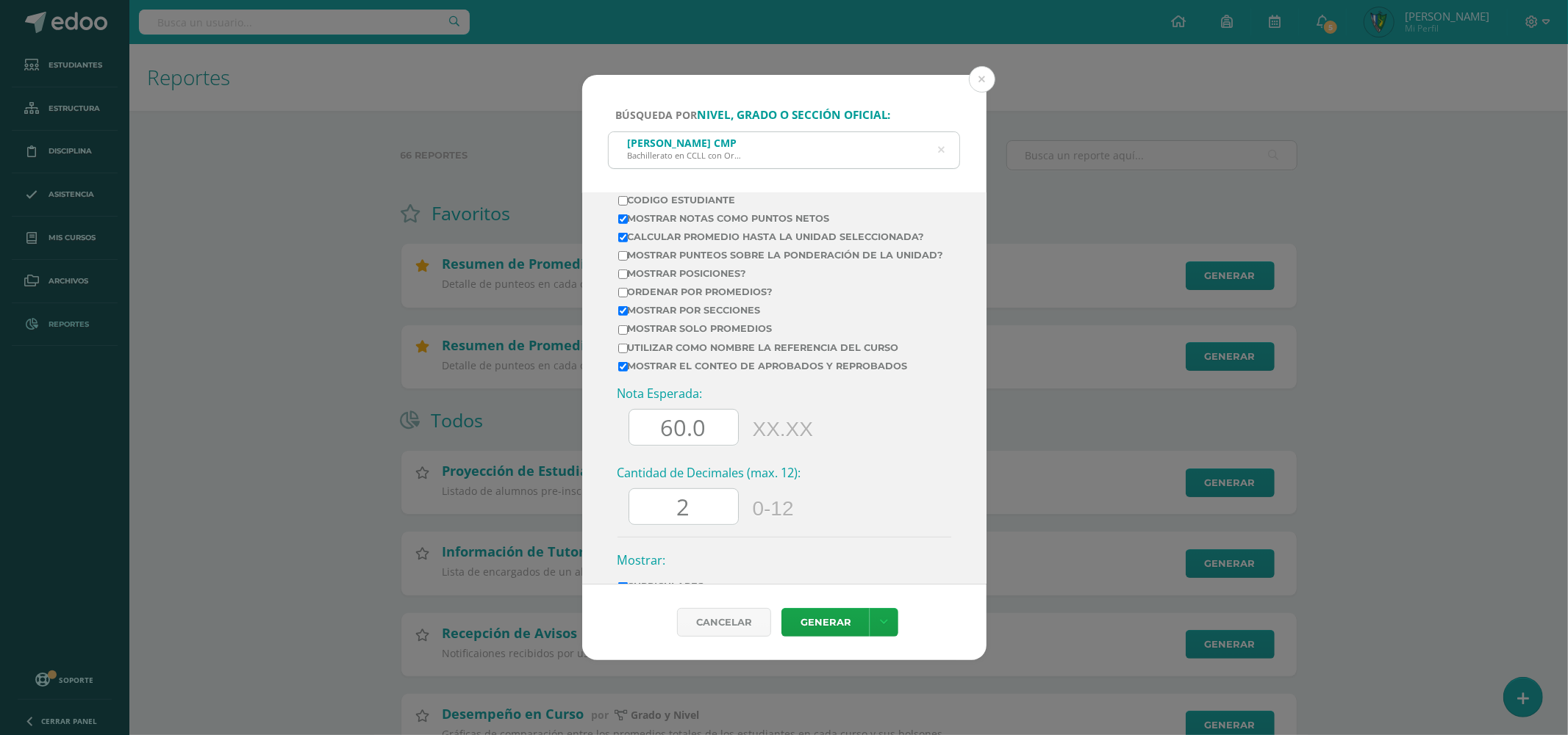
scroll to position [652, 0]
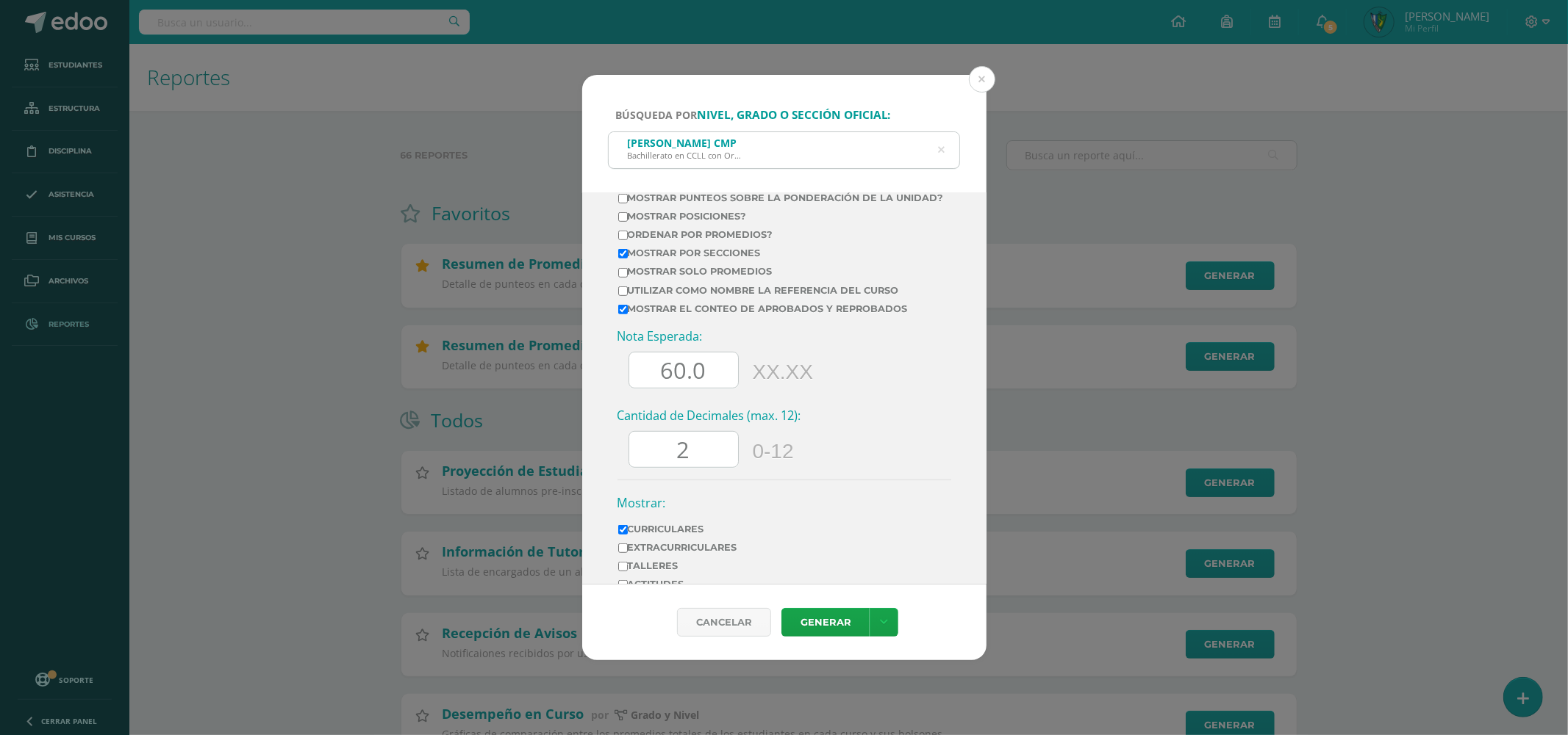
drag, startPoint x: 717, startPoint y: 395, endPoint x: 659, endPoint y: 394, distance: 58.0
click at [659, 389] on input "60.0" at bounding box center [683, 371] width 109 height 36
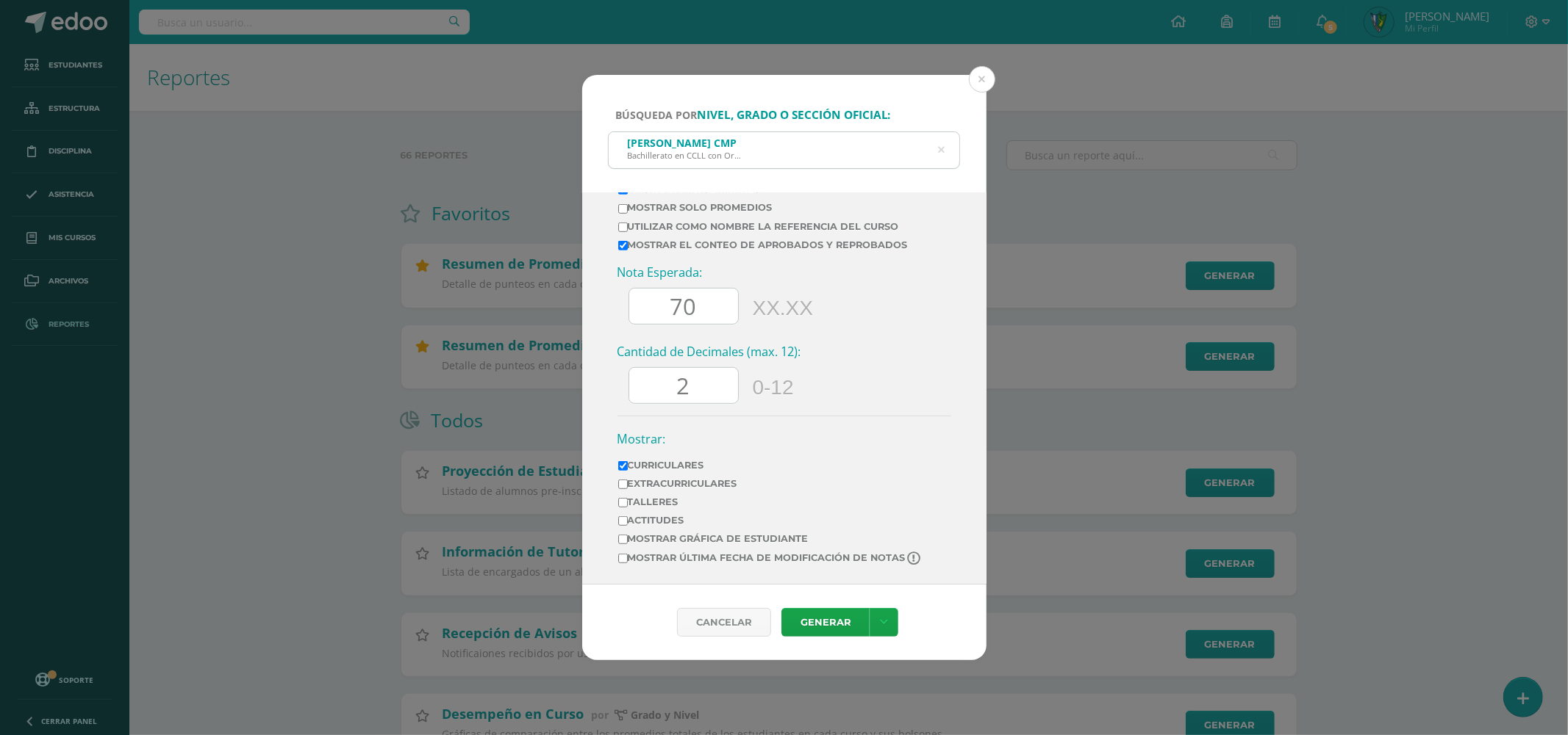
scroll to position [739, 0]
type input "70"
drag, startPoint x: 715, startPoint y: 376, endPoint x: 673, endPoint y: 376, distance: 42.0
click at [673, 376] on input "2" at bounding box center [683, 386] width 109 height 36
type input "0"
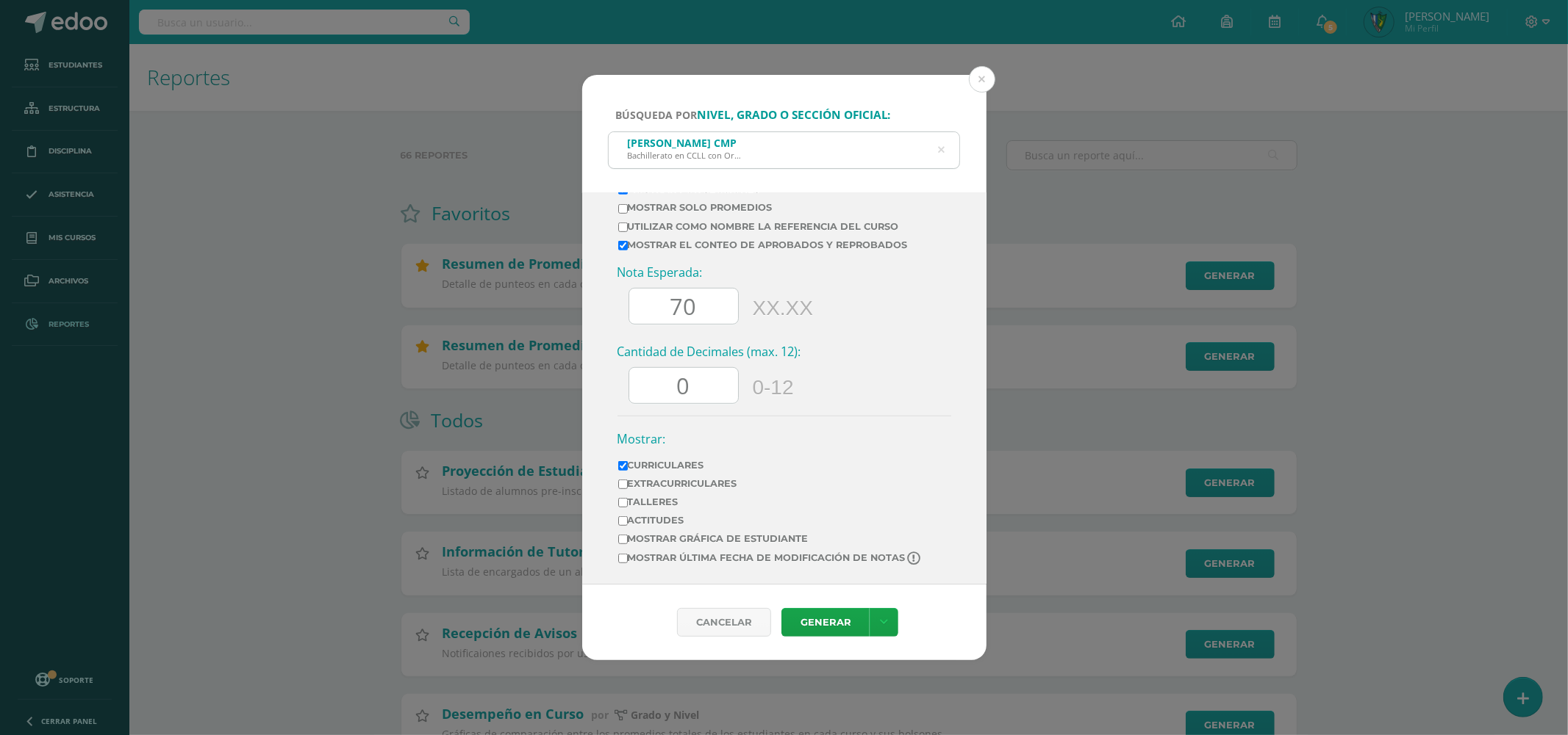
drag, startPoint x: 715, startPoint y: 375, endPoint x: 635, endPoint y: 384, distance: 80.5
click at [635, 384] on input "0" at bounding box center [683, 386] width 109 height 36
type input "3"
click at [687, 480] on label "Extracurriculares" at bounding box center [771, 484] width 305 height 11
click at [628, 480] on input "Extracurriculares" at bounding box center [623, 485] width 9 height 9
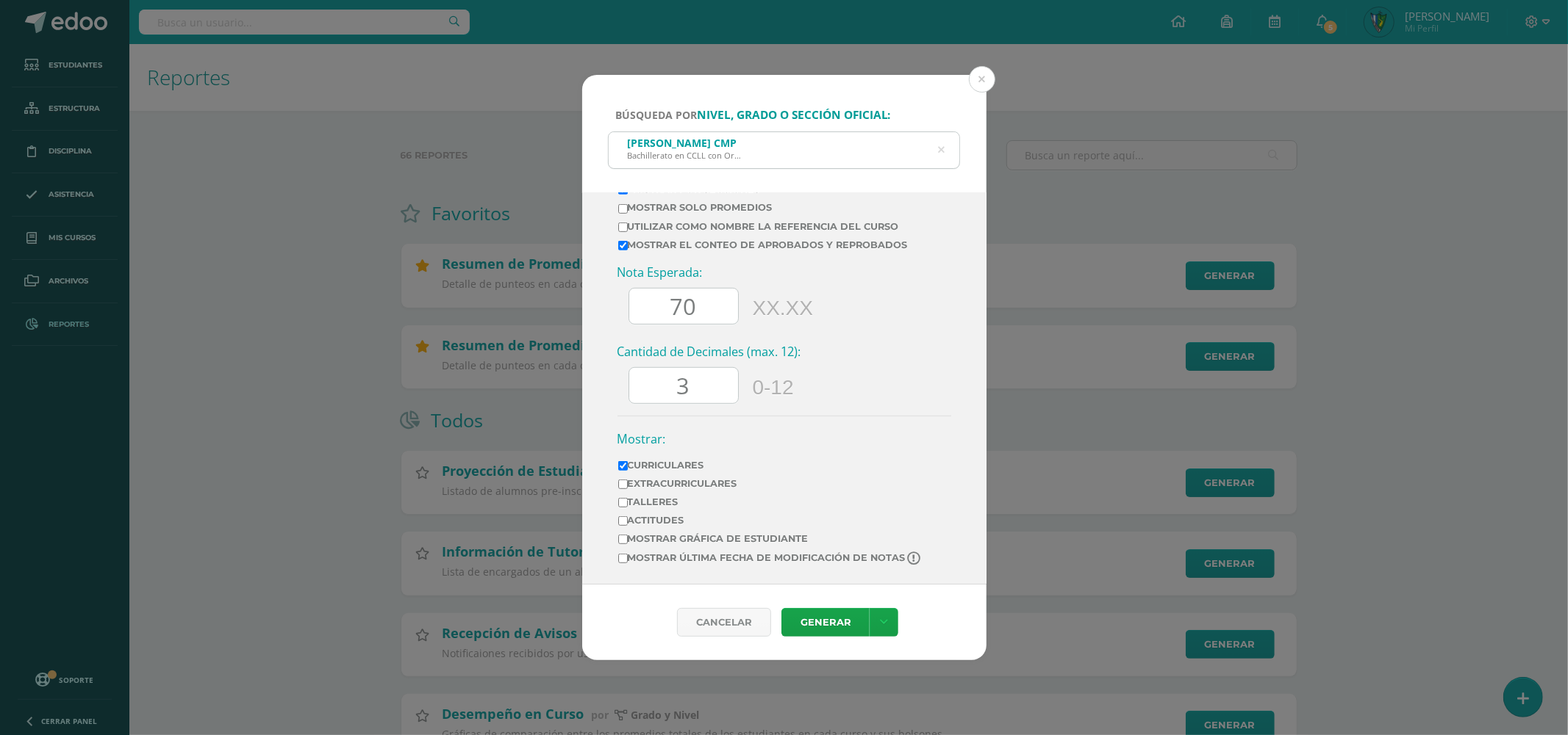
checkbox input "true"
click at [697, 558] on label "Mostrar última fecha de modificación de notas" at bounding box center [771, 559] width 305 height 14
click at [628, 558] on input "Mostrar última fecha de modificación de notas" at bounding box center [623, 558] width 9 height 9
checkbox input "true"
click at [707, 479] on label "Extracurriculares" at bounding box center [771, 484] width 305 height 11
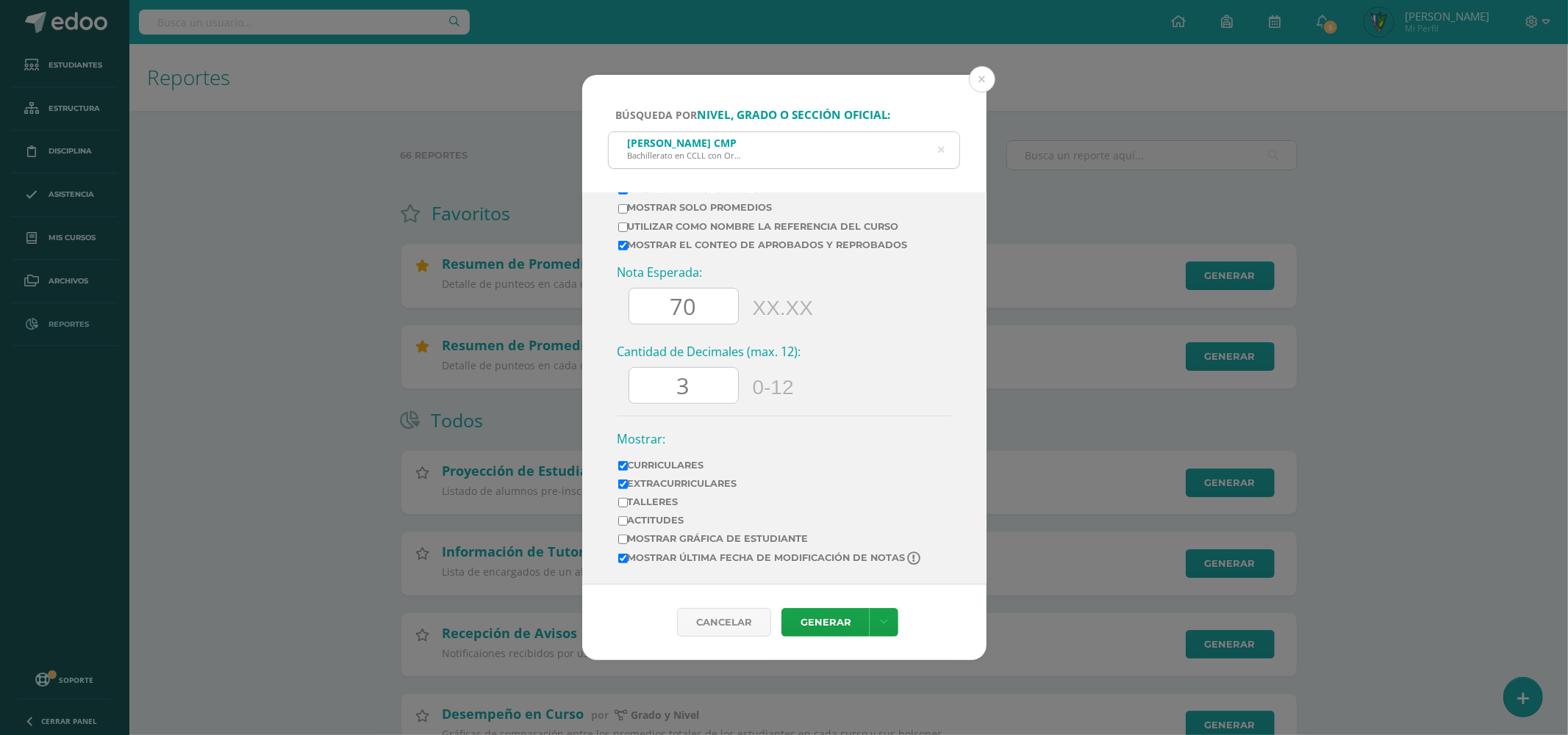
click at [628, 480] on input "Extracurriculares" at bounding box center [623, 485] width 9 height 9
checkbox input "false"
click at [832, 615] on link "Generar" at bounding box center [825, 622] width 88 height 29
click at [883, 620] on icon at bounding box center [884, 622] width 8 height 13
click at [886, 502] on link "Descargar como HTML" at bounding box center [883, 496] width 114 height 35
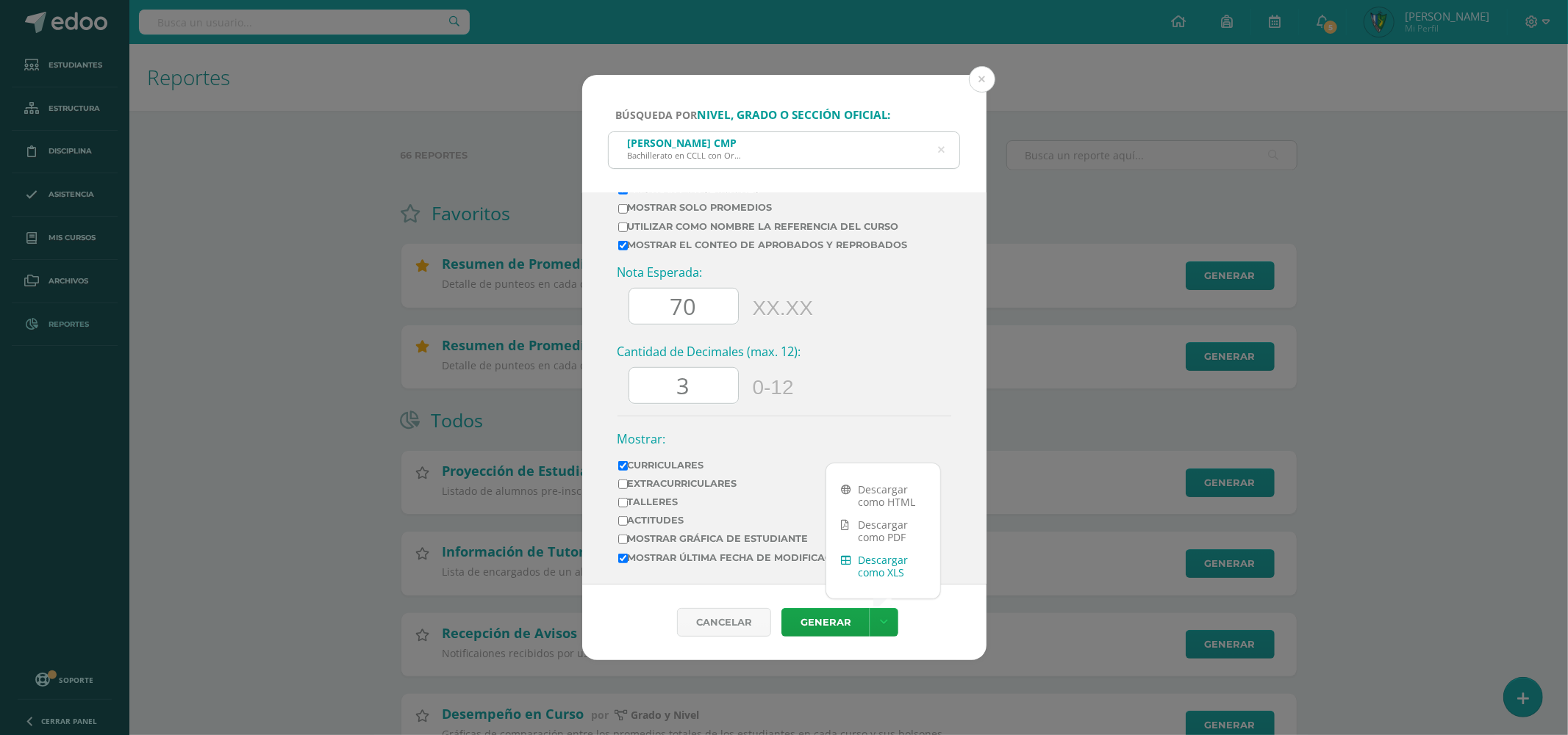
click at [884, 568] on link "Descargar como XLS" at bounding box center [883, 566] width 114 height 35
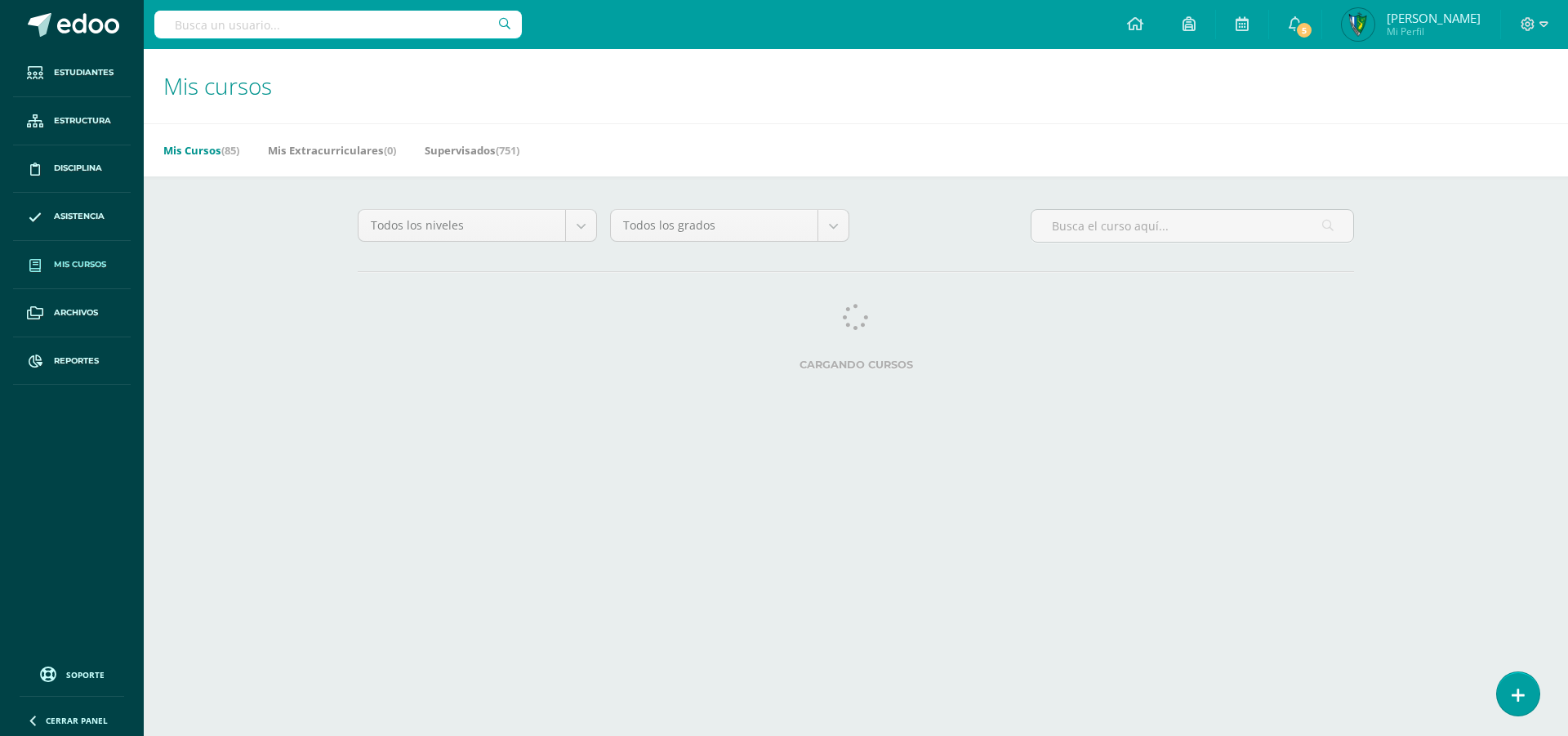
click at [248, 21] on input "text" at bounding box center [338, 24] width 368 height 28
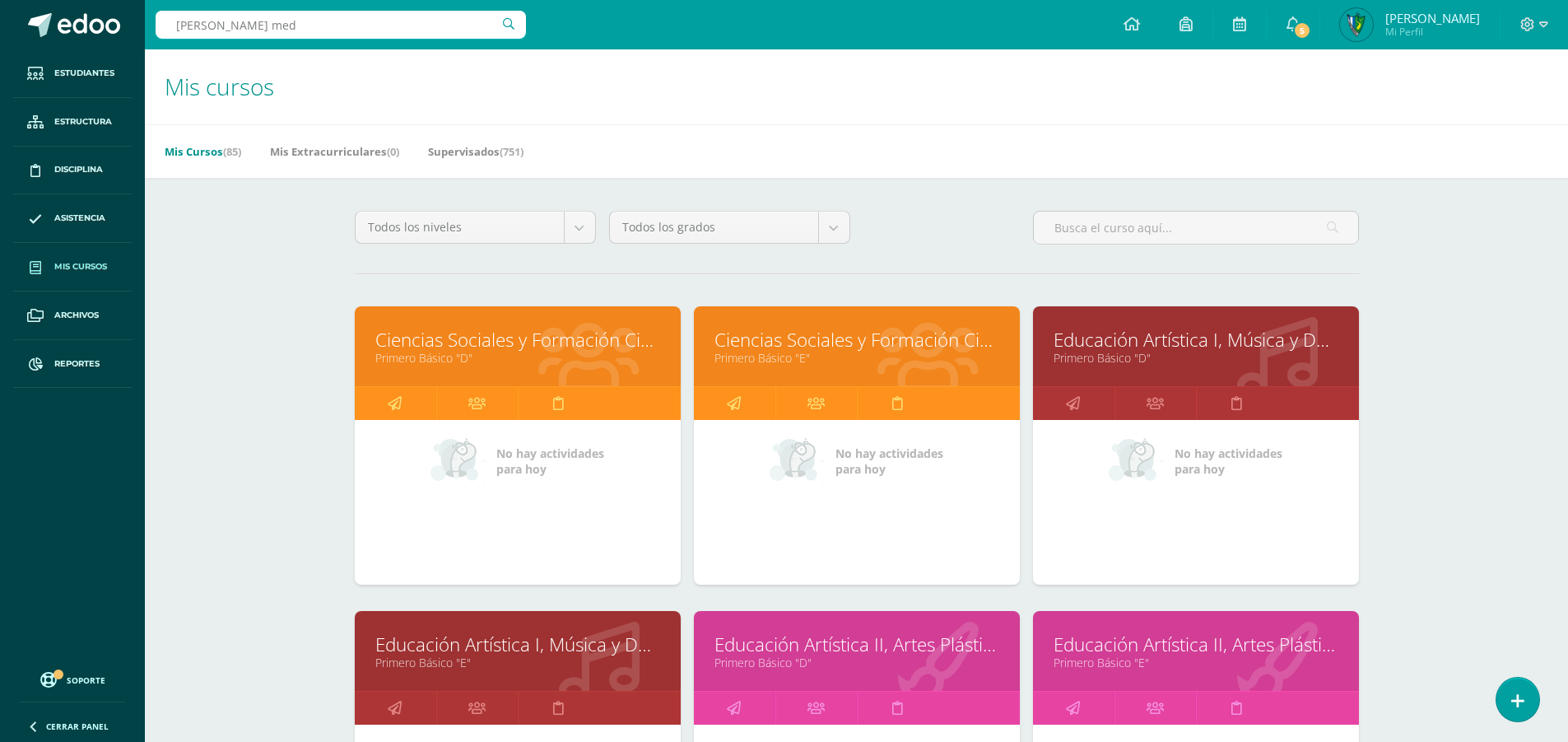
type input "chamale meda"
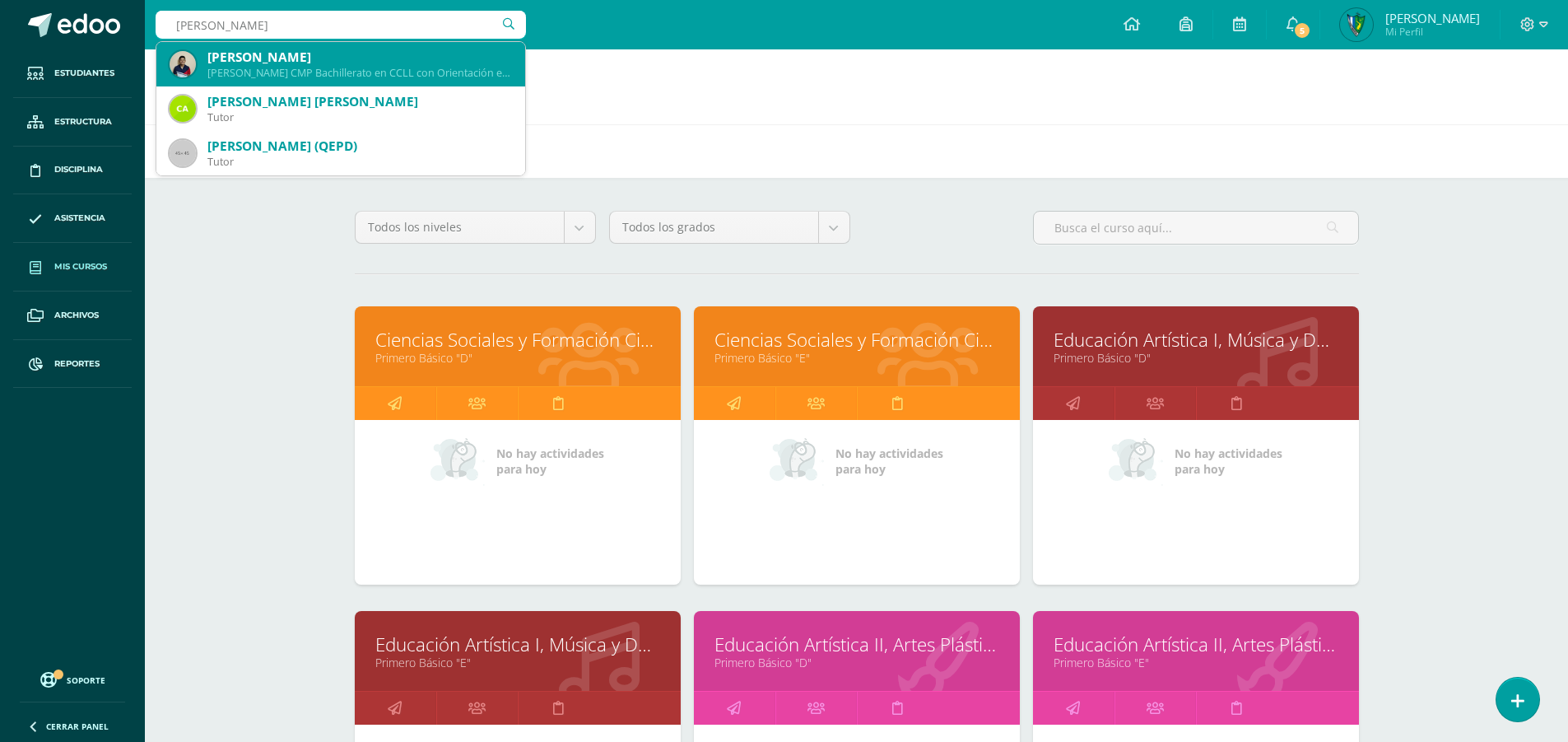
click at [356, 57] on div "Juan Pablo Chamalé Meda" at bounding box center [360, 57] width 305 height 18
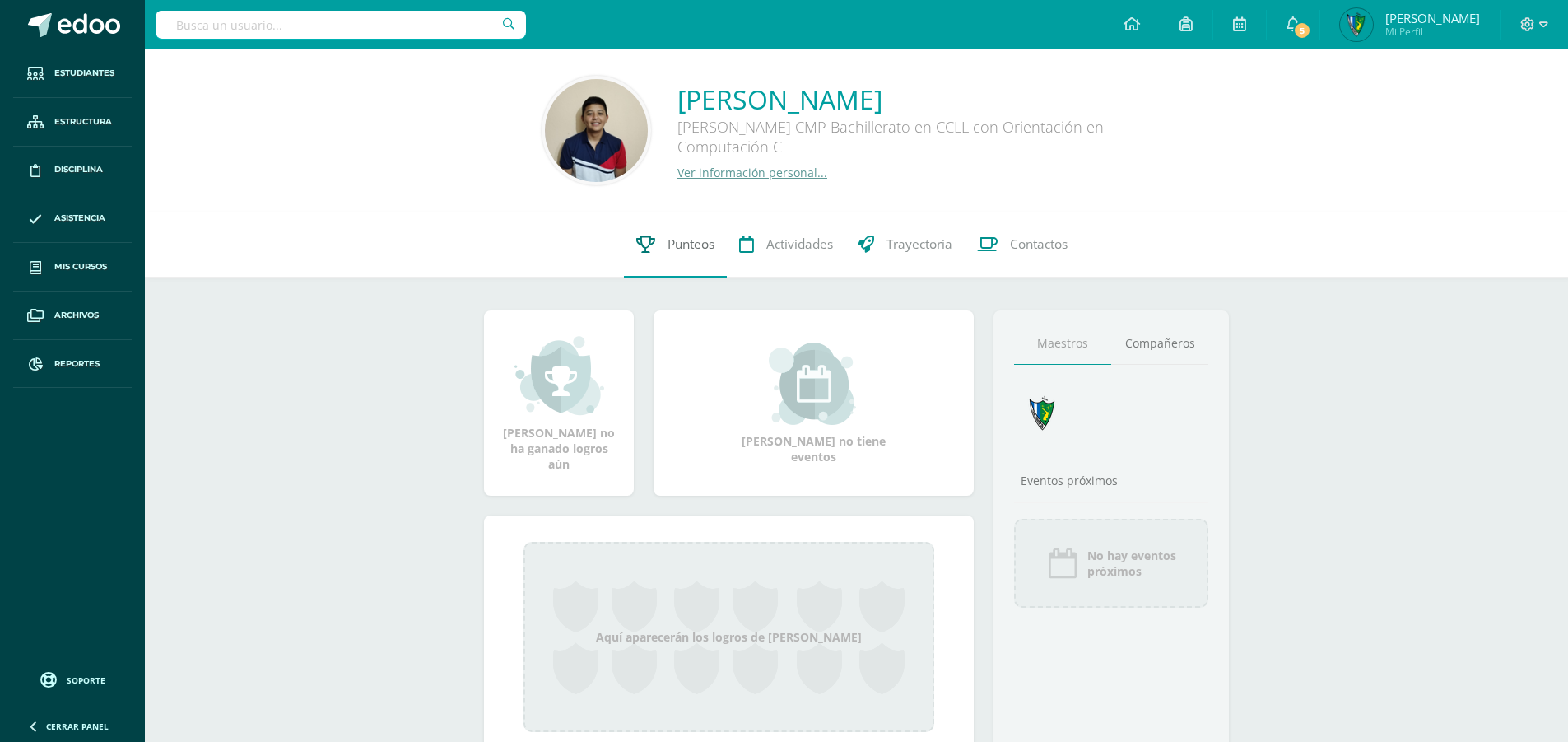
click at [667, 250] on span "Punteos" at bounding box center [691, 244] width 47 height 18
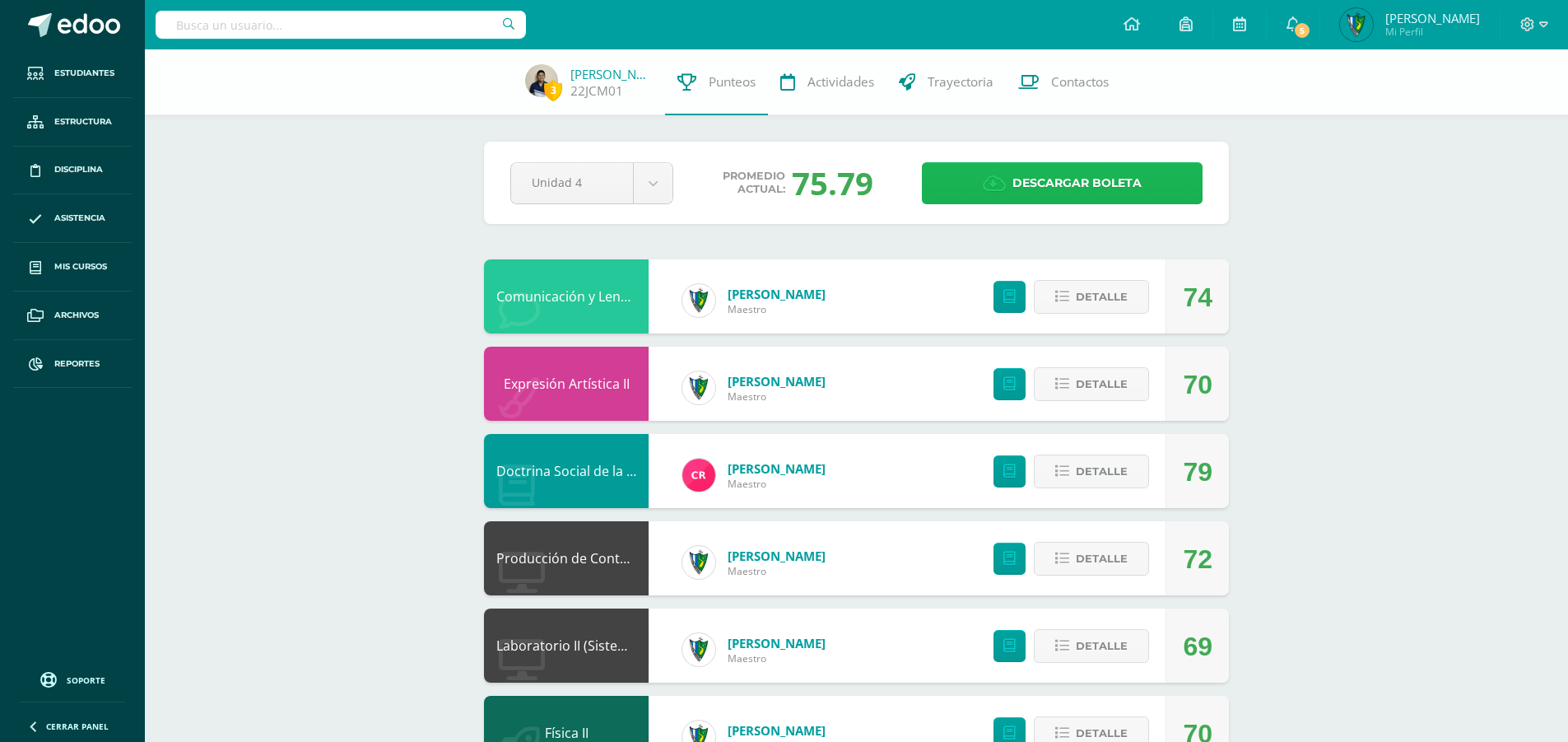
click at [985, 186] on icon at bounding box center [994, 183] width 23 height 18
